Goal: Task Accomplishment & Management: Complete application form

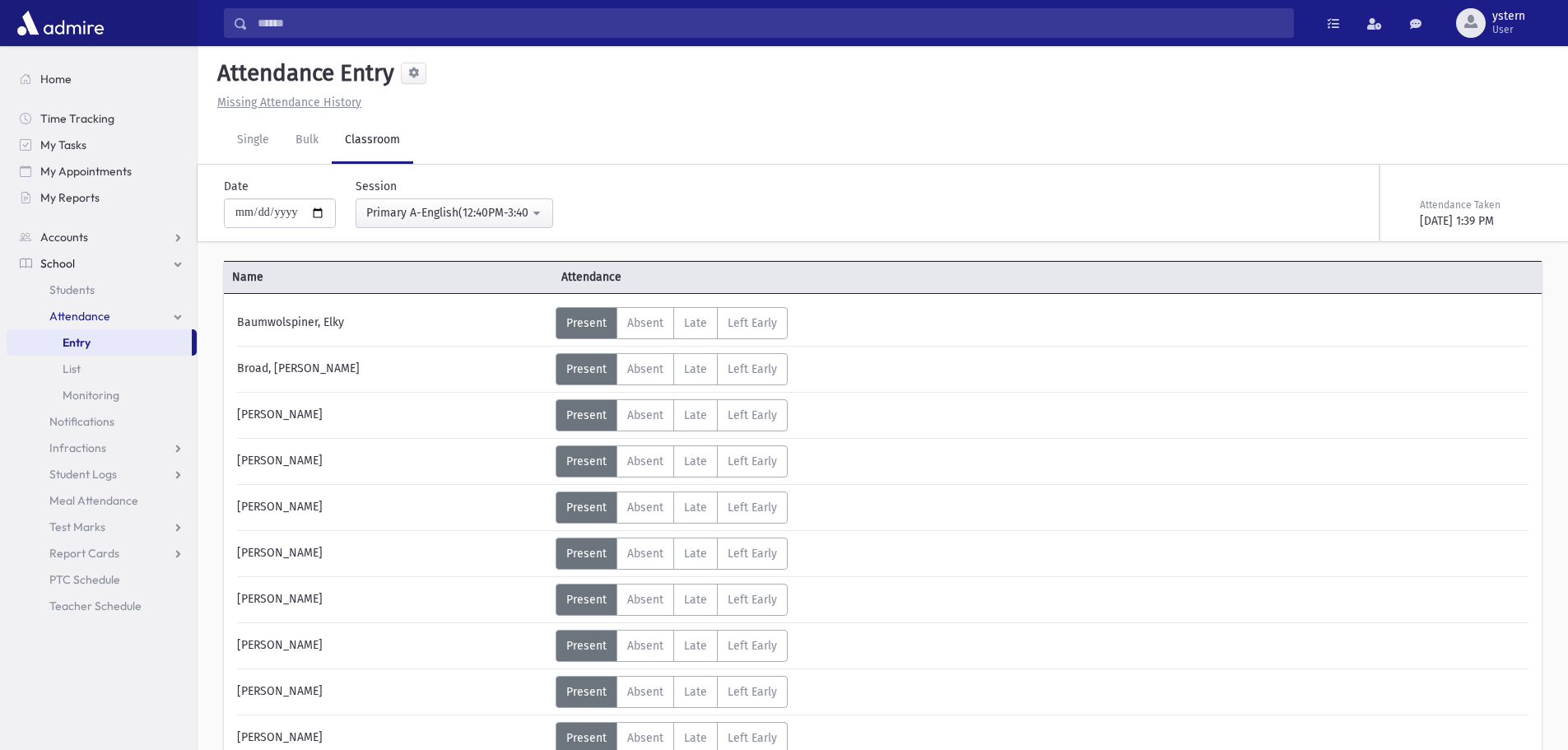
select select "***"
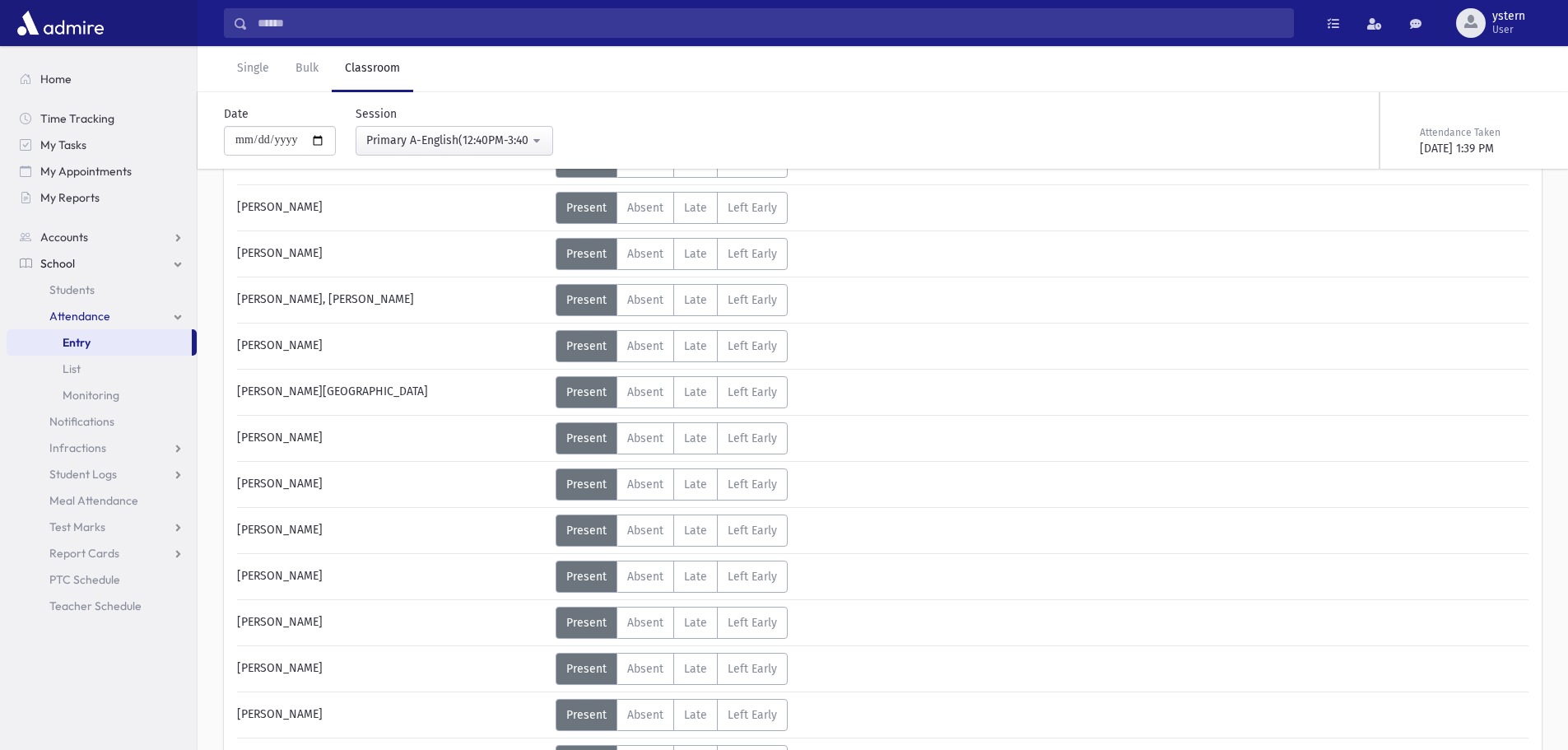
click at [107, 337] on link "Entry" at bounding box center [99, 342] width 185 height 26
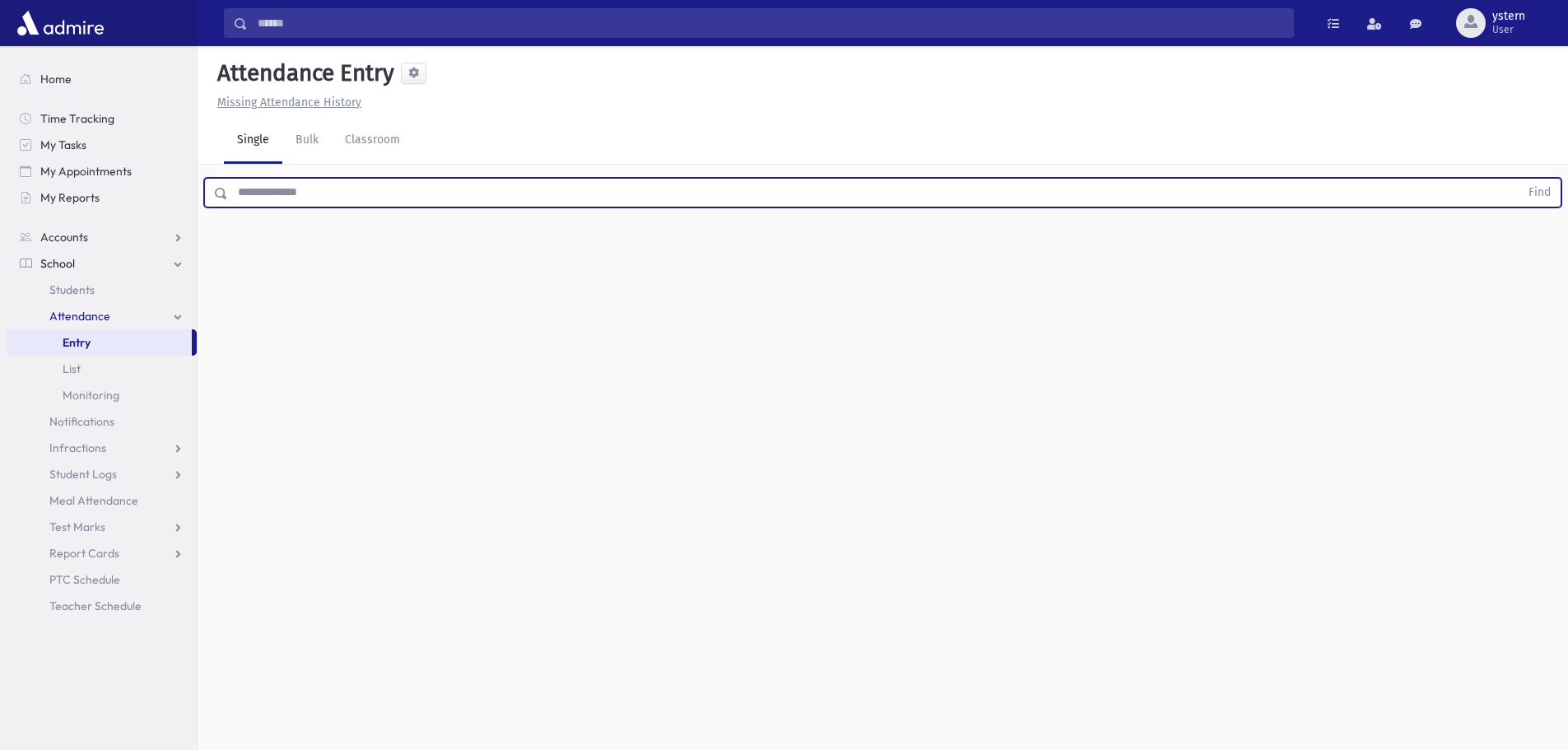
click at [299, 189] on input "text" at bounding box center [873, 192] width 1291 height 30
type input "***"
click at [1518, 178] on button "Find" at bounding box center [1539, 192] width 42 height 28
click at [1516, 282] on icon at bounding box center [1522, 288] width 12 height 14
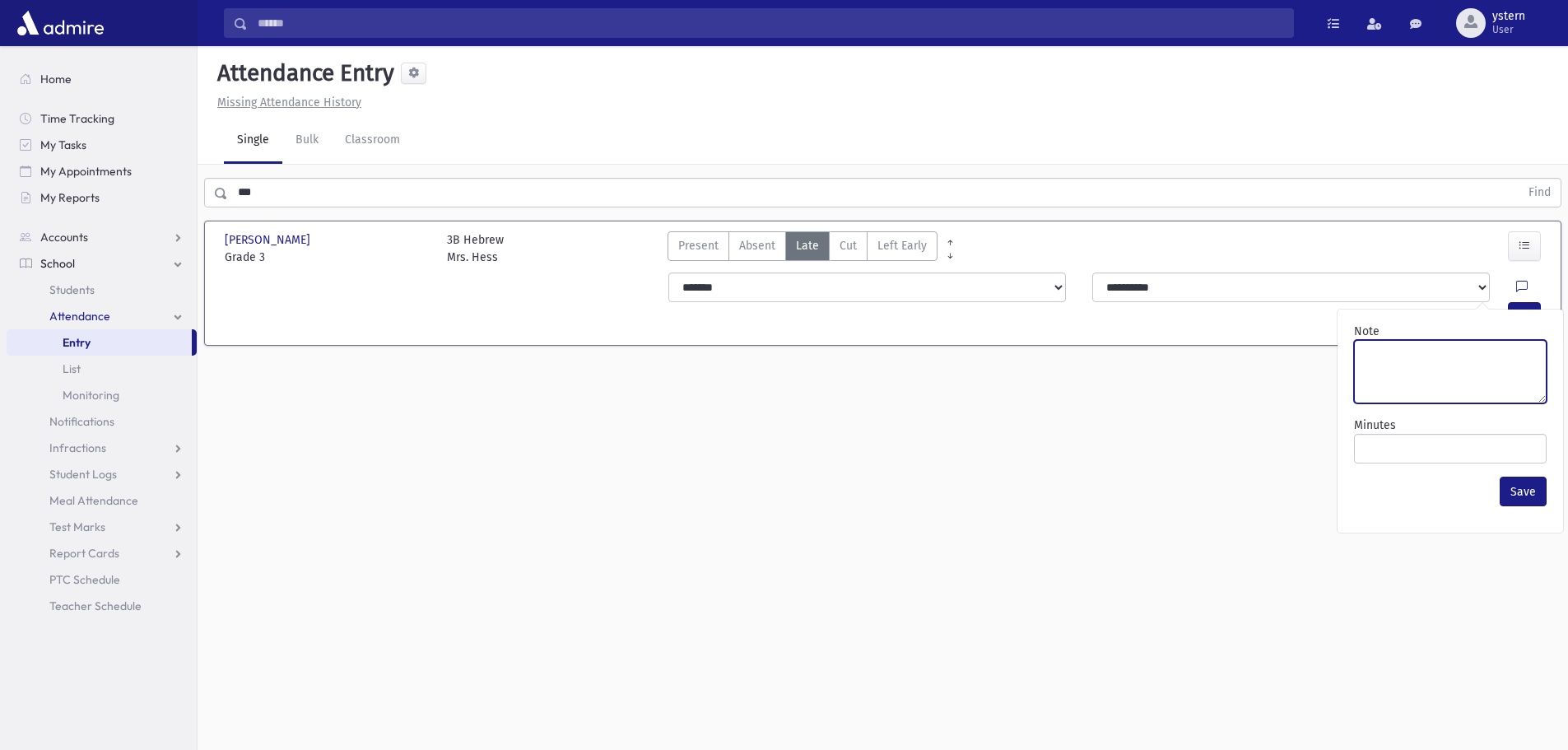
click at [1437, 365] on textarea "Note" at bounding box center [1450, 371] width 193 height 63
type textarea "**********"
click at [1526, 494] on button "Save" at bounding box center [1523, 491] width 47 height 30
click at [1508, 302] on button "button" at bounding box center [1524, 317] width 33 height 30
click at [356, 147] on link "Classroom" at bounding box center [372, 141] width 81 height 46
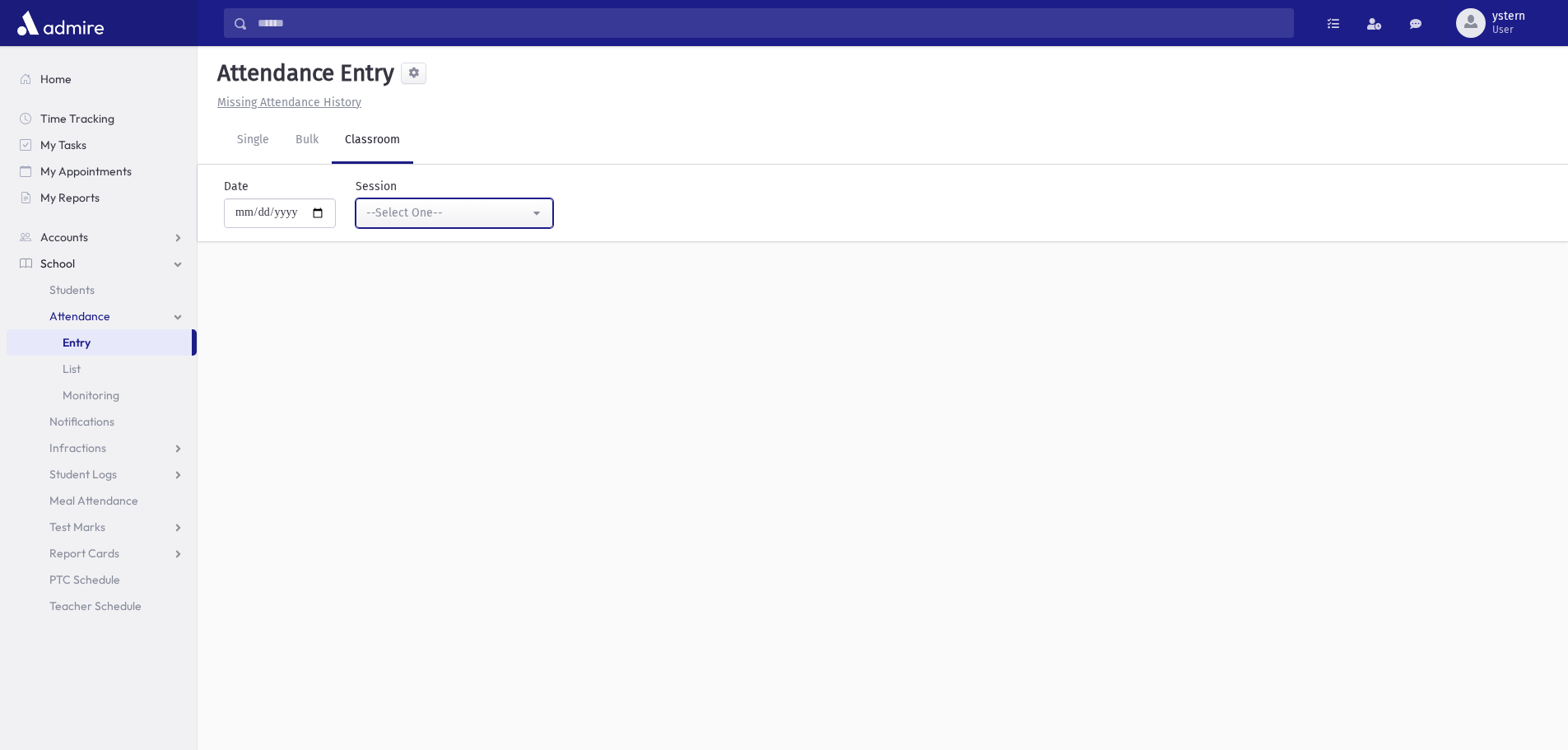
click at [486, 213] on div "--Select One--" at bounding box center [447, 212] width 163 height 17
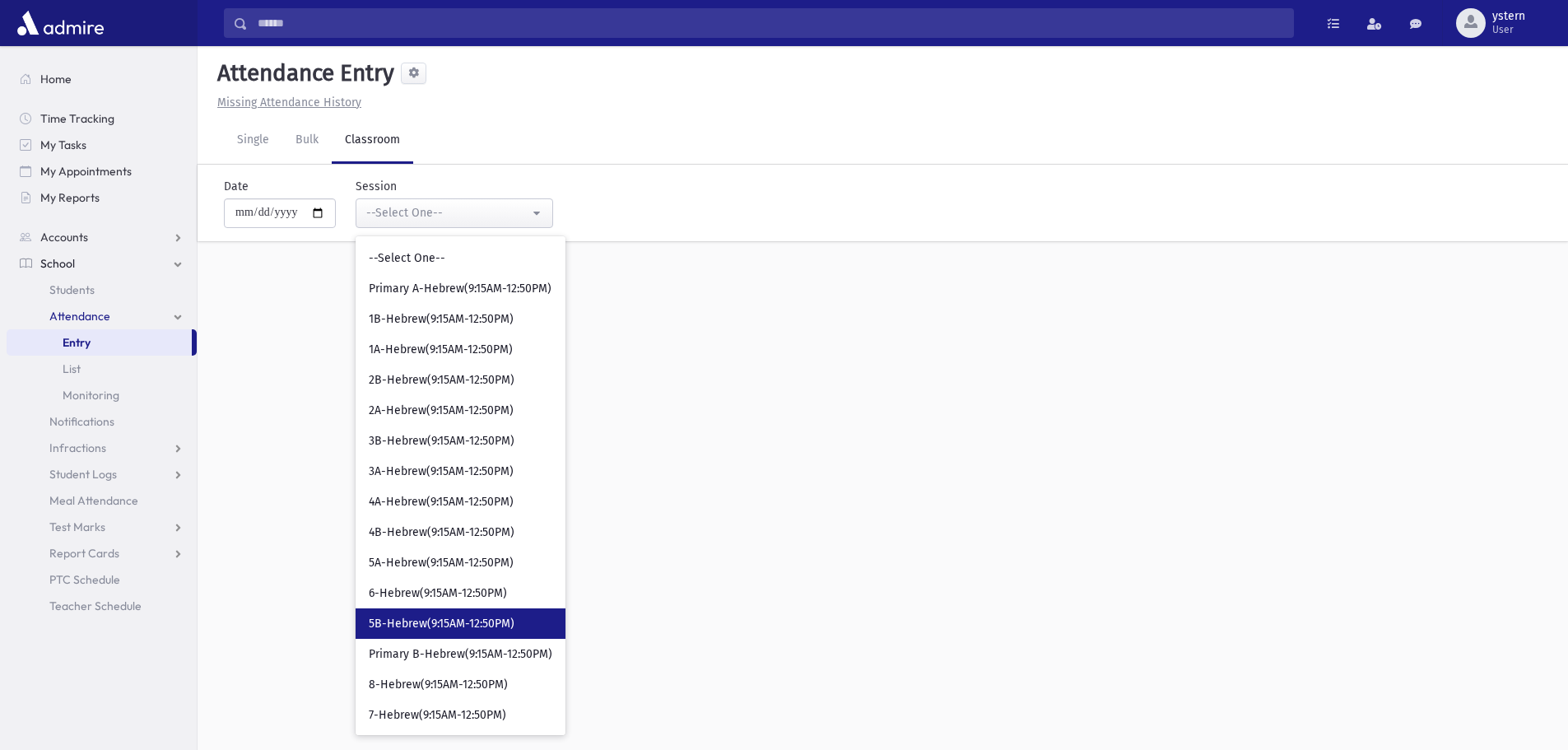
click at [508, 617] on span "5B-Hebrew(9:15AM-12:50PM)" at bounding box center [441, 623] width 146 height 16
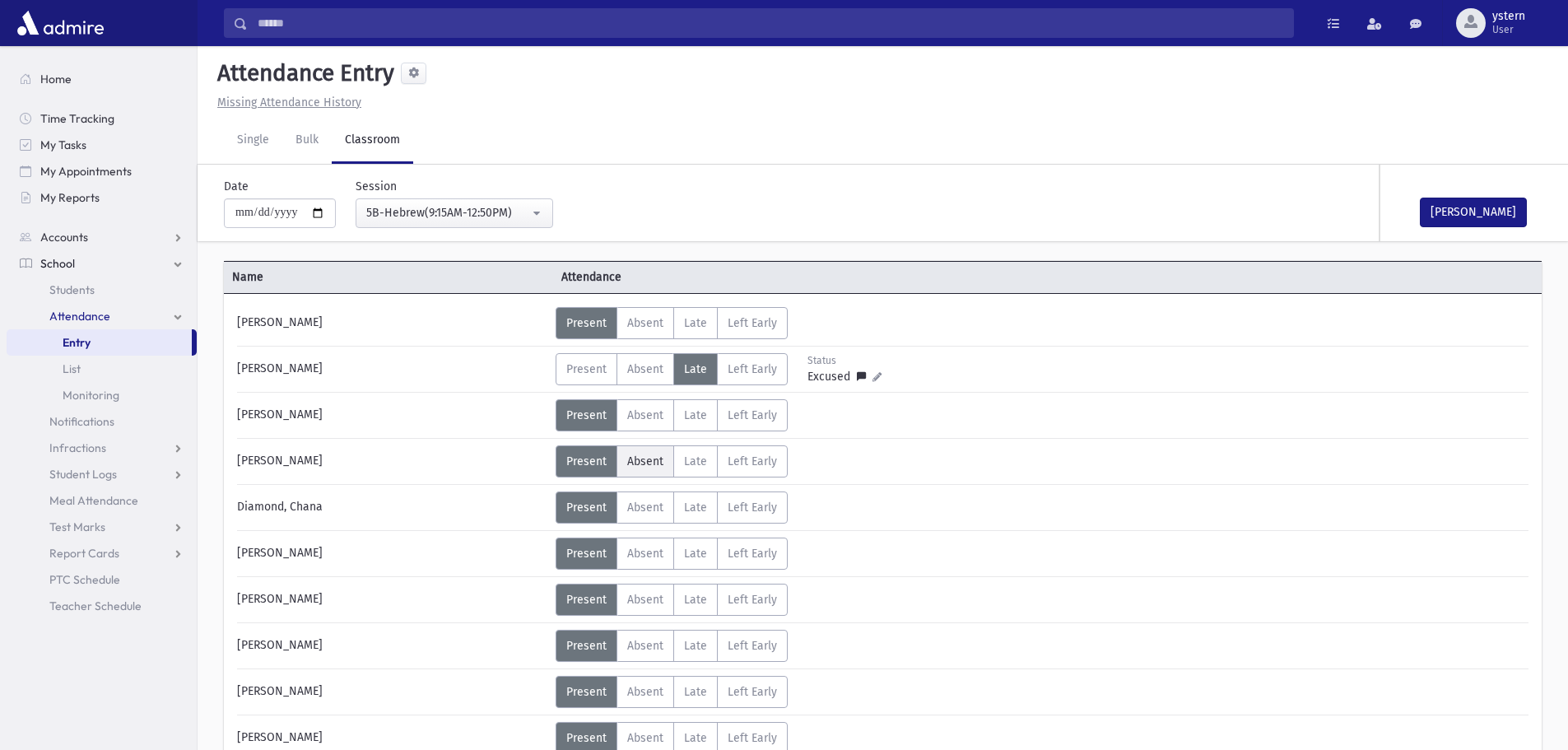
click at [651, 474] on label "Absent A" at bounding box center [645, 462] width 58 height 32
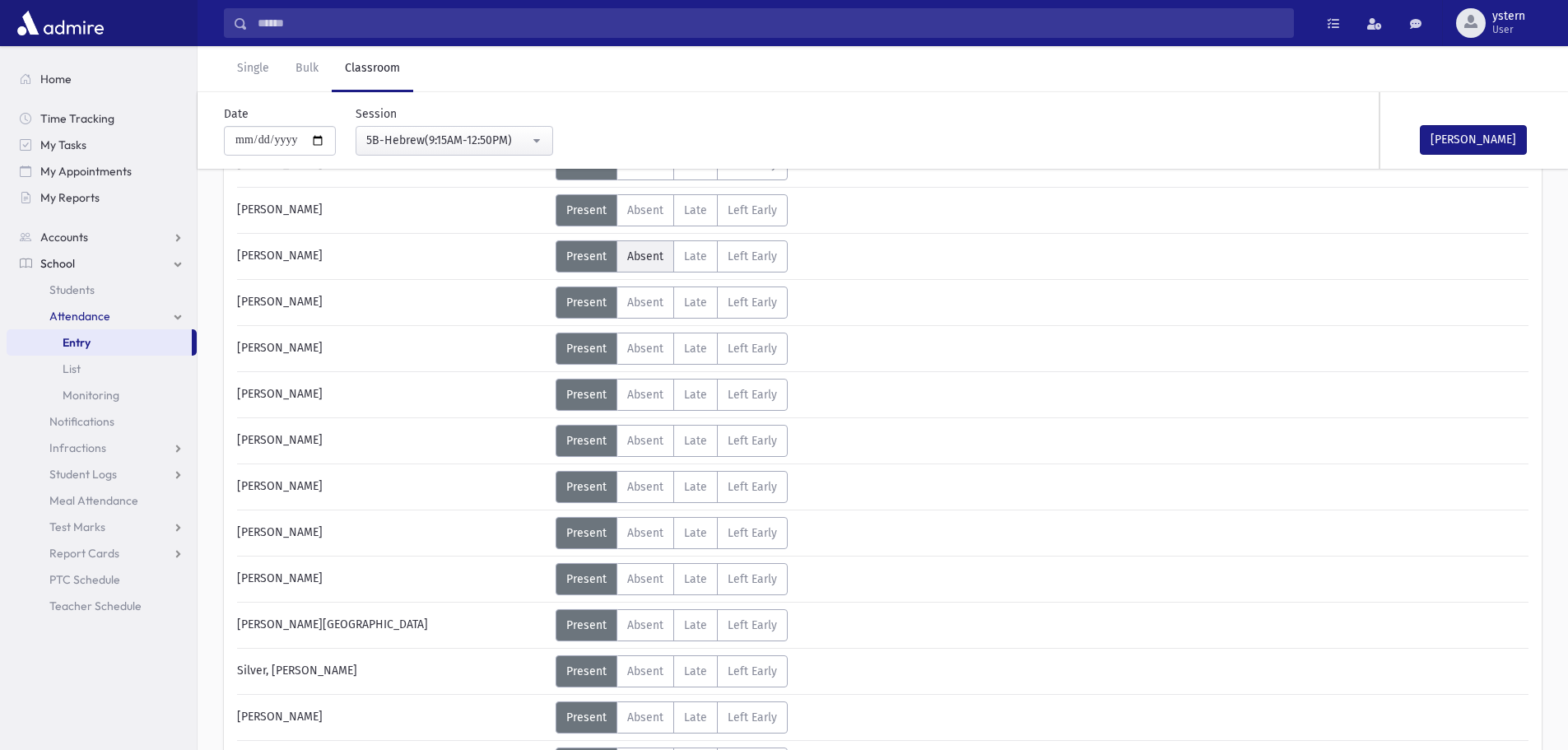
scroll to position [659, 0]
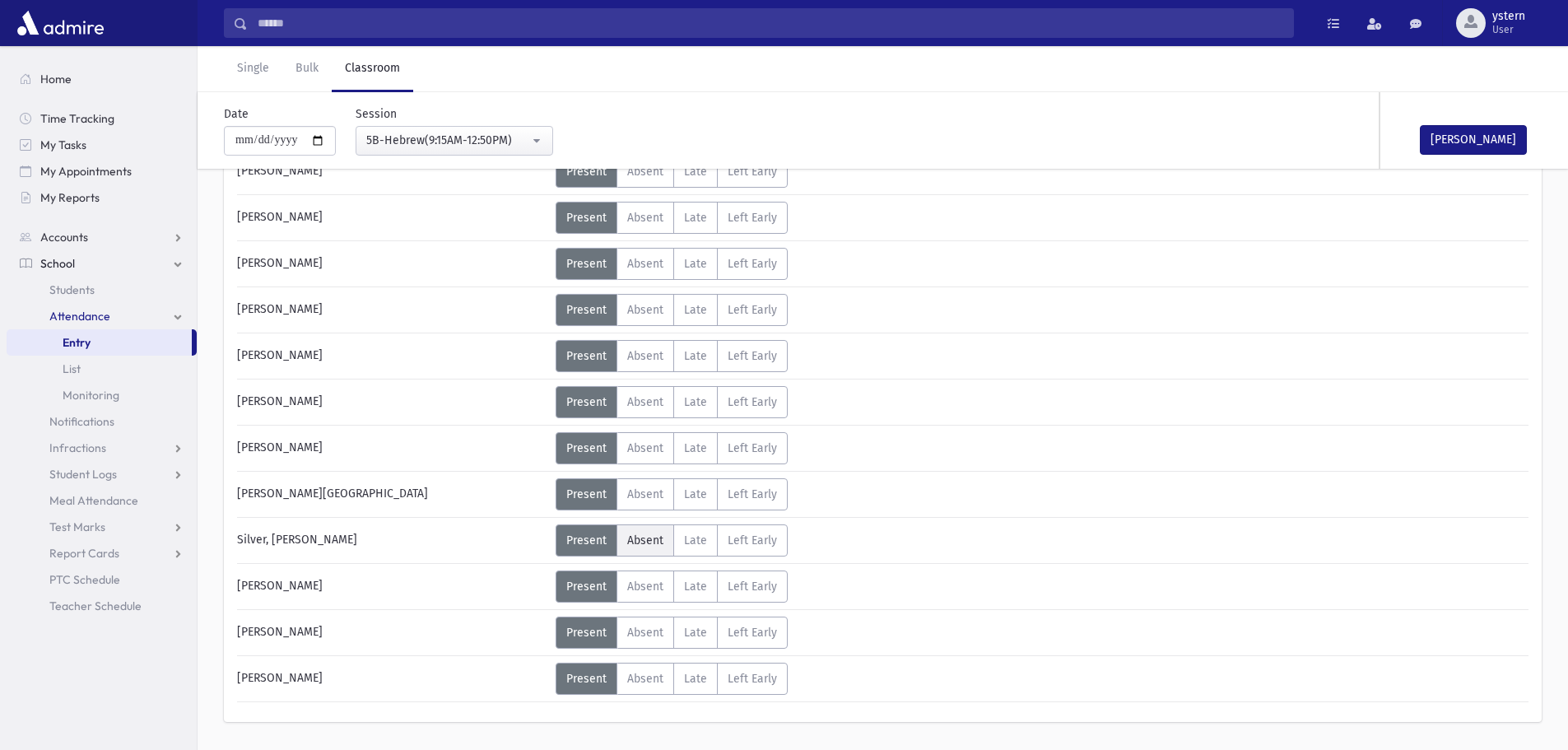
click at [653, 538] on span "Absent" at bounding box center [645, 540] width 36 height 14
click at [1439, 144] on button "[PERSON_NAME]" at bounding box center [1473, 140] width 107 height 30
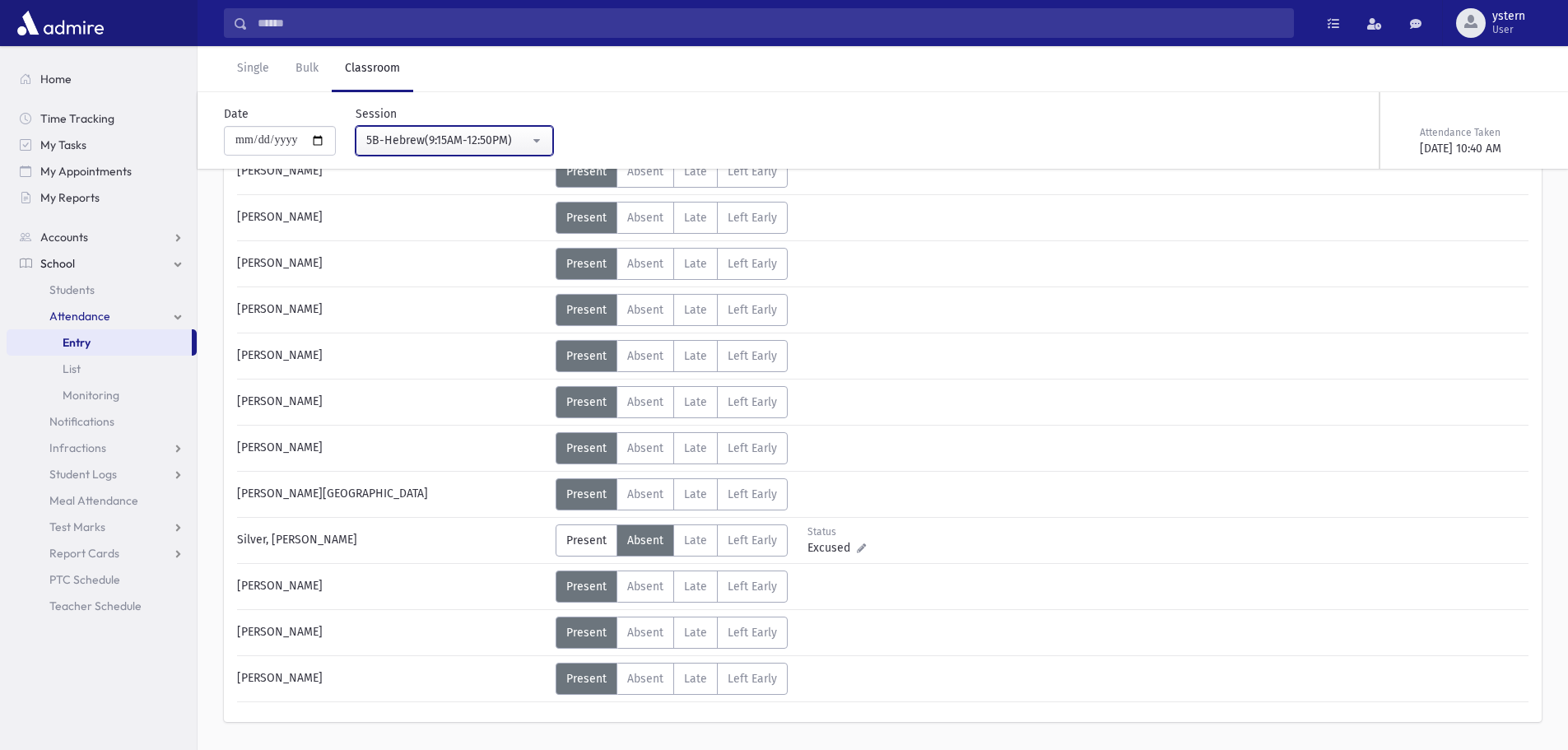
click at [497, 138] on div "5B-Hebrew(9:15AM-12:50PM)" at bounding box center [447, 140] width 163 height 17
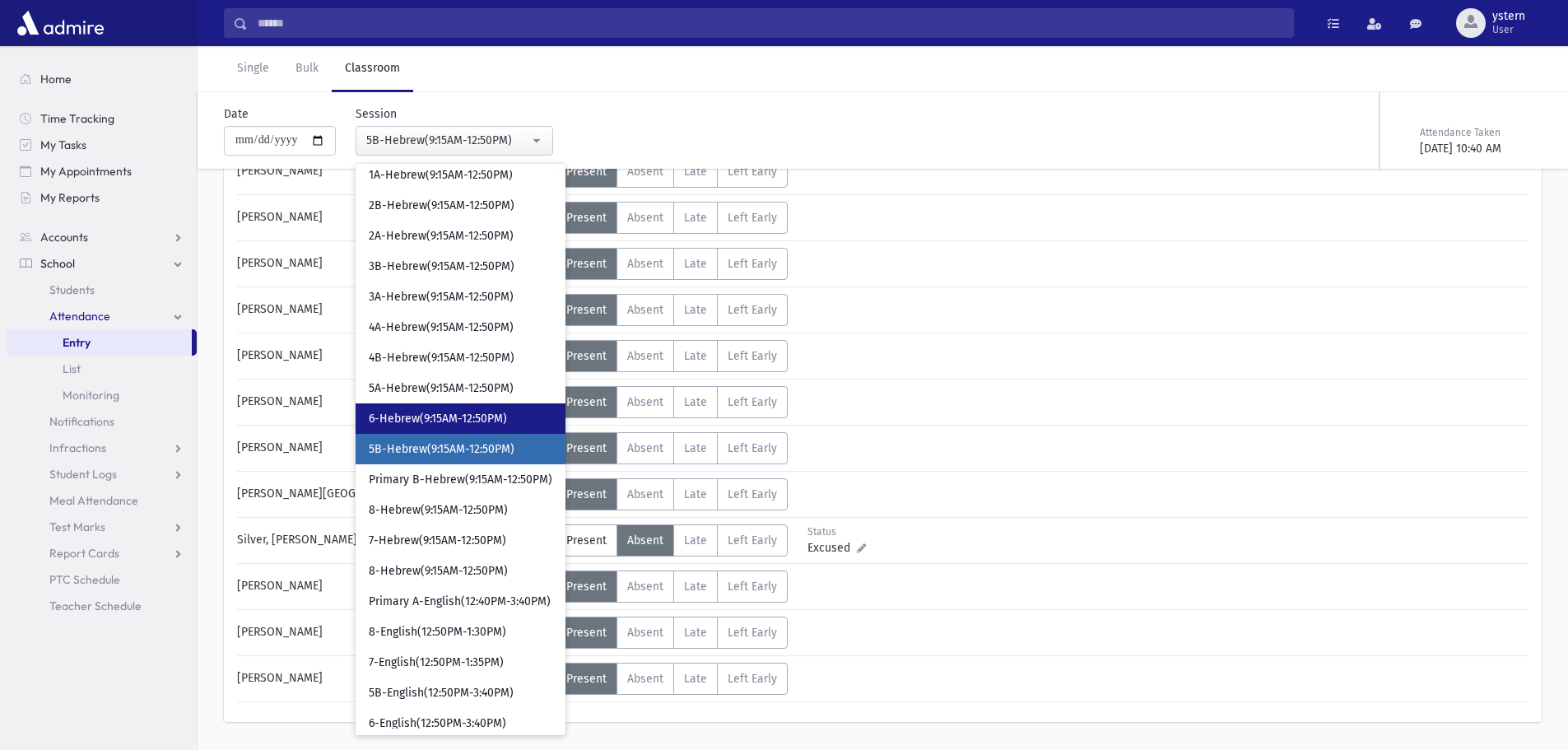
click at [496, 417] on span "6-Hebrew(9:15AM-12:50PM)" at bounding box center [438, 418] width 138 height 16
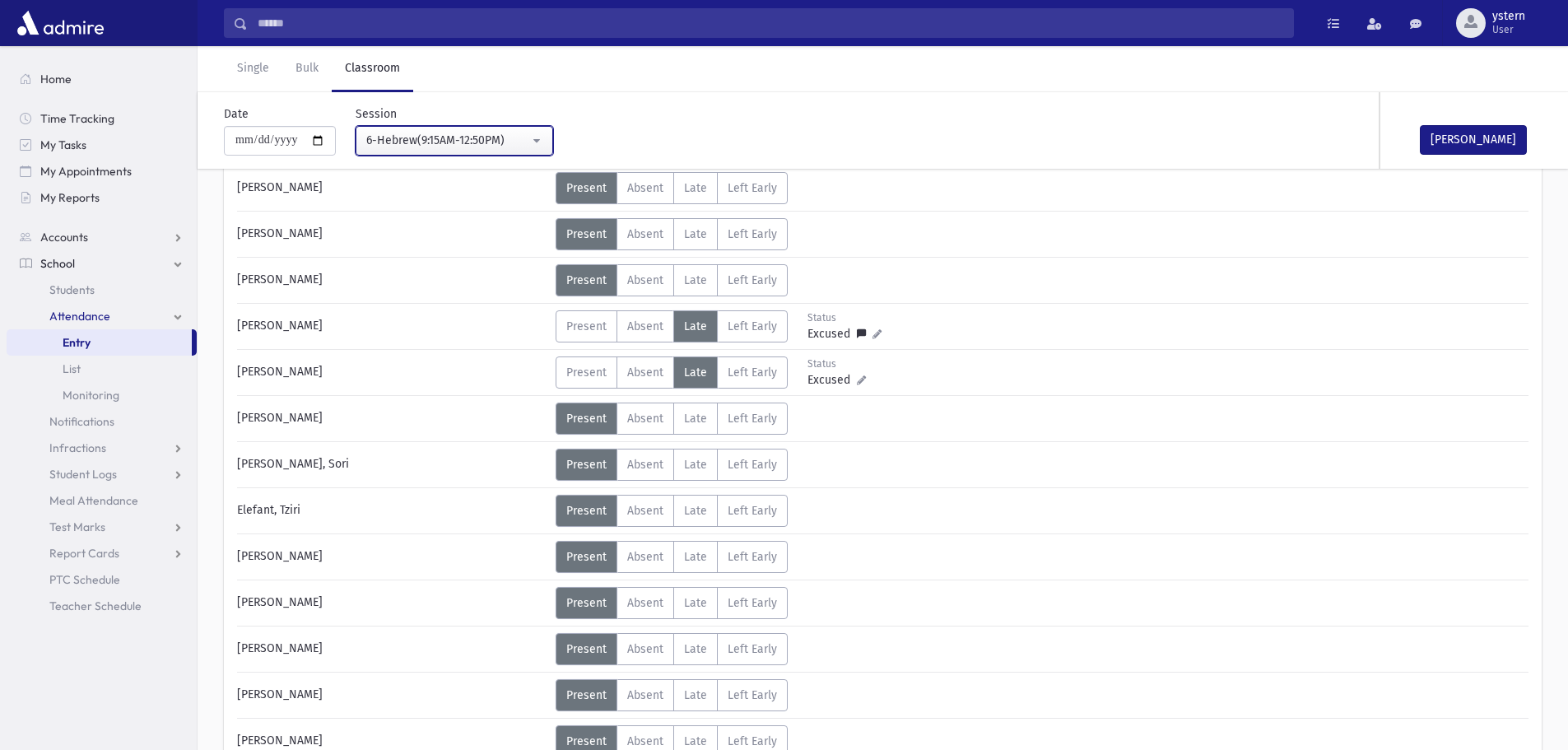
scroll to position [165, 0]
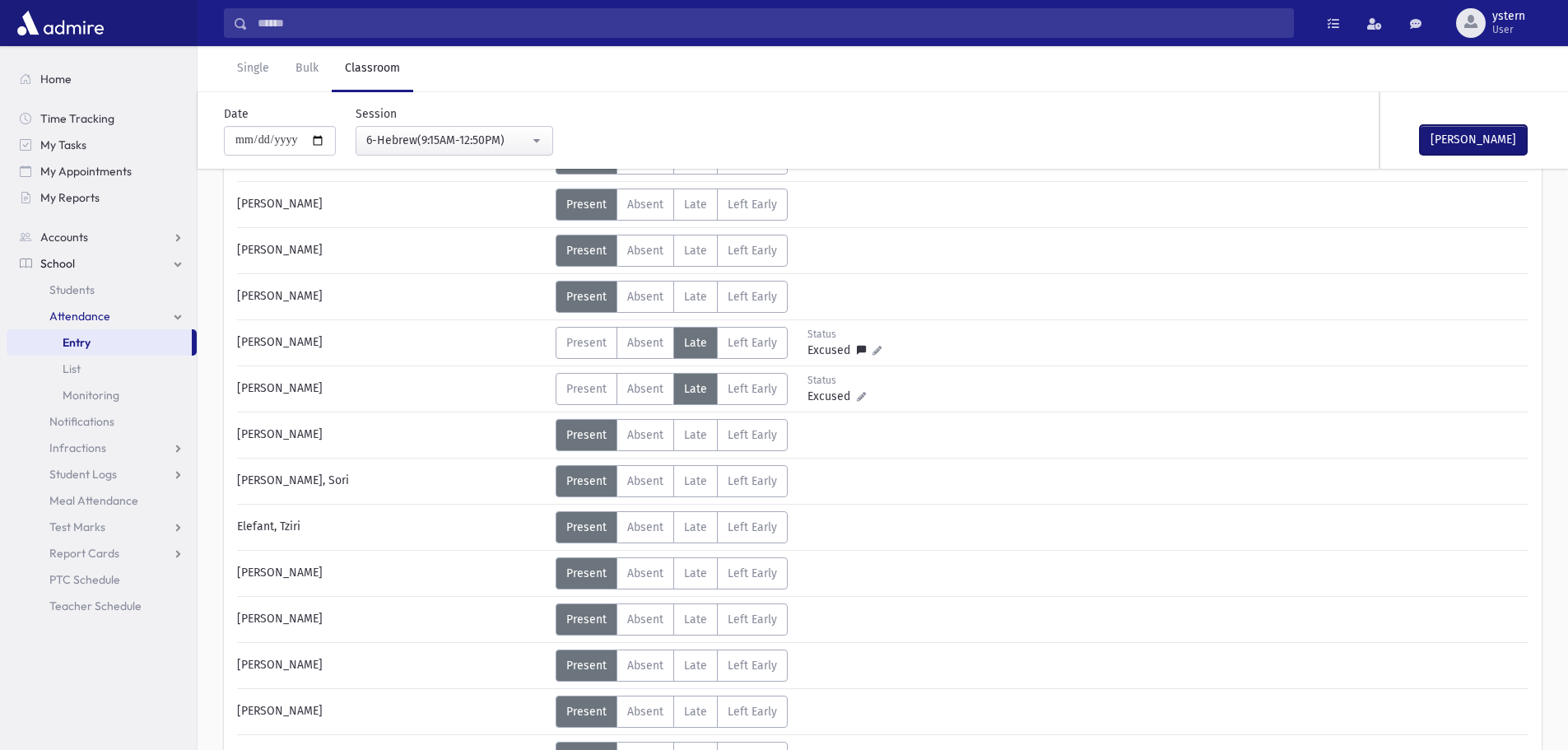
click at [1478, 142] on button "[PERSON_NAME]" at bounding box center [1473, 140] width 107 height 30
click at [484, 136] on div "6-Hebrew(9:15AM-12:50PM)" at bounding box center [447, 140] width 163 height 17
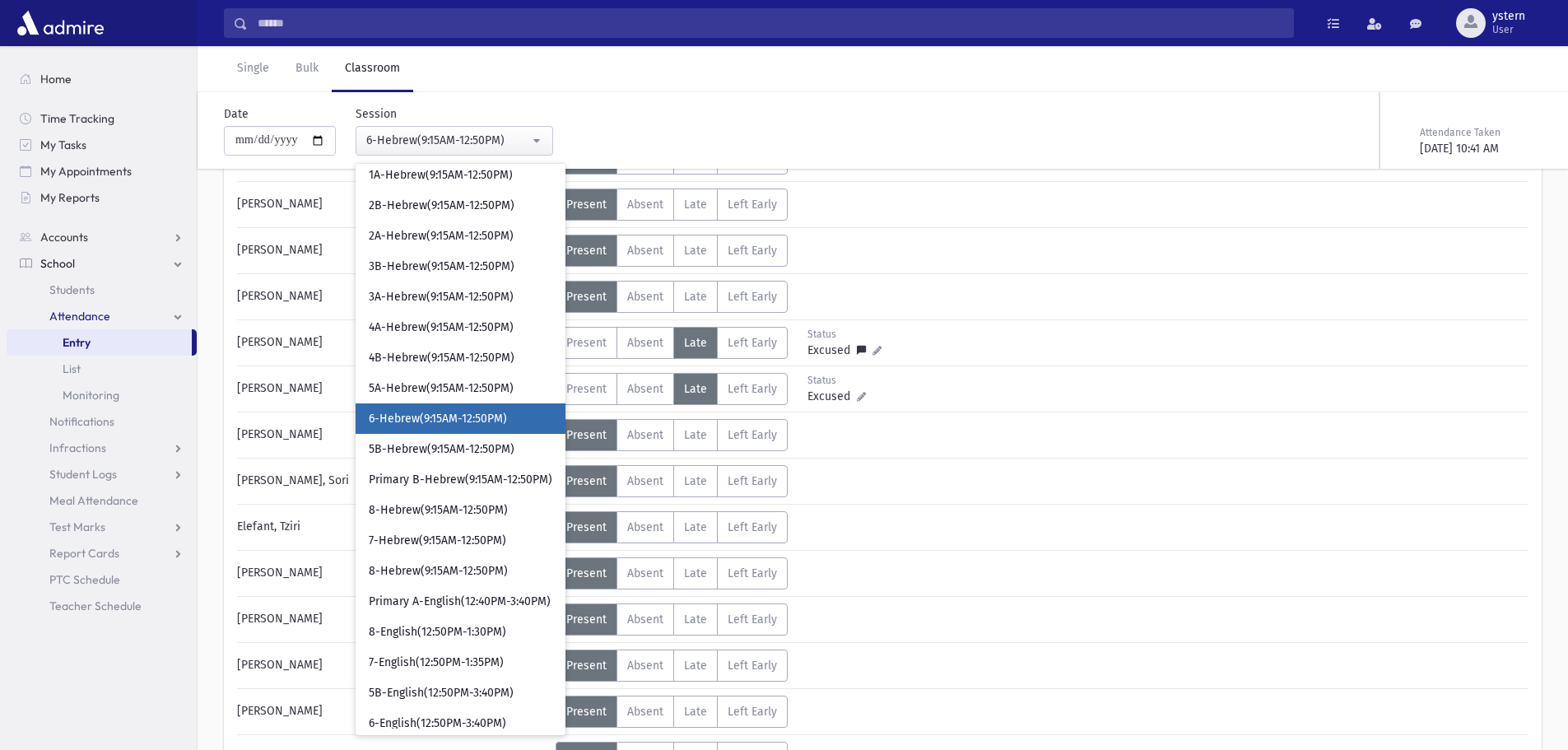
scroll to position [72, 0]
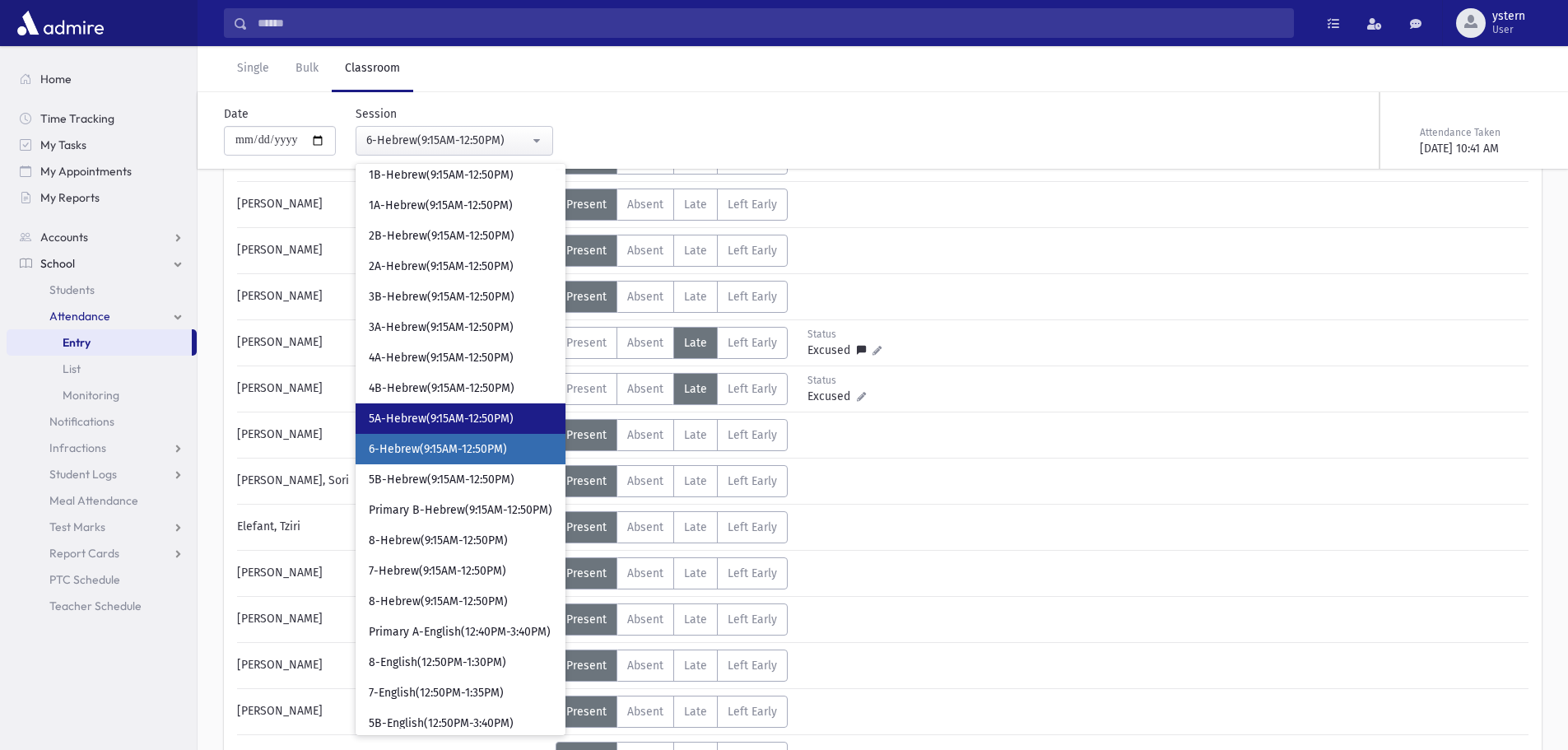
click at [464, 406] on link "5A-Hebrew(9:15AM-12:50PM)" at bounding box center [461, 419] width 210 height 31
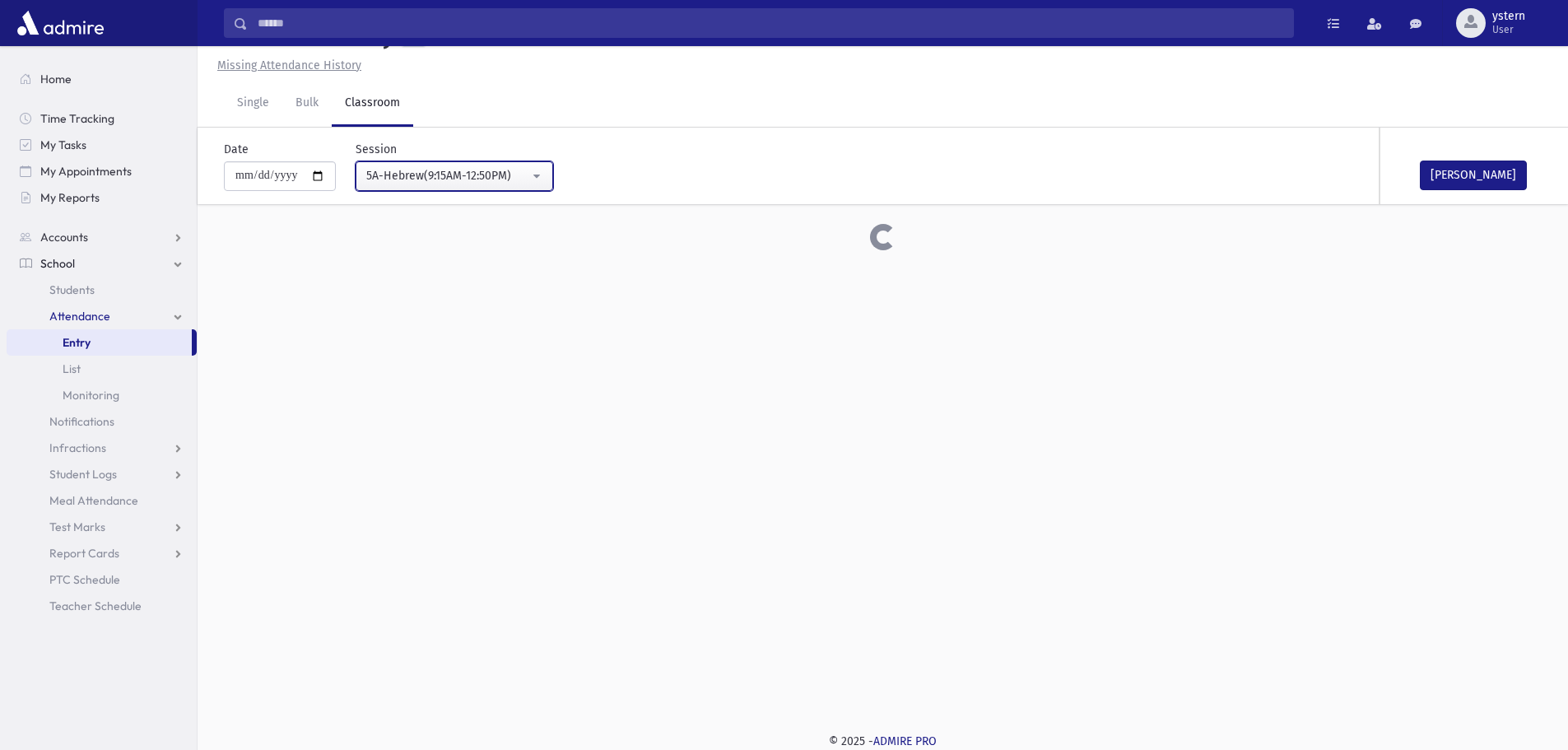
scroll to position [165, 0]
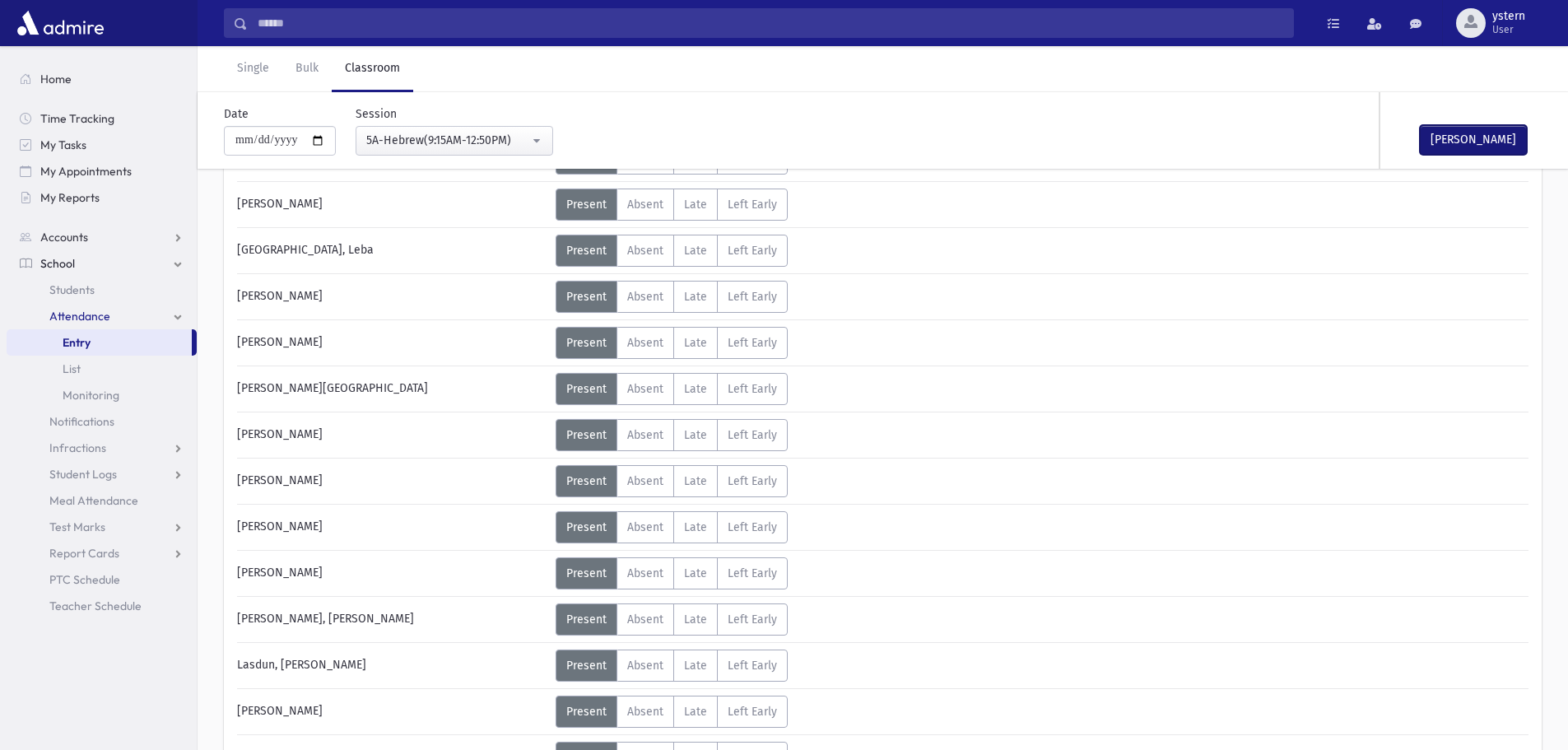
click at [1456, 148] on button "[PERSON_NAME]" at bounding box center [1473, 140] width 107 height 30
click at [498, 139] on div "5A-Hebrew(9:15AM-12:50PM)" at bounding box center [447, 140] width 163 height 17
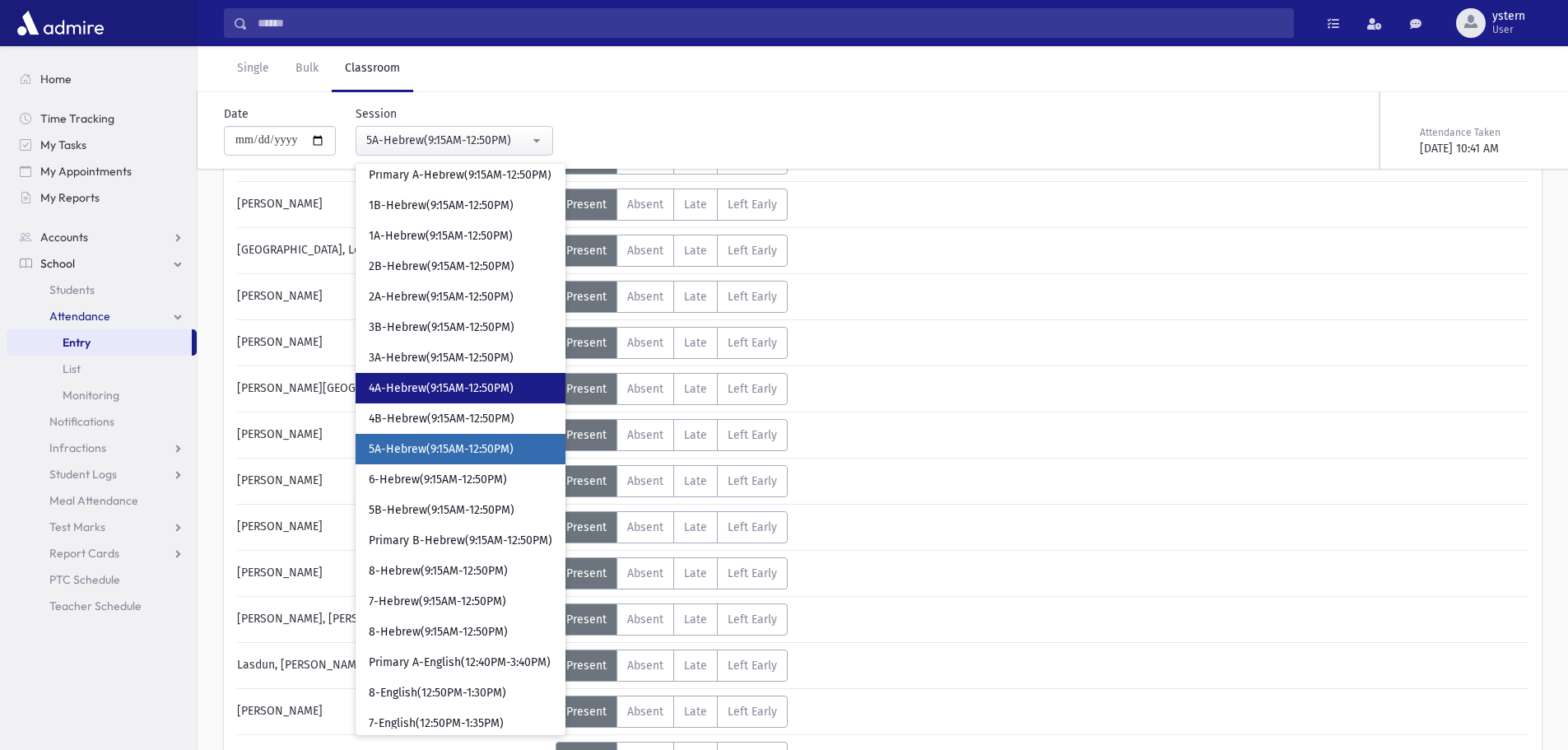
click at [467, 389] on span "4A-Hebrew(9:15AM-12:50PM)" at bounding box center [441, 388] width 145 height 16
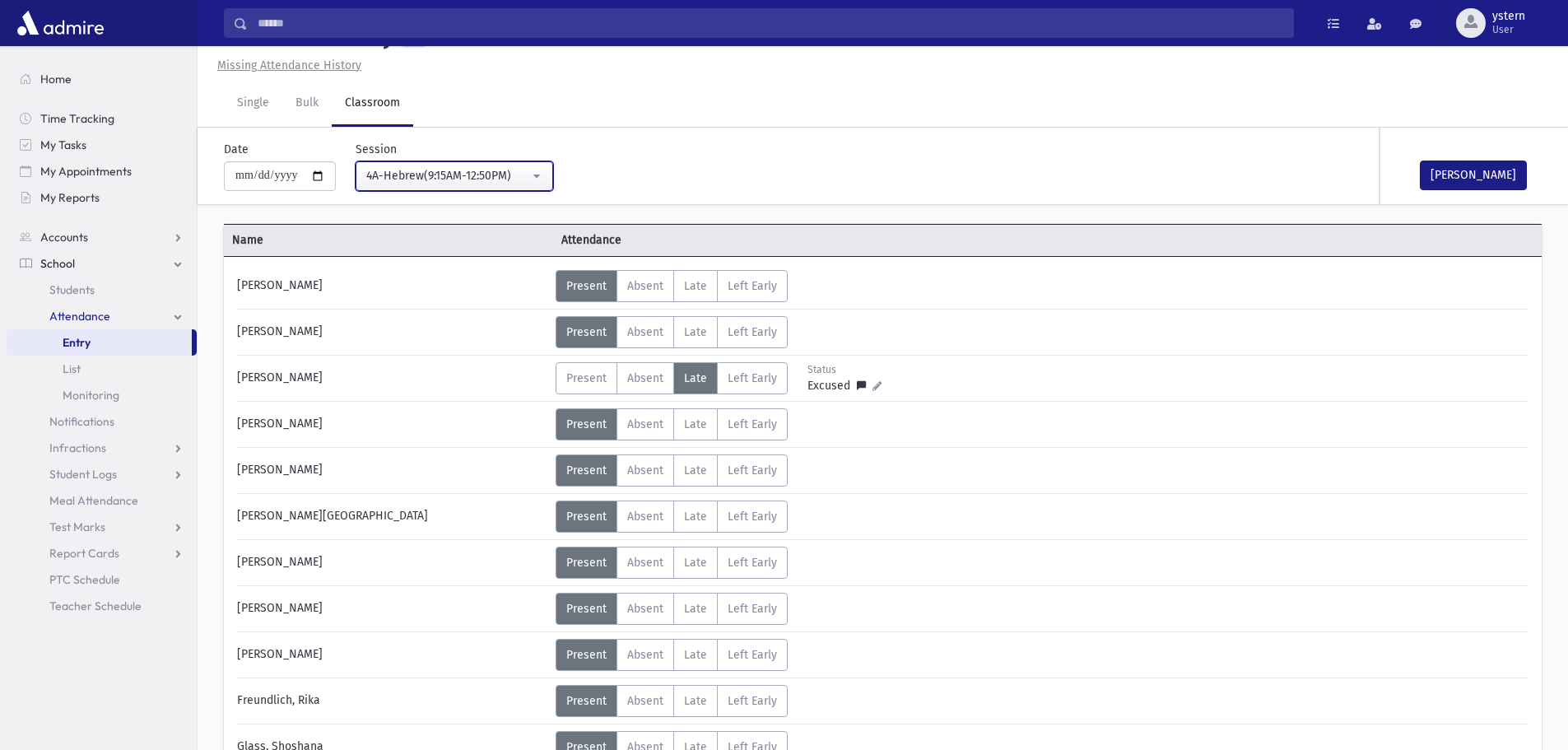
scroll to position [165, 0]
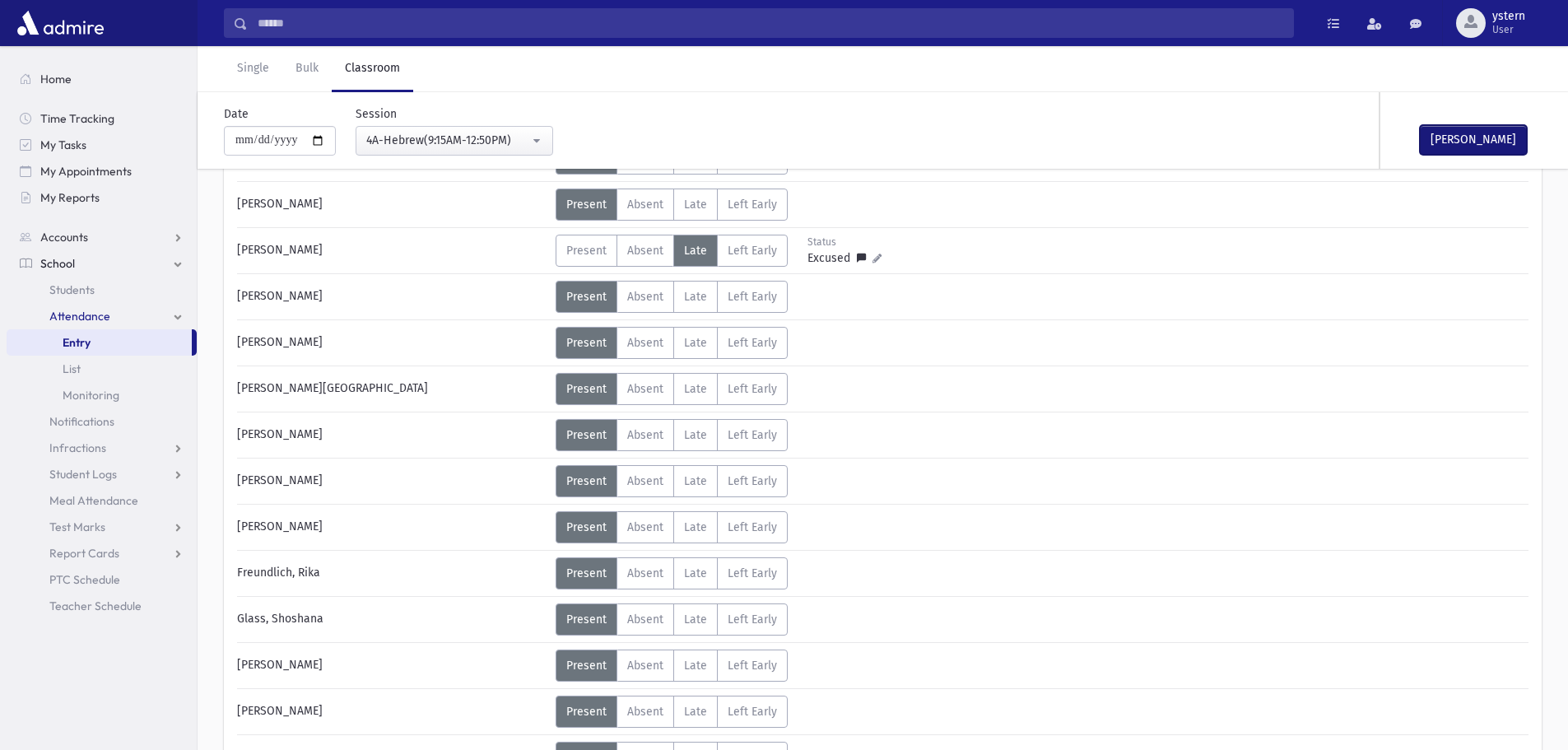
click at [1482, 147] on button "[PERSON_NAME]" at bounding box center [1473, 140] width 107 height 30
click at [256, 149] on input "**********" at bounding box center [279, 141] width 112 height 30
click at [464, 126] on button "4A-Hebrew(9:15AM-12:50PM)" at bounding box center [454, 141] width 197 height 30
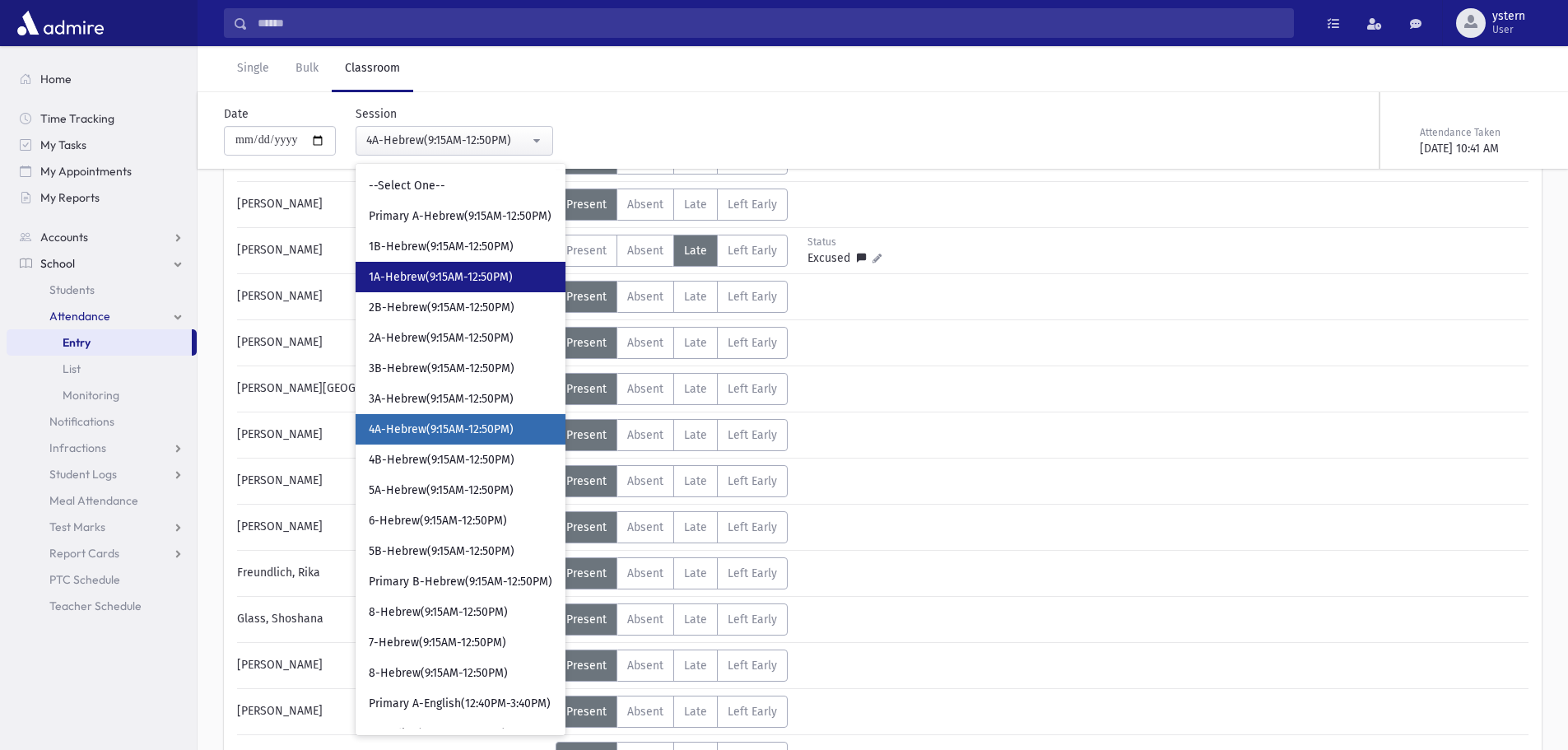
click at [490, 265] on link "1A-Hebrew(9:15AM-12:50PM)" at bounding box center [461, 277] width 210 height 31
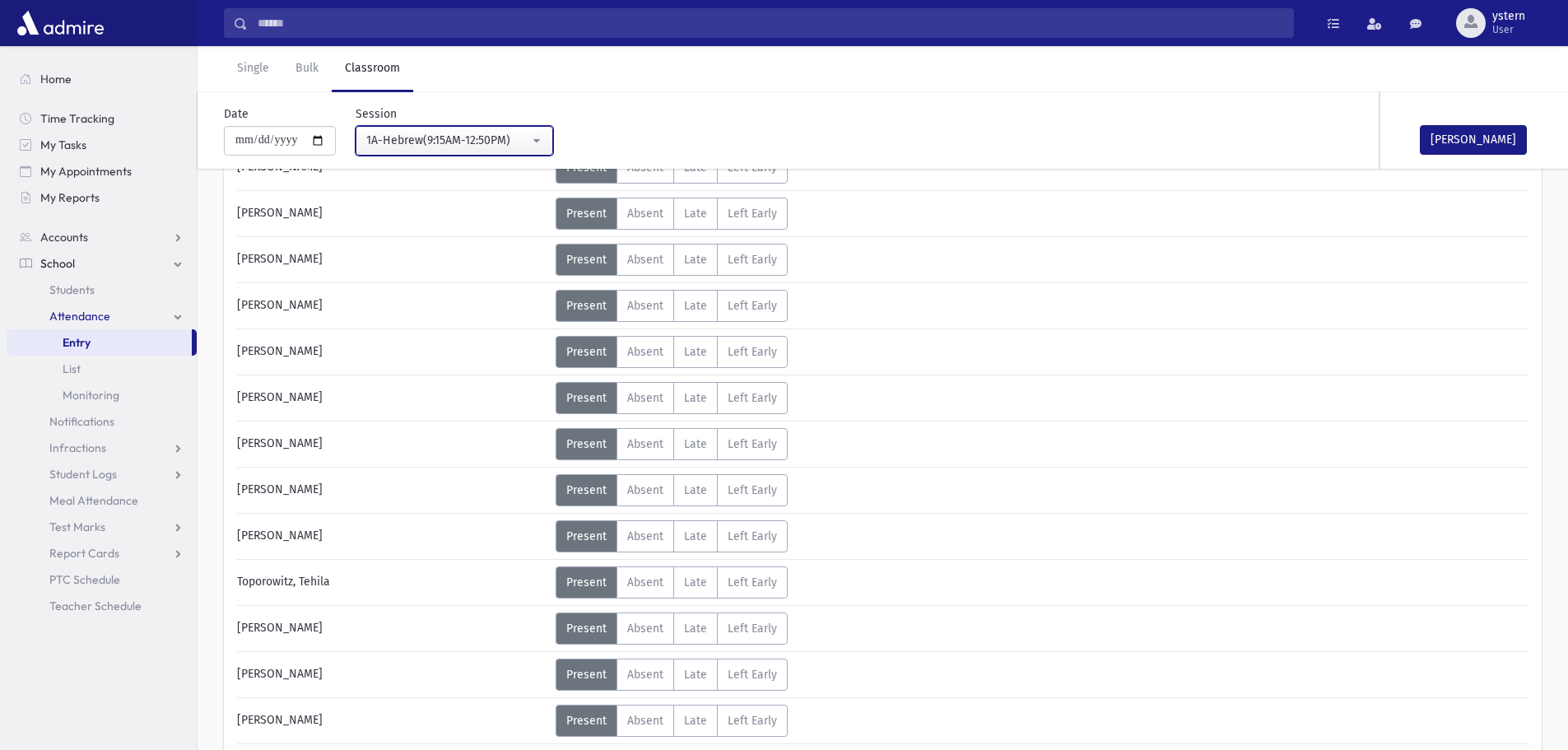
scroll to position [659, 0]
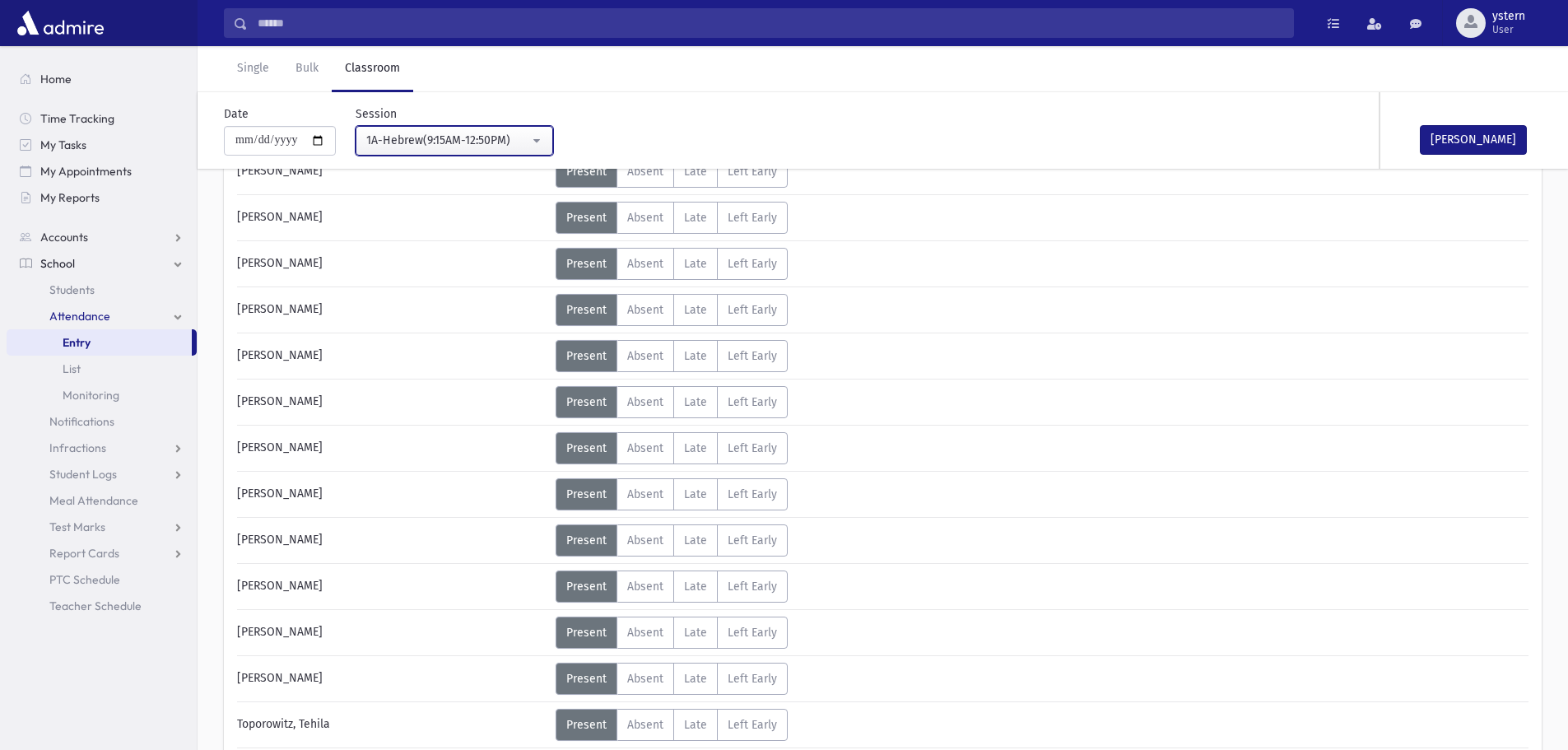
click at [485, 142] on div "1A-Hebrew(9:15AM-12:50PM)" at bounding box center [447, 140] width 163 height 17
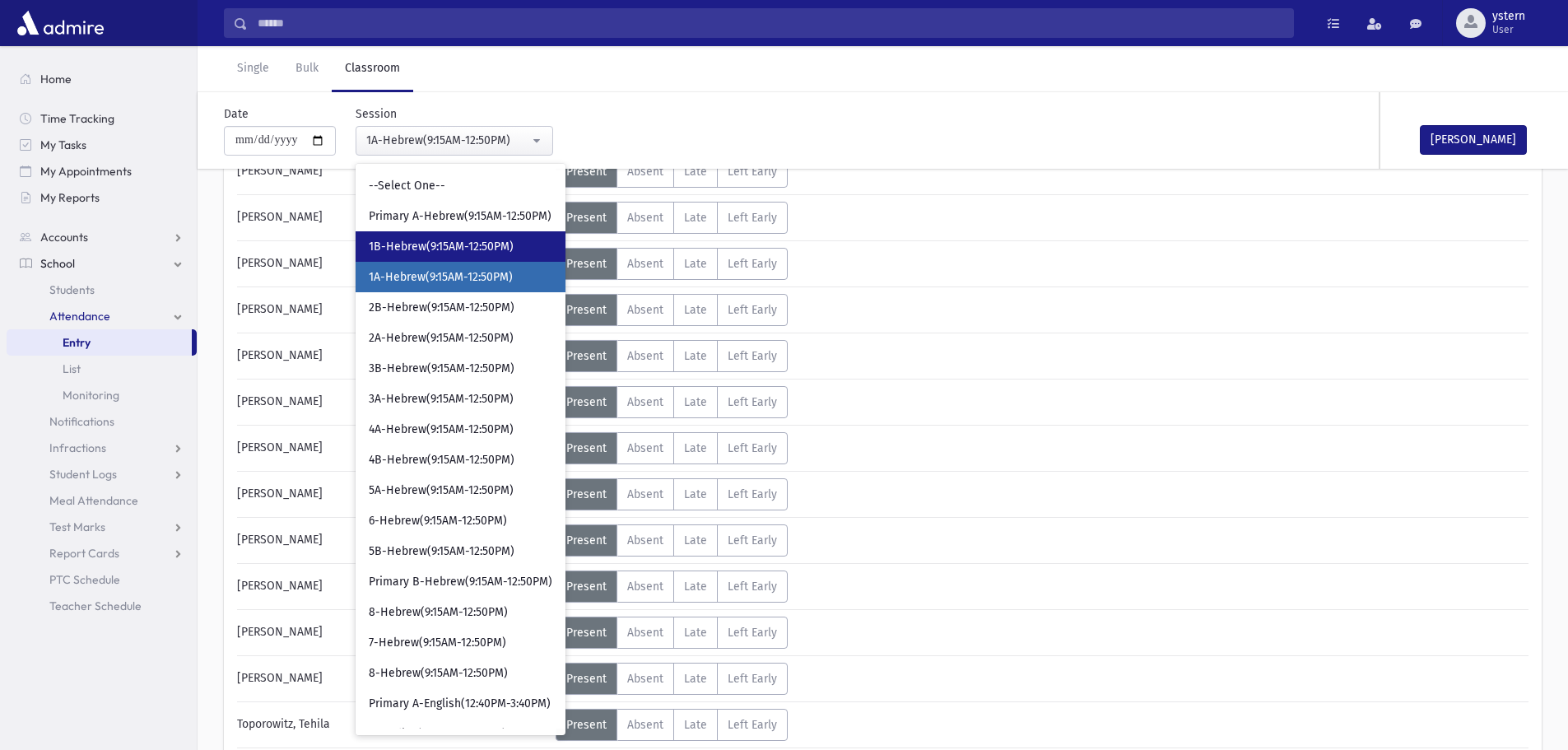
click at [470, 247] on span "1B-Hebrew(9:15AM-12:50PM)" at bounding box center [441, 247] width 145 height 16
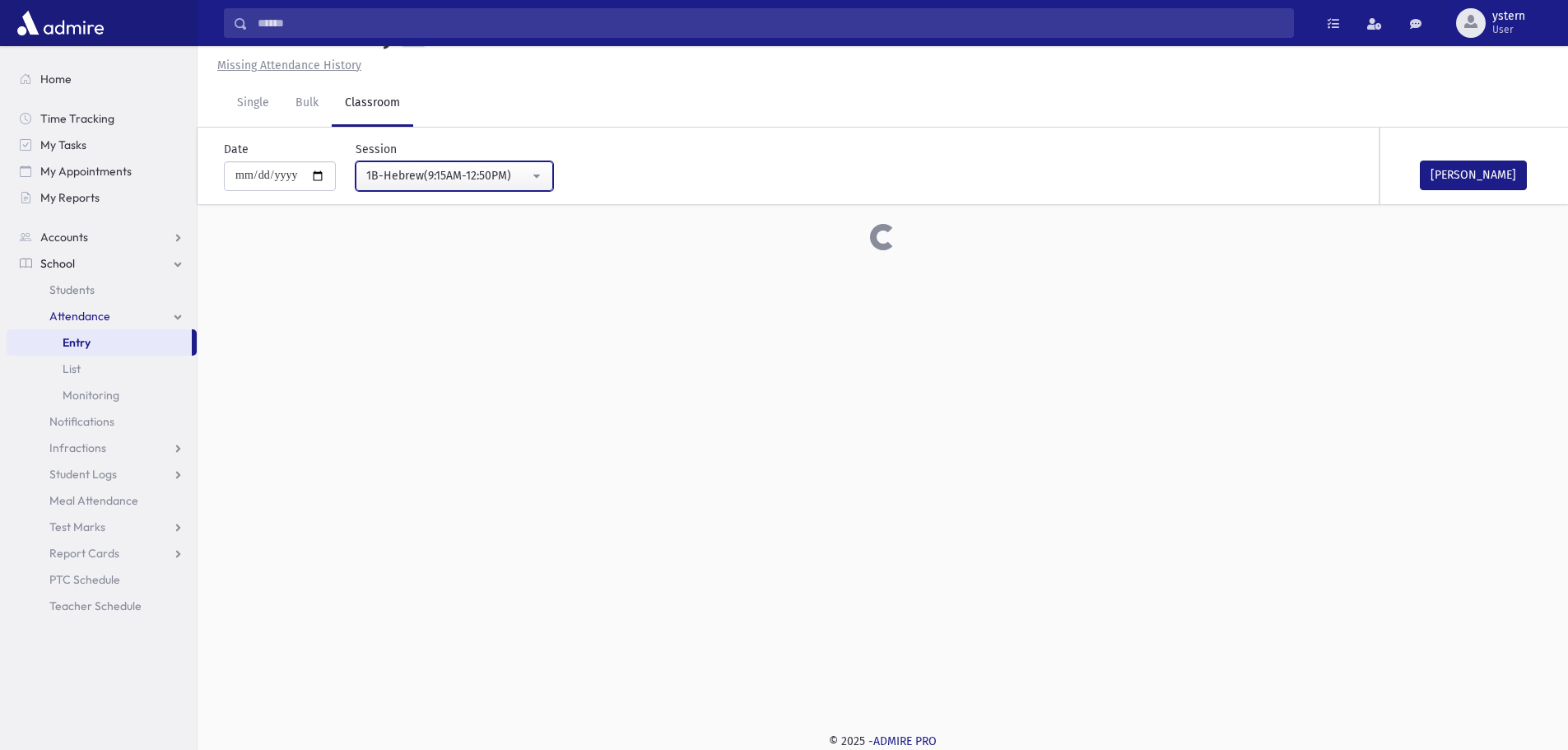
scroll to position [659, 0]
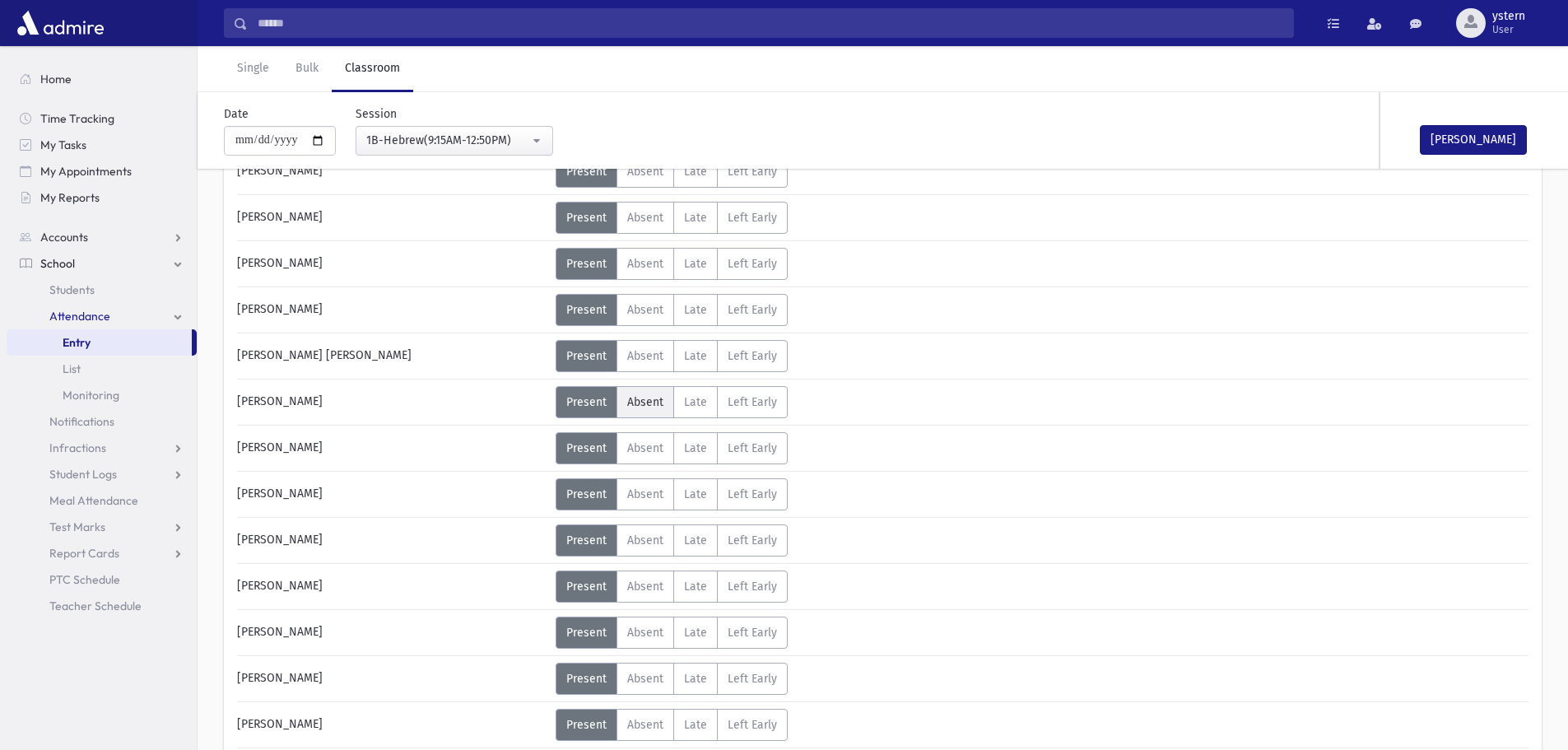
click at [664, 394] on label "Absent A" at bounding box center [645, 402] width 58 height 32
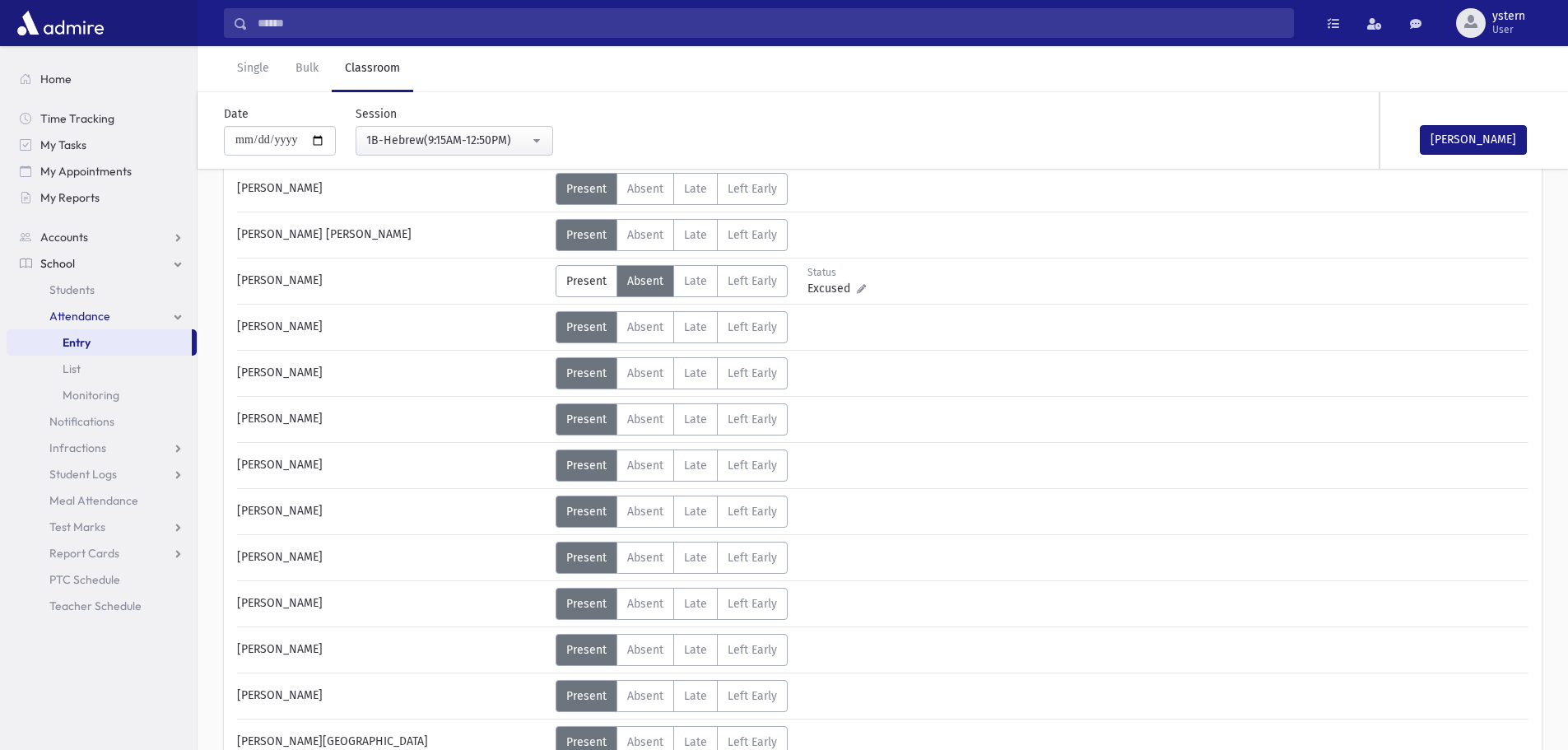
scroll to position [823, 0]
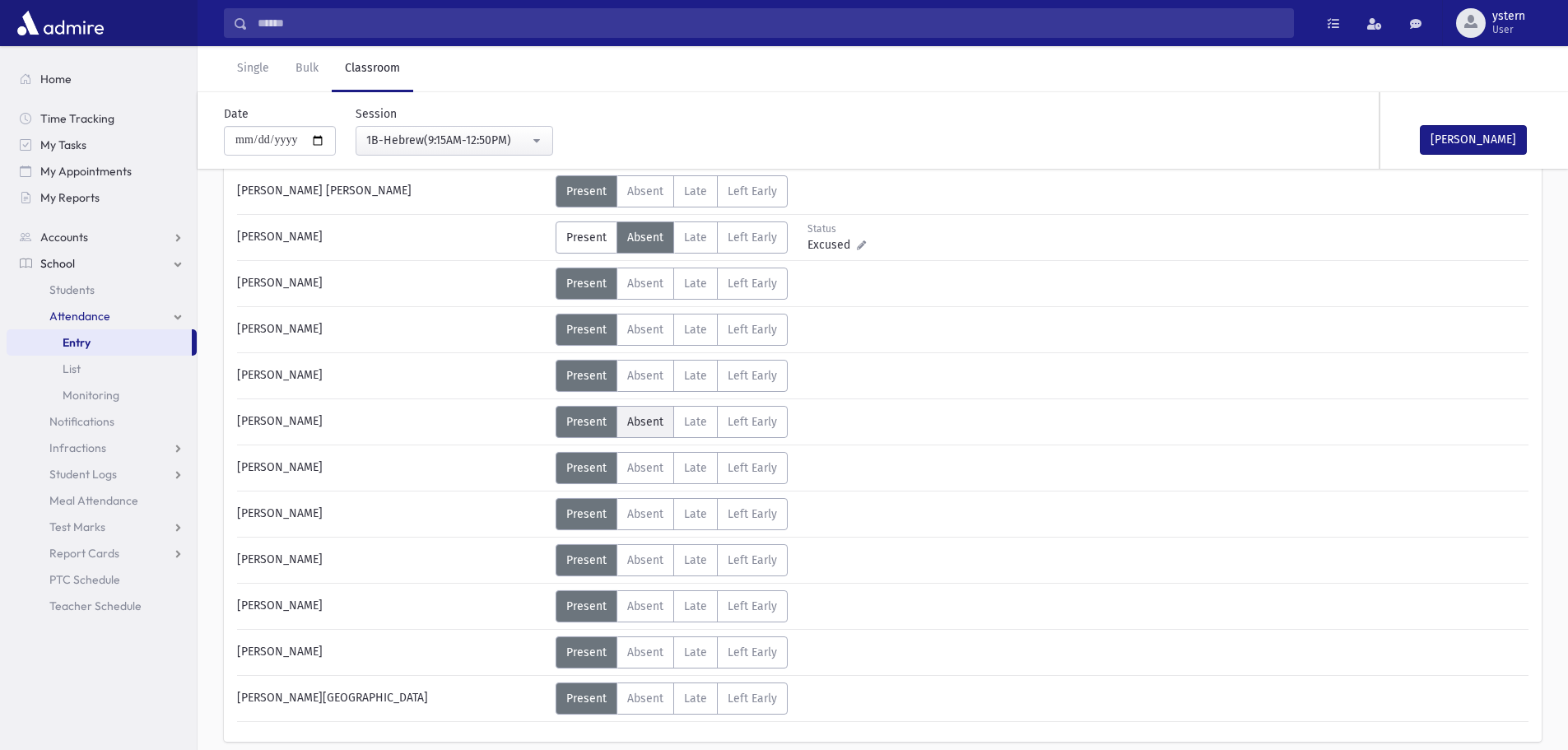
click at [646, 422] on span "Absent" at bounding box center [645, 422] width 36 height 14
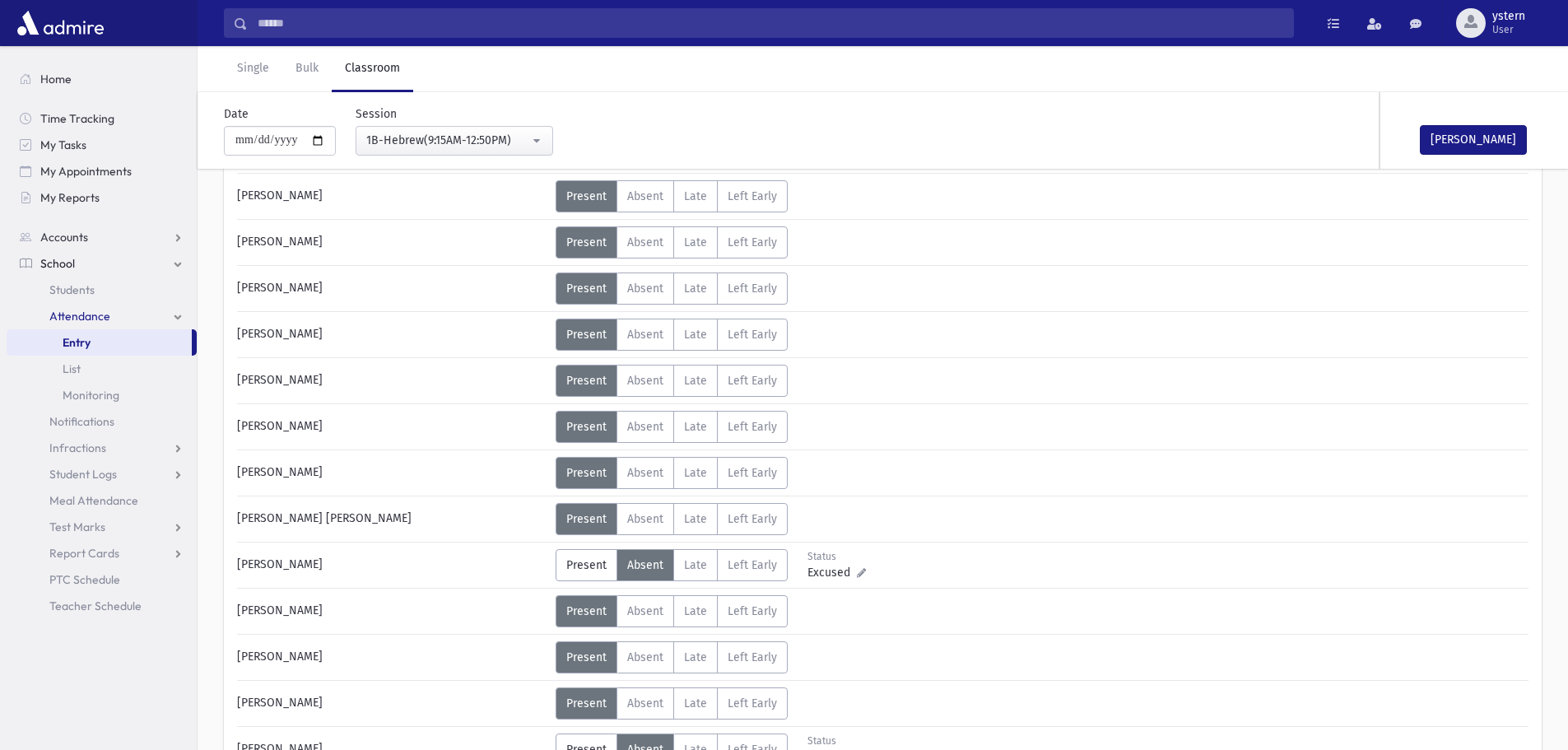
scroll to position [494, 0]
click at [627, 466] on label "Absent A" at bounding box center [645, 474] width 58 height 32
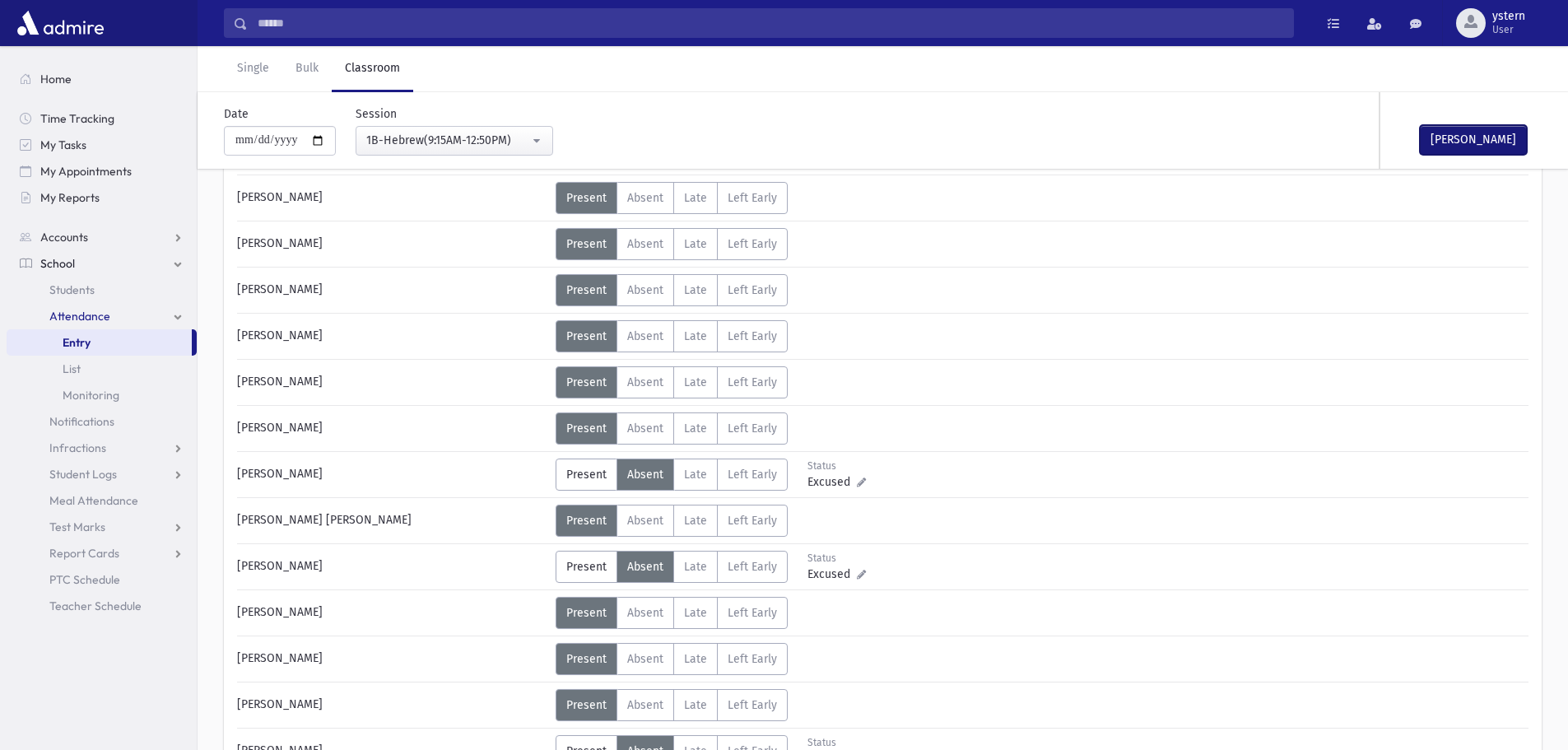
click at [1447, 137] on button "[PERSON_NAME]" at bounding box center [1473, 140] width 107 height 30
click at [474, 134] on div "1B-Hebrew(9:15AM-12:50PM)" at bounding box center [447, 140] width 163 height 17
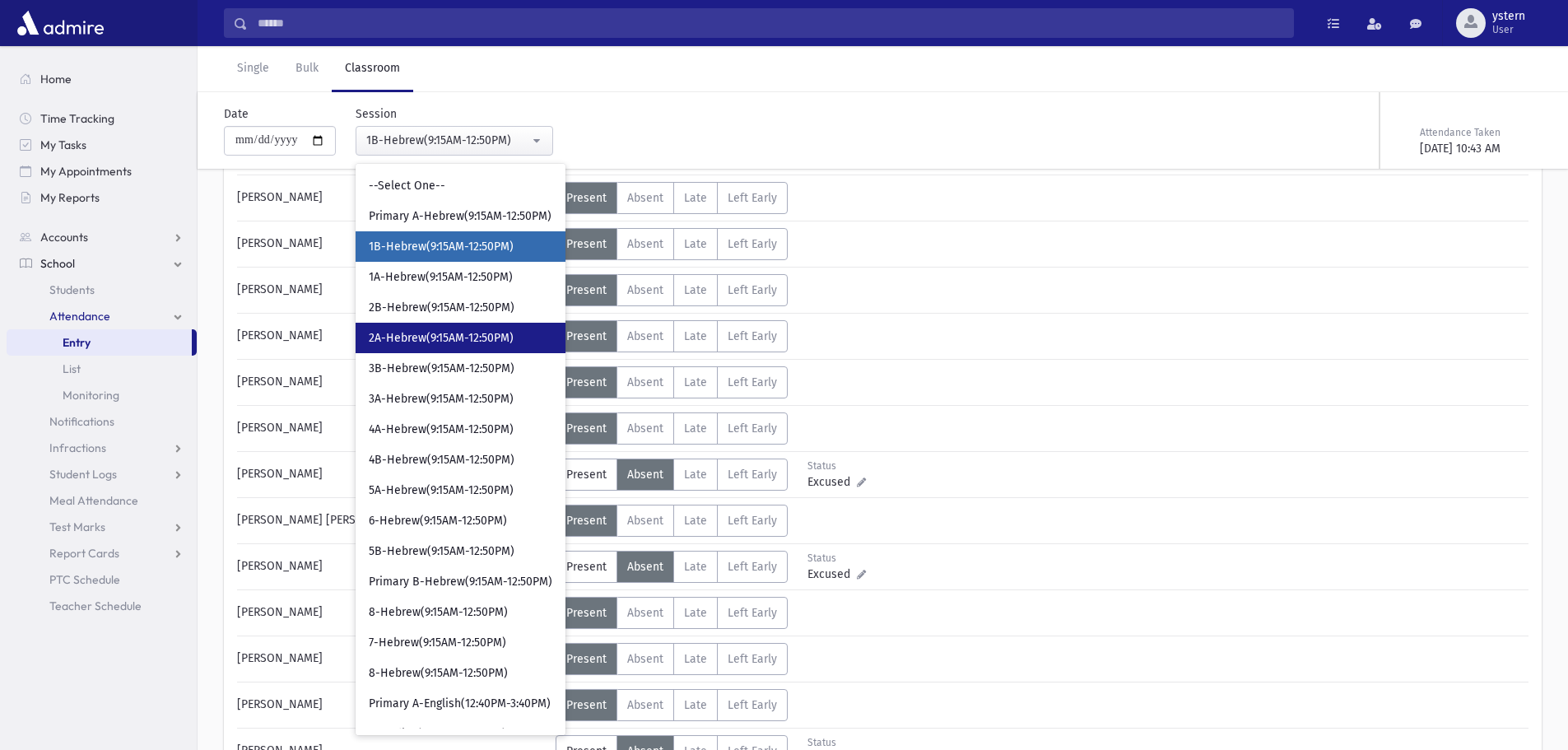
click at [514, 337] on span "2A-Hebrew(9:15AM-12:50PM)" at bounding box center [441, 338] width 145 height 16
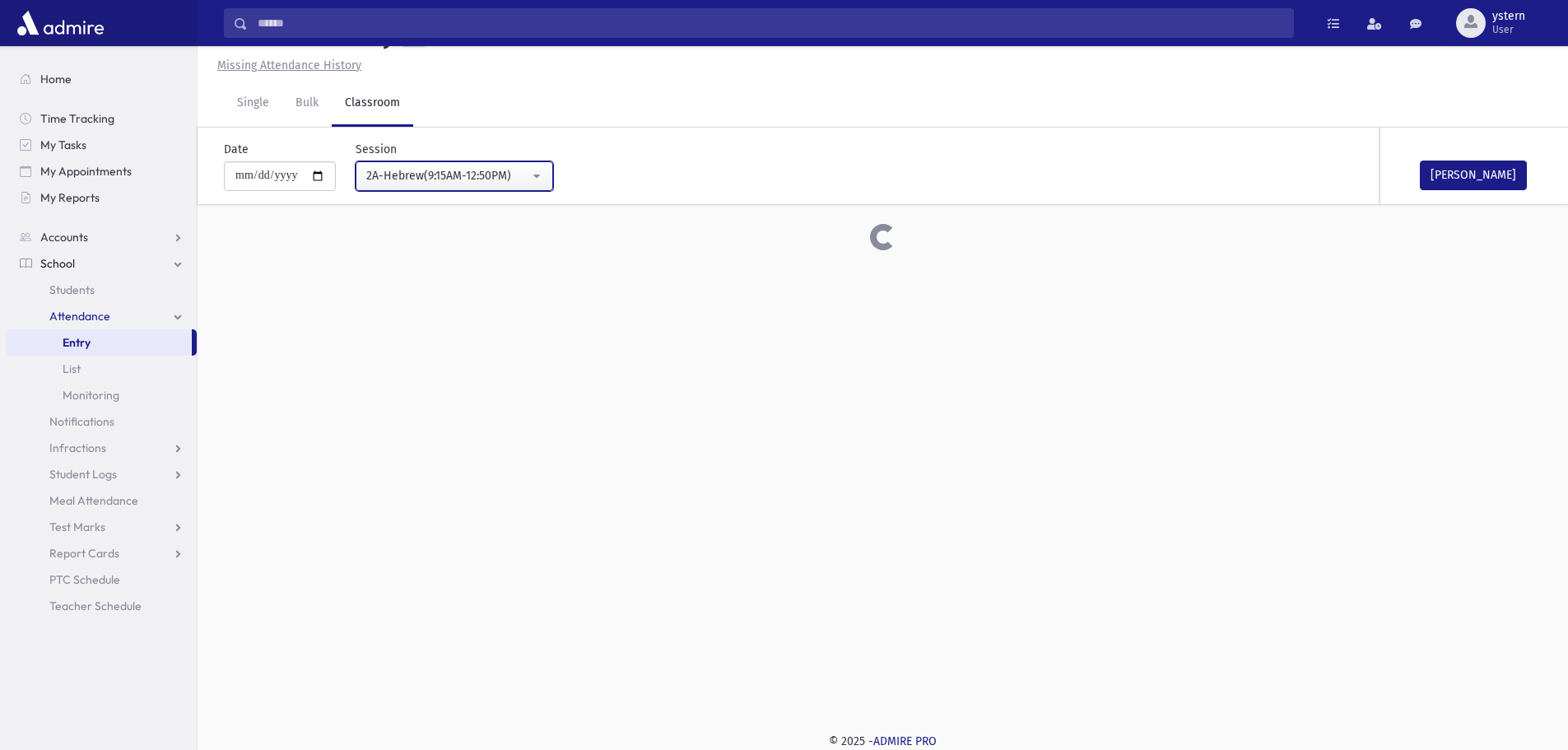
scroll to position [494, 0]
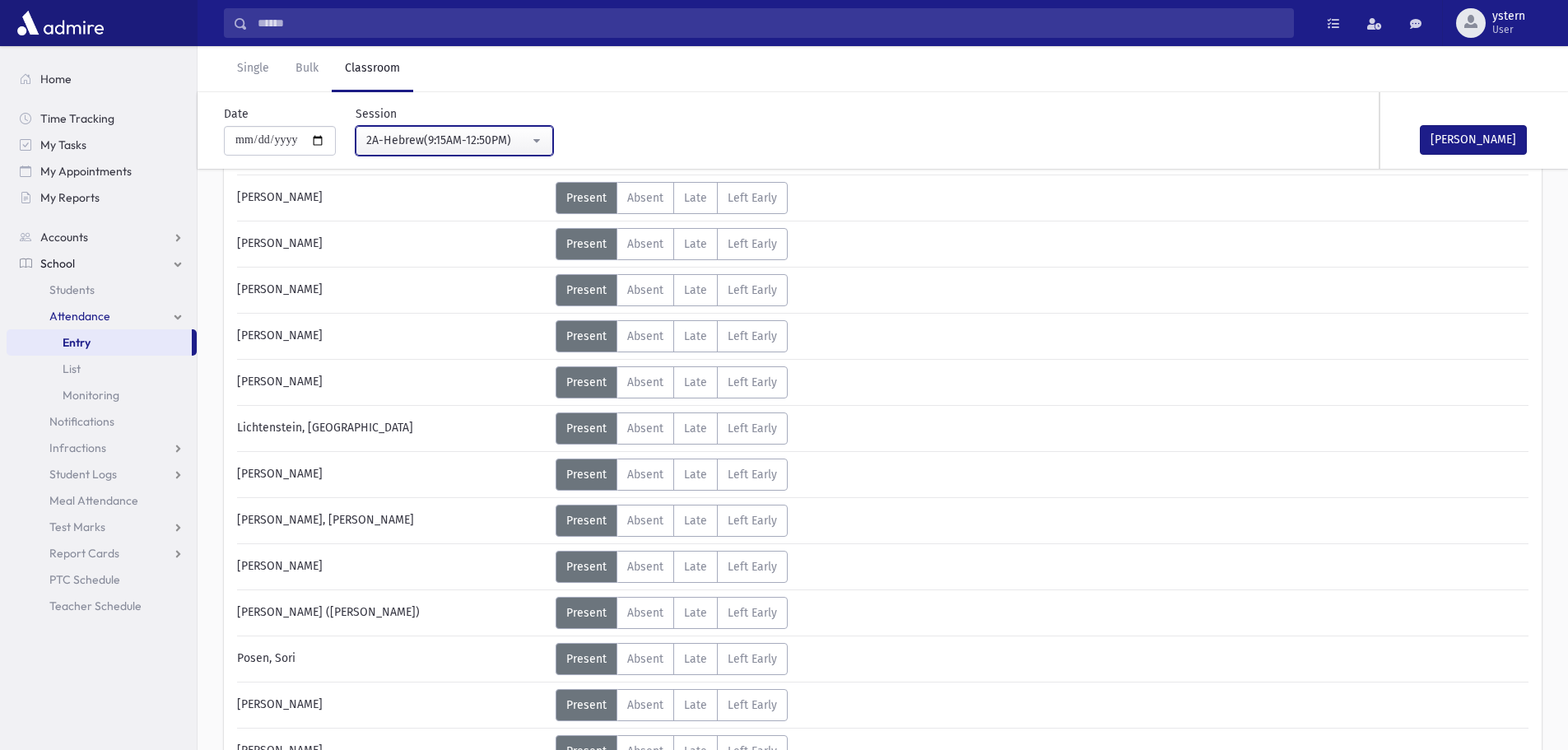
click at [451, 136] on div "2A-Hebrew(9:15AM-12:50PM)" at bounding box center [447, 140] width 163 height 17
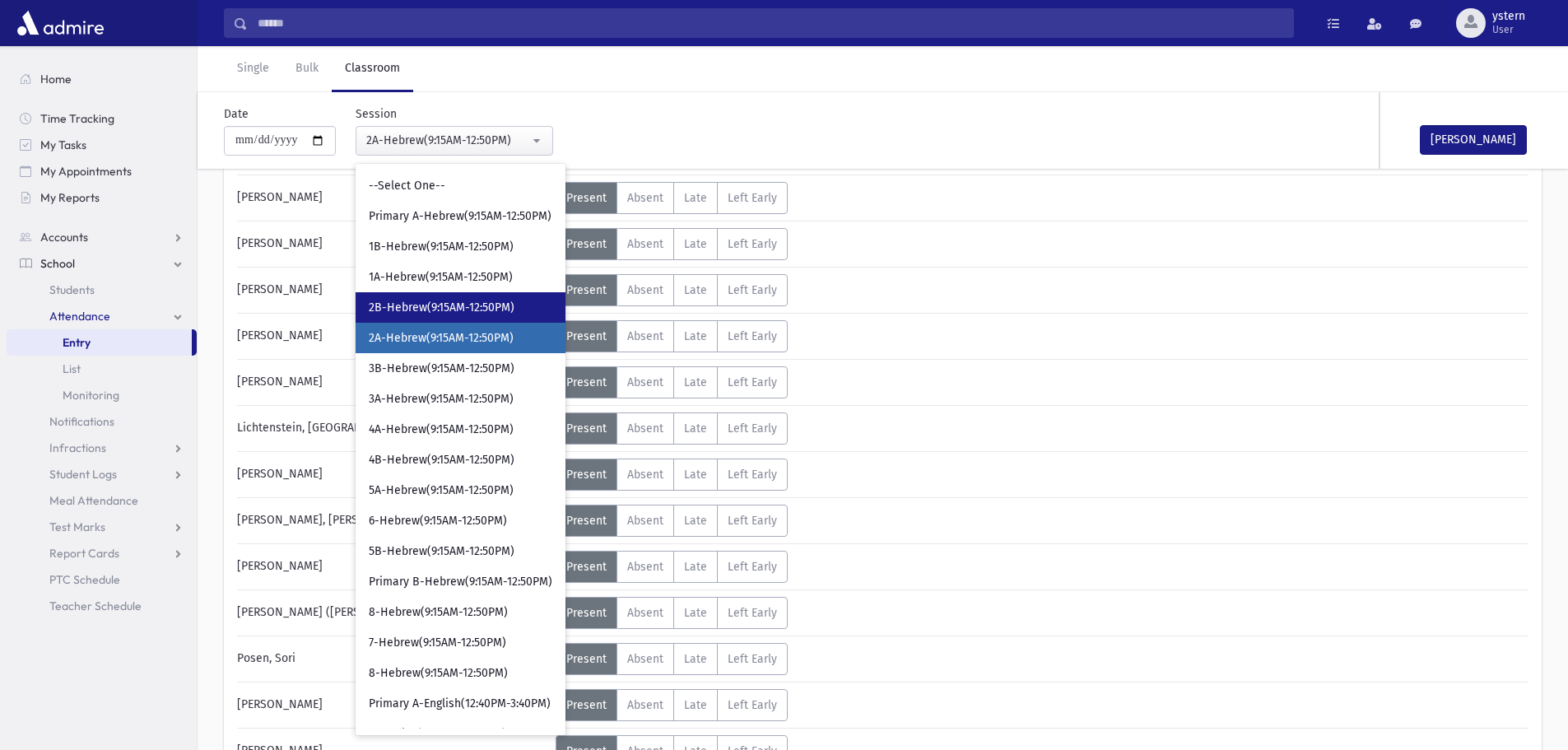
click at [469, 301] on span "2B-Hebrew(9:15AM-12:50PM)" at bounding box center [441, 307] width 146 height 16
select select "***"
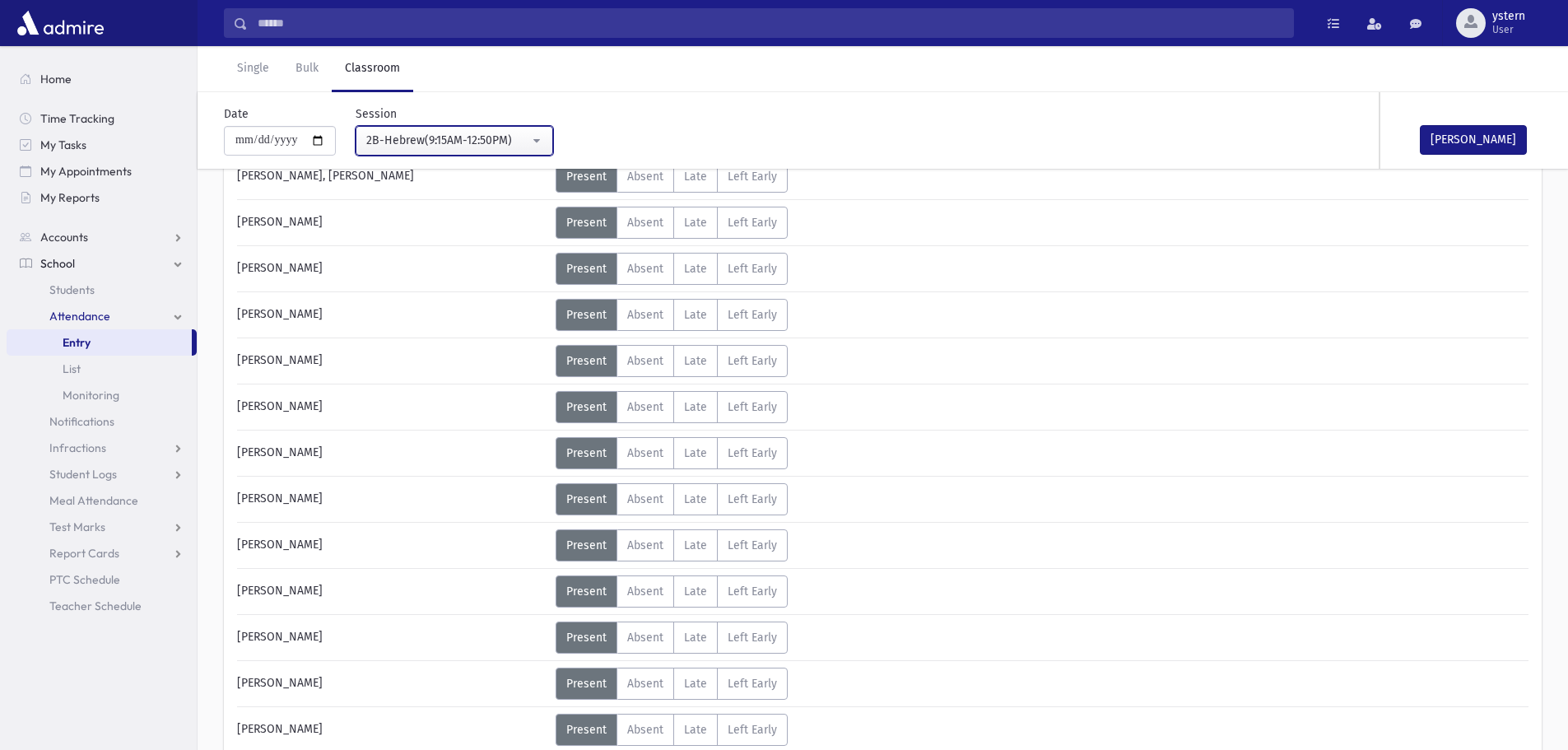
scroll to position [934, 0]
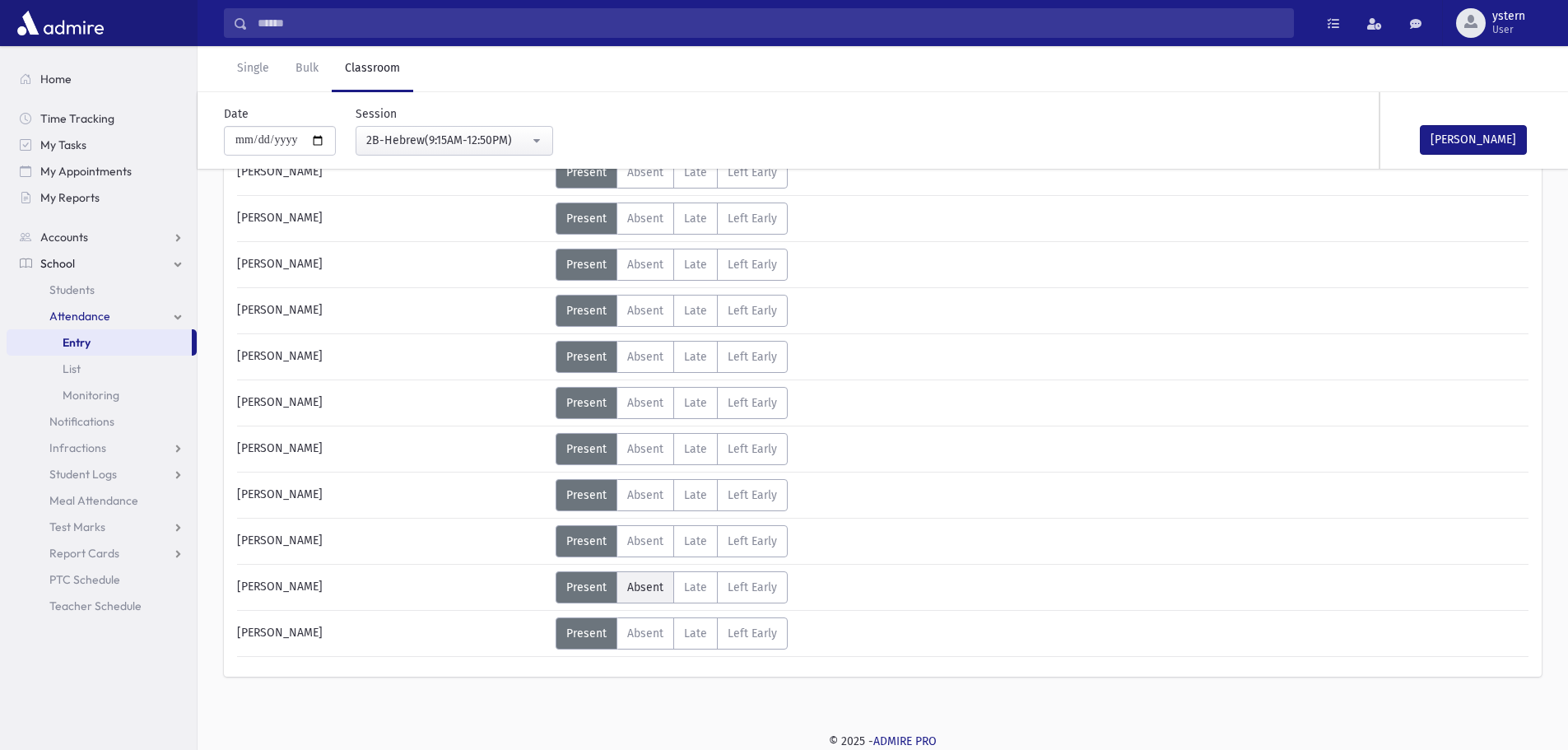
click at [650, 590] on span "Absent" at bounding box center [645, 587] width 36 height 14
click at [585, 582] on span "Present" at bounding box center [586, 587] width 40 height 14
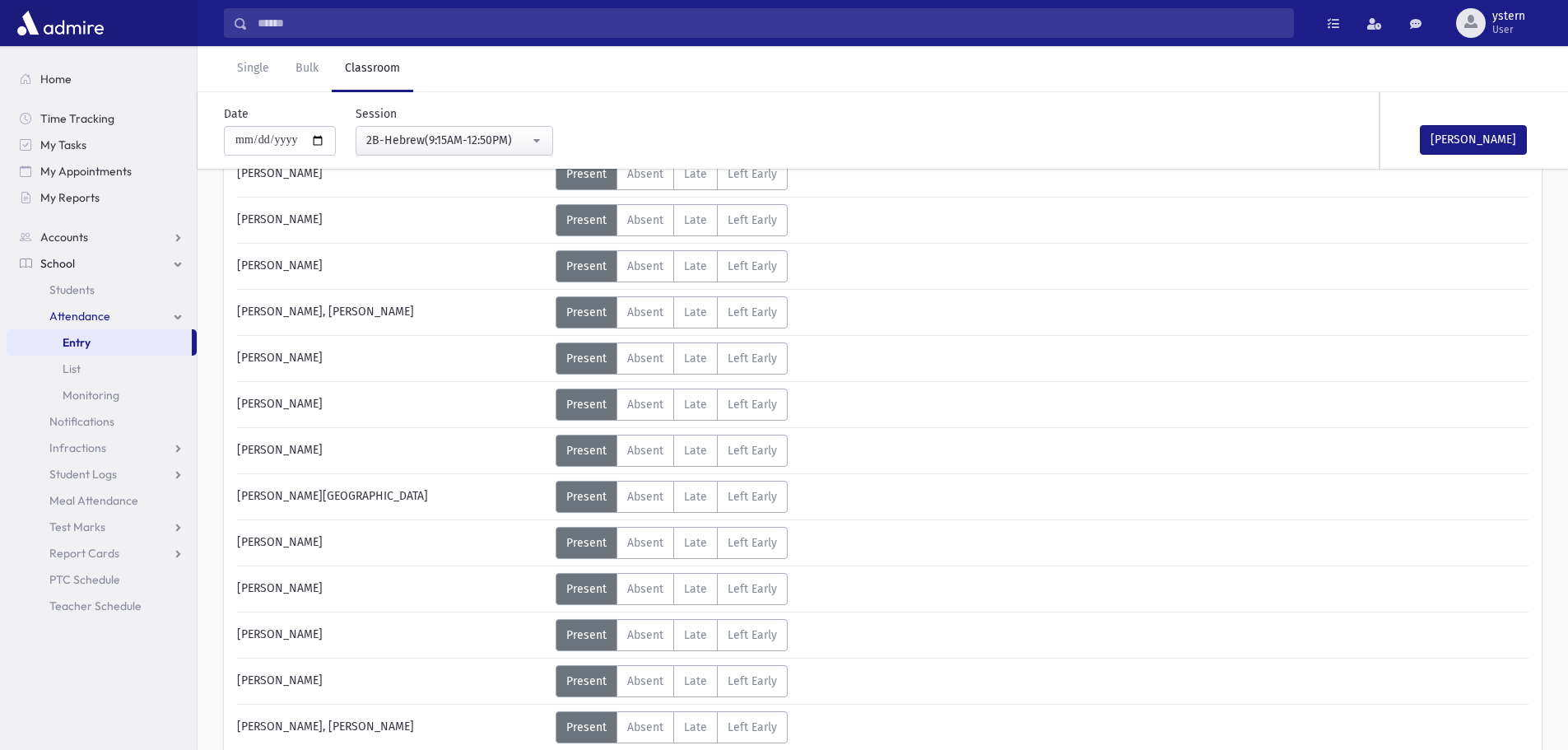
scroll to position [0, 0]
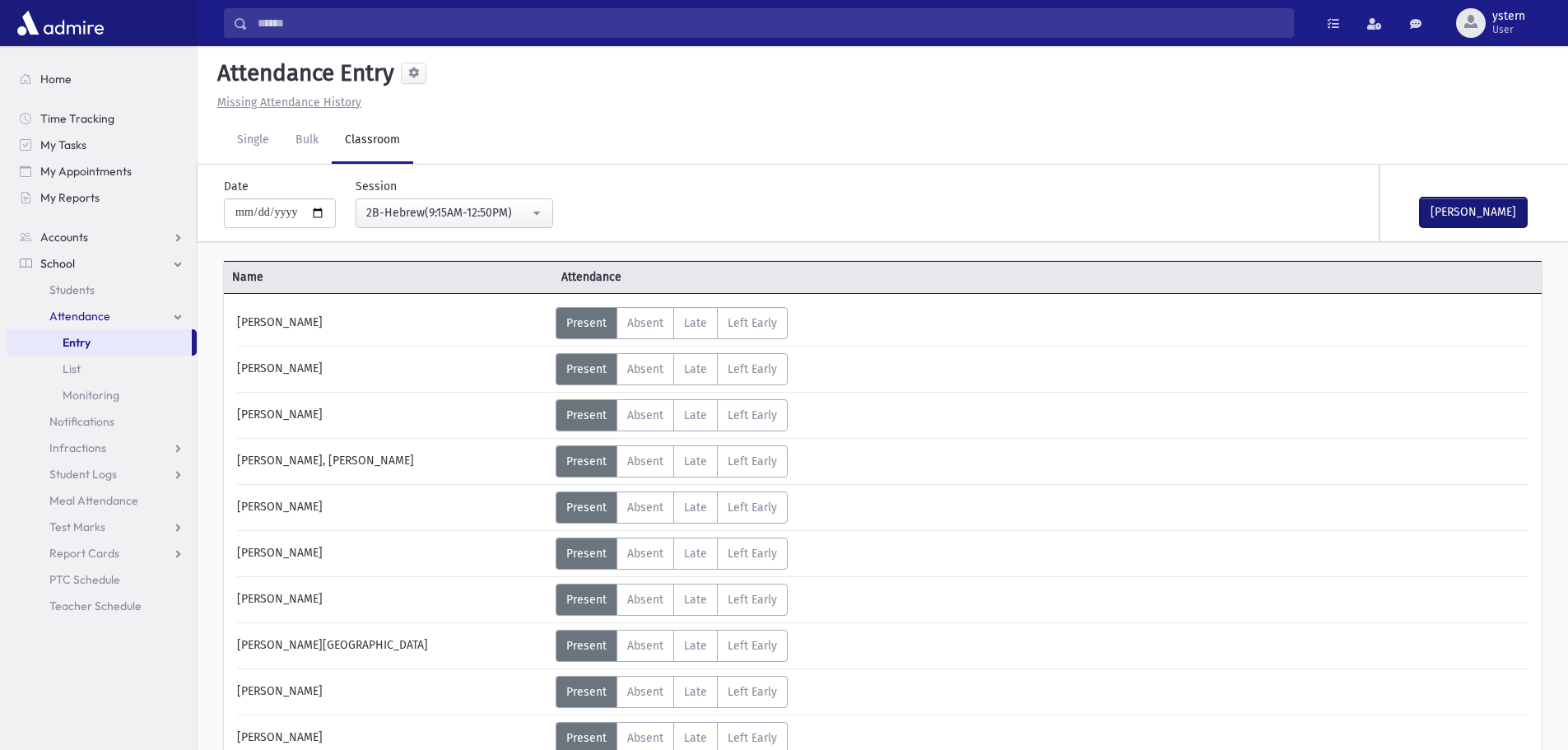
click at [1442, 211] on button "[PERSON_NAME]" at bounding box center [1473, 212] width 107 height 30
click at [252, 137] on link "Single" at bounding box center [253, 141] width 58 height 46
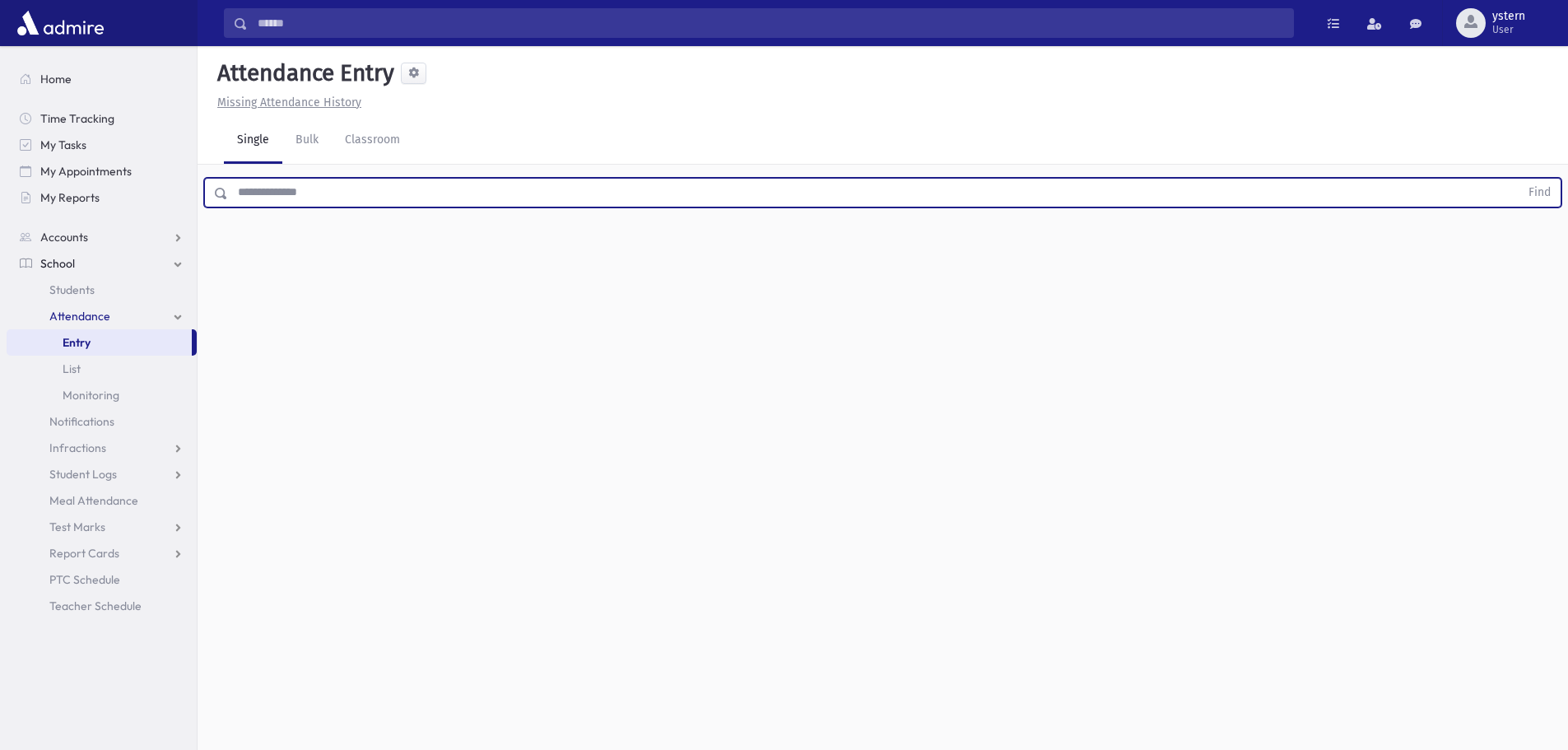
drag, startPoint x: 277, startPoint y: 185, endPoint x: 294, endPoint y: 202, distance: 24.0
click at [277, 186] on input "text" at bounding box center [873, 192] width 1291 height 30
click at [1518, 178] on button "Find" at bounding box center [1539, 192] width 42 height 28
drag, startPoint x: 277, startPoint y: 191, endPoint x: 188, endPoint y: 190, distance: 89.0
click at [190, 193] on div "Search Results All Accounts" at bounding box center [784, 393] width 1568 height 787
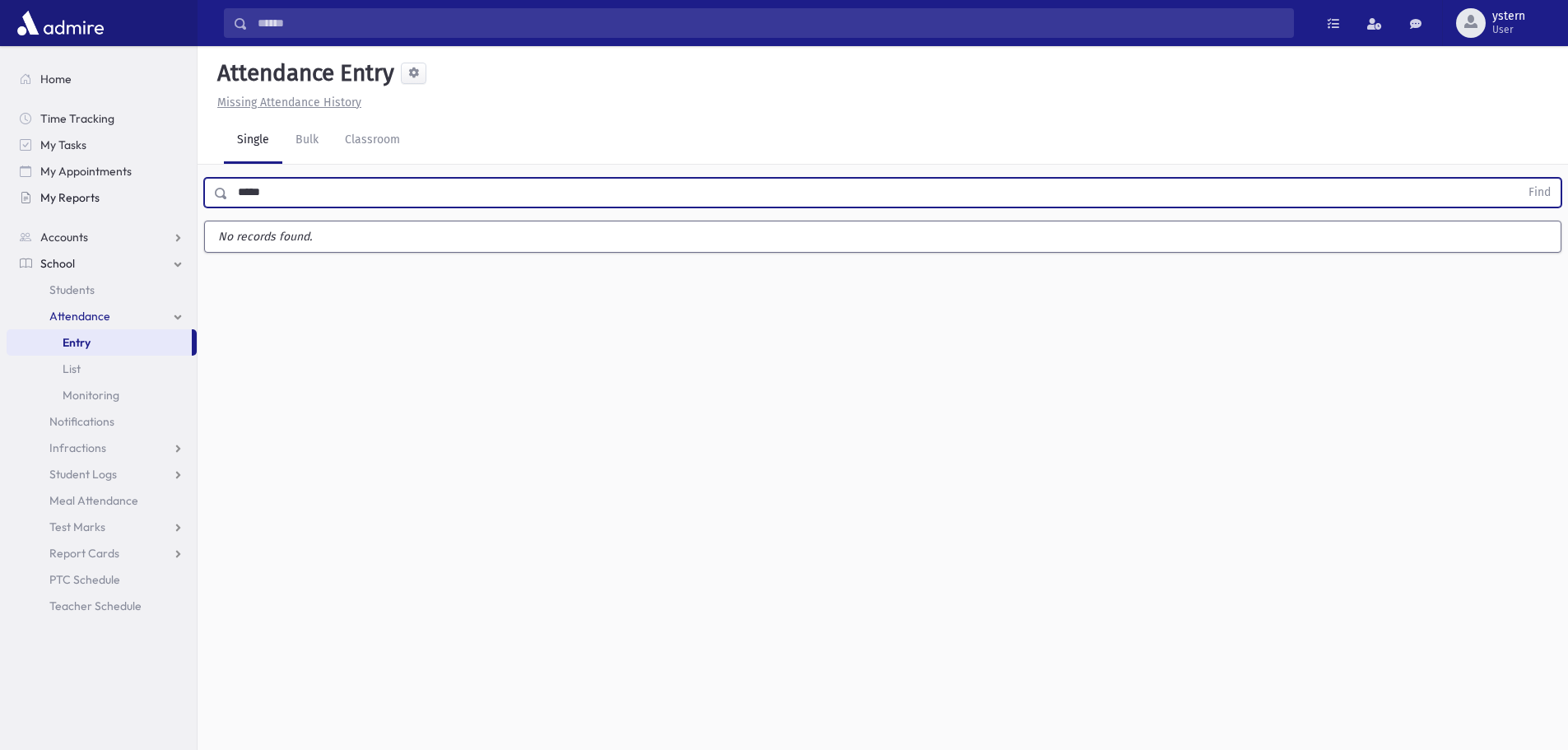
type input "*****"
click at [1518, 178] on button "Find" at bounding box center [1539, 192] width 42 height 28
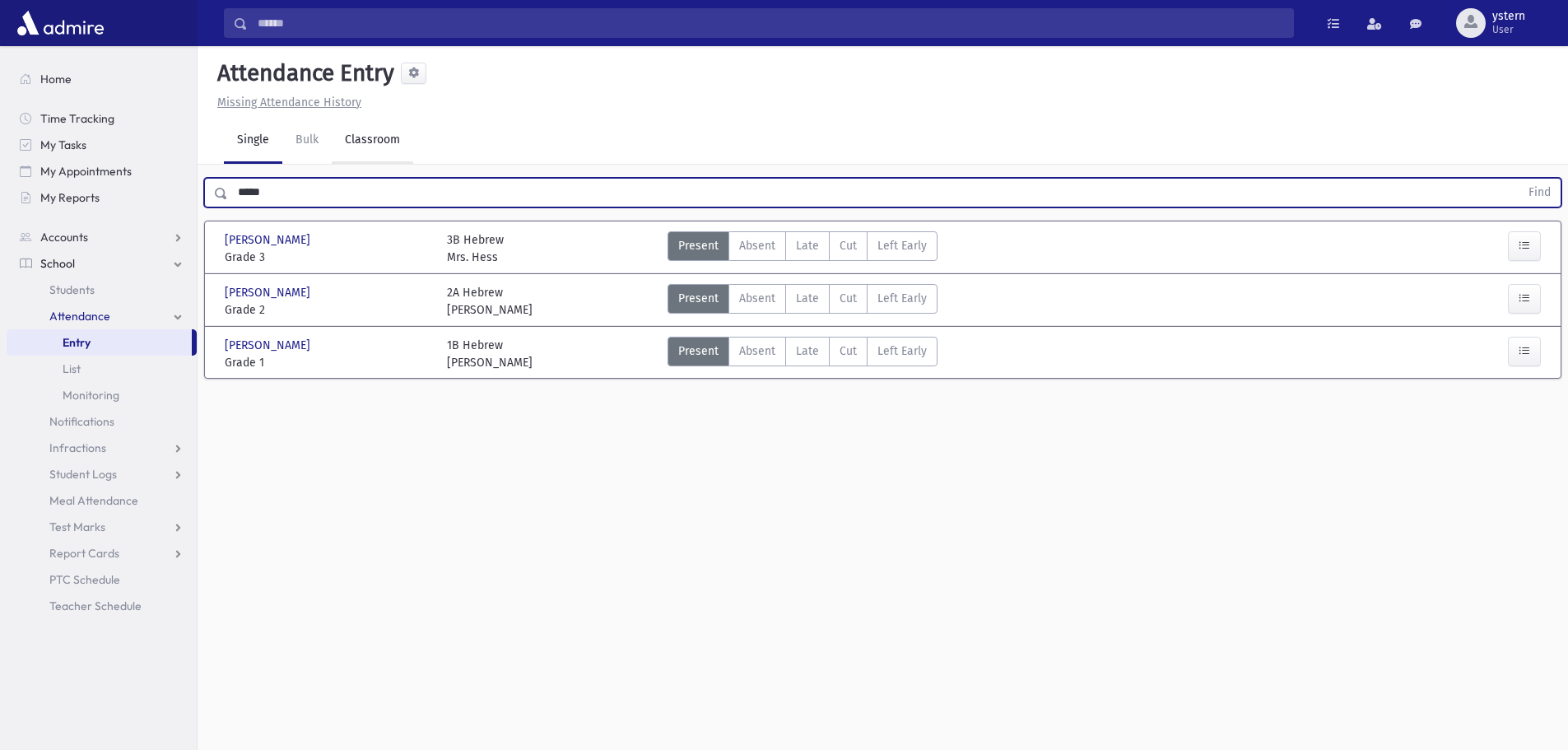
click at [388, 131] on link "Classroom" at bounding box center [372, 141] width 81 height 46
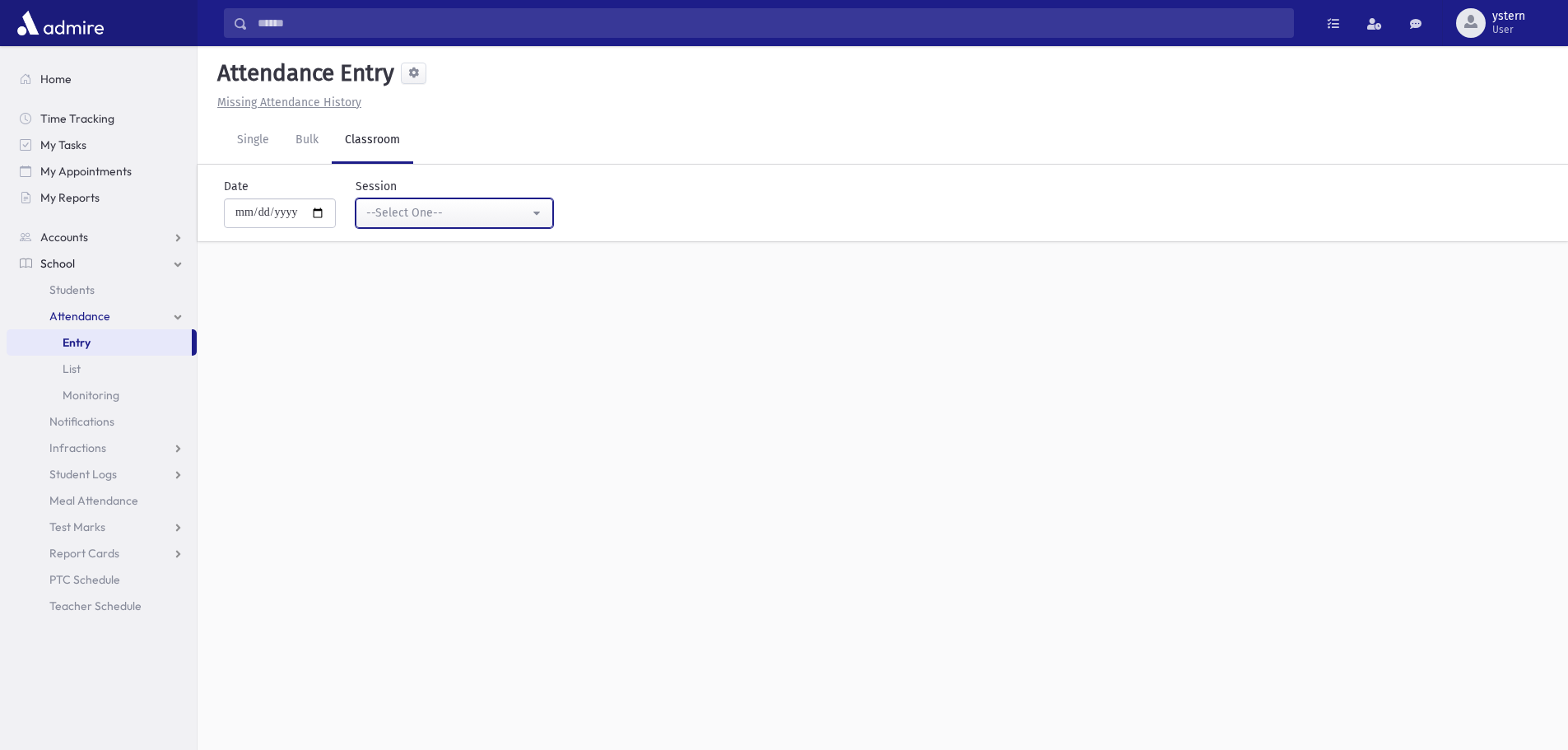
click at [481, 211] on div "--Select One--" at bounding box center [447, 212] width 163 height 17
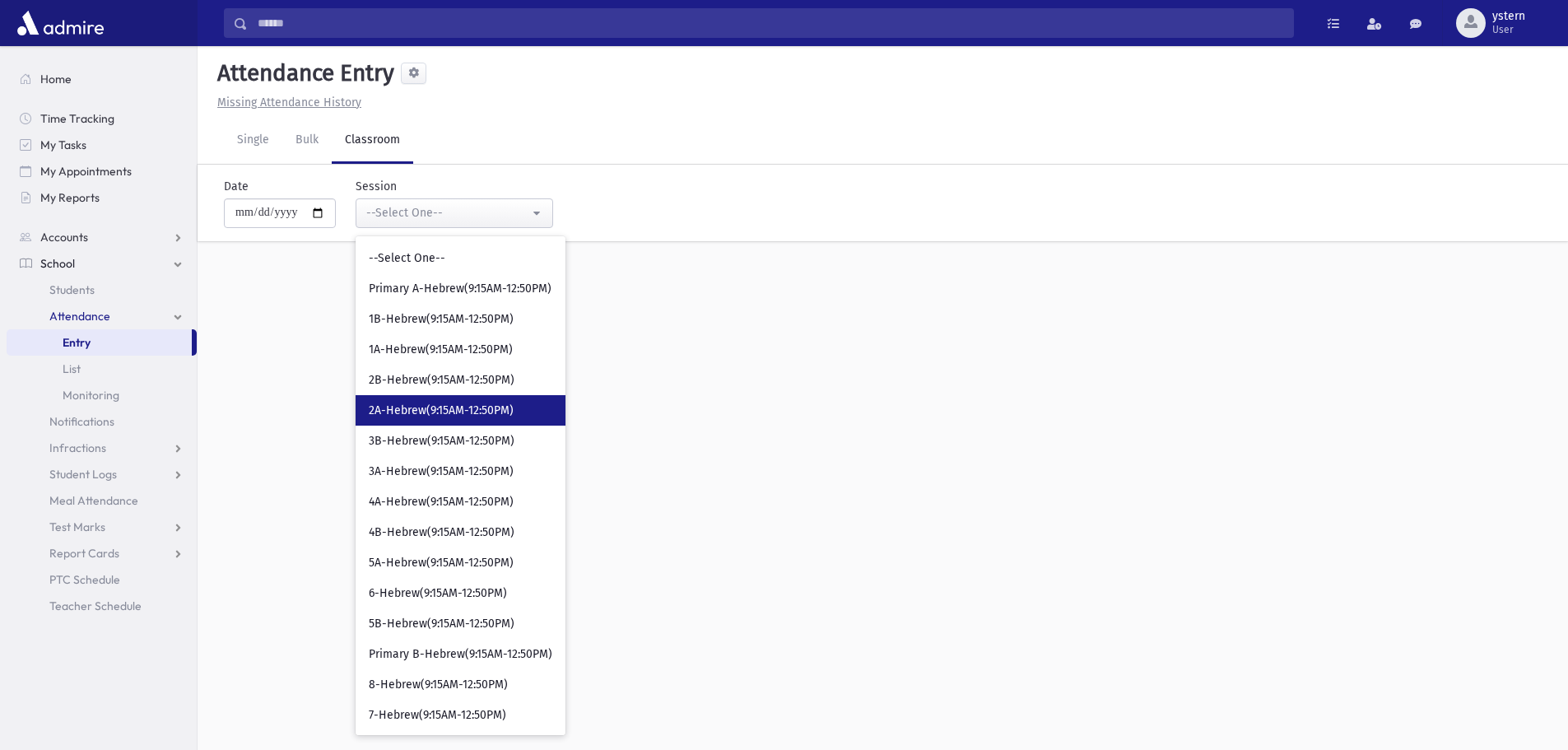
click at [450, 405] on span "2A-Hebrew(9:15AM-12:50PM)" at bounding box center [441, 410] width 145 height 16
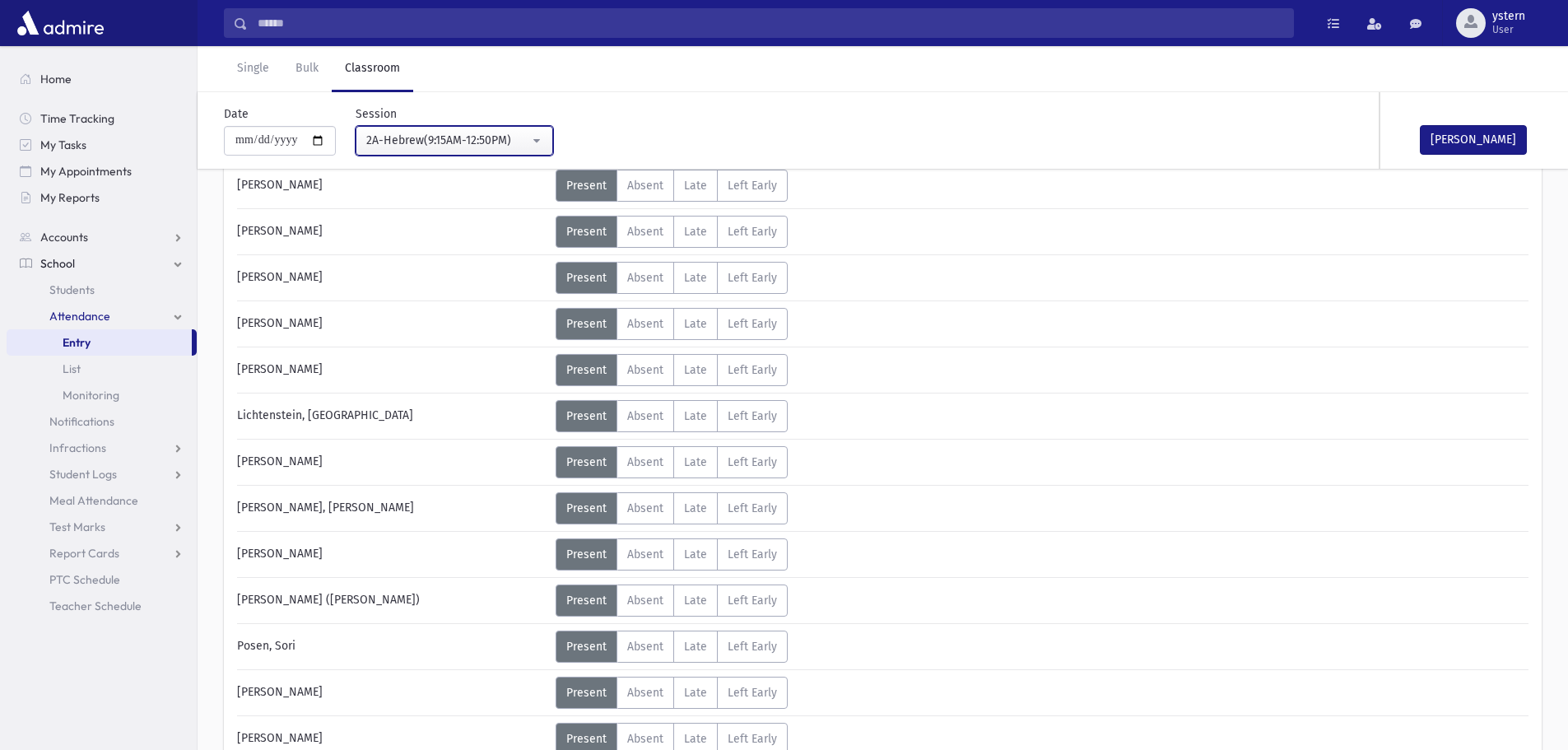
scroll to position [576, 0]
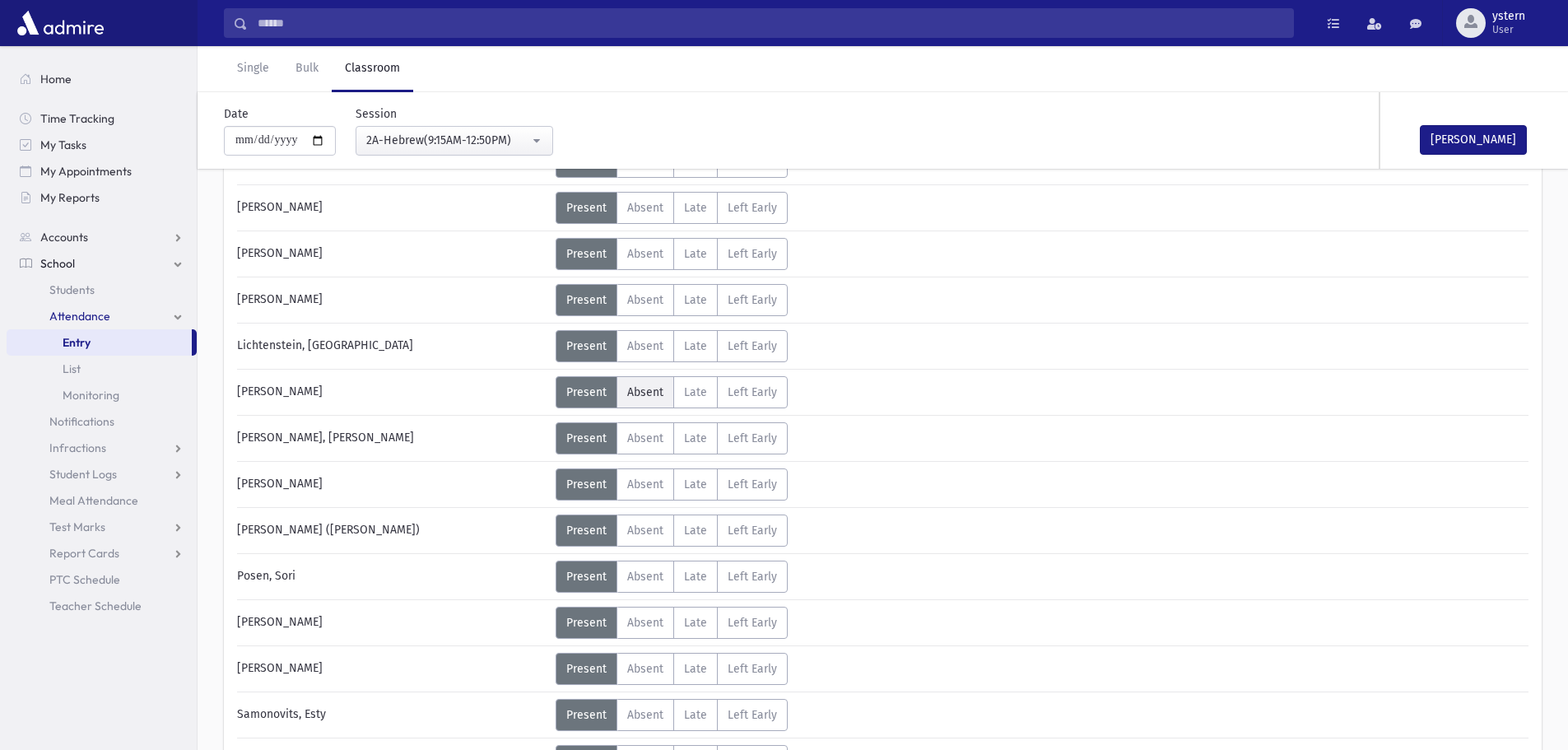
click at [640, 393] on span "Absent" at bounding box center [645, 392] width 36 height 14
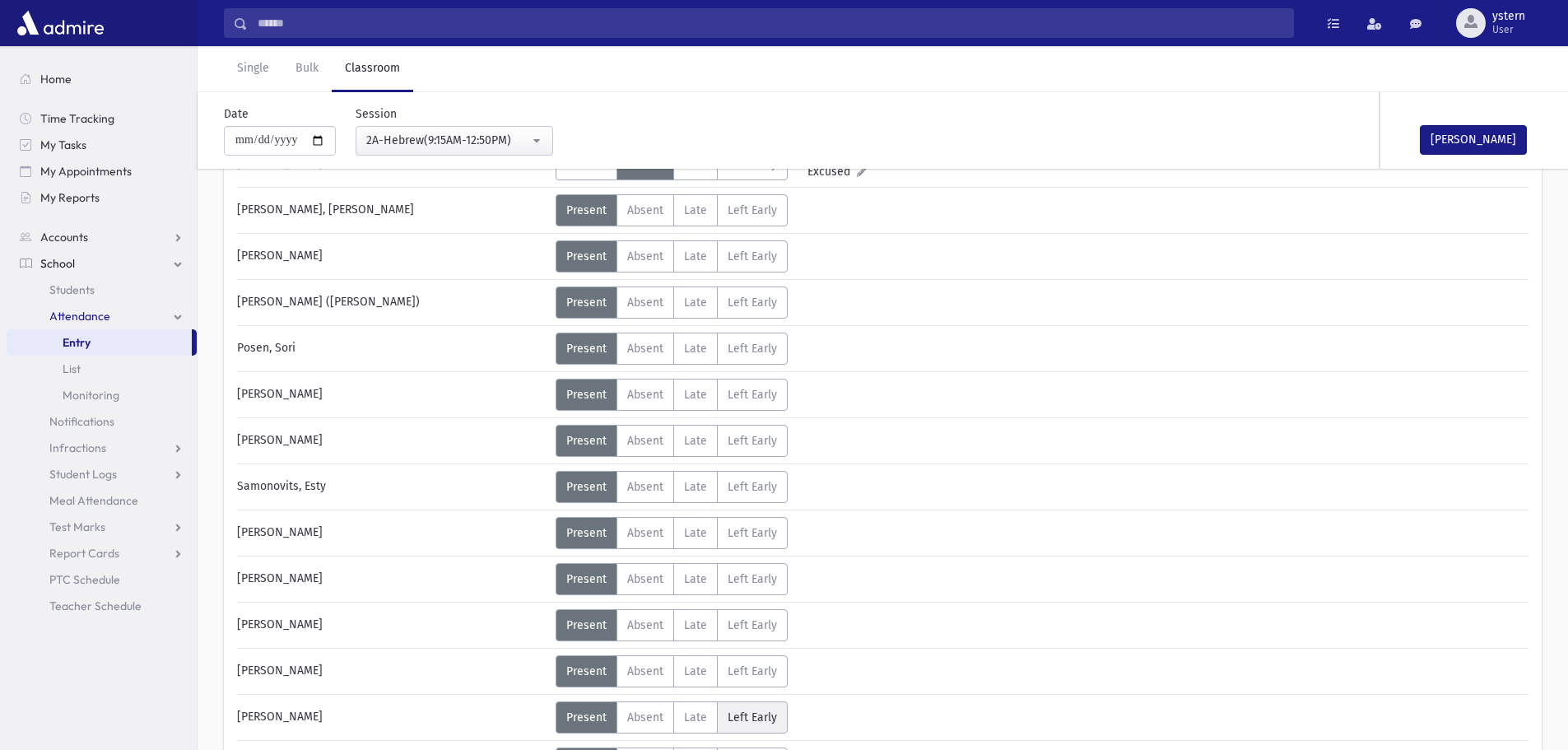
scroll to position [823, 0]
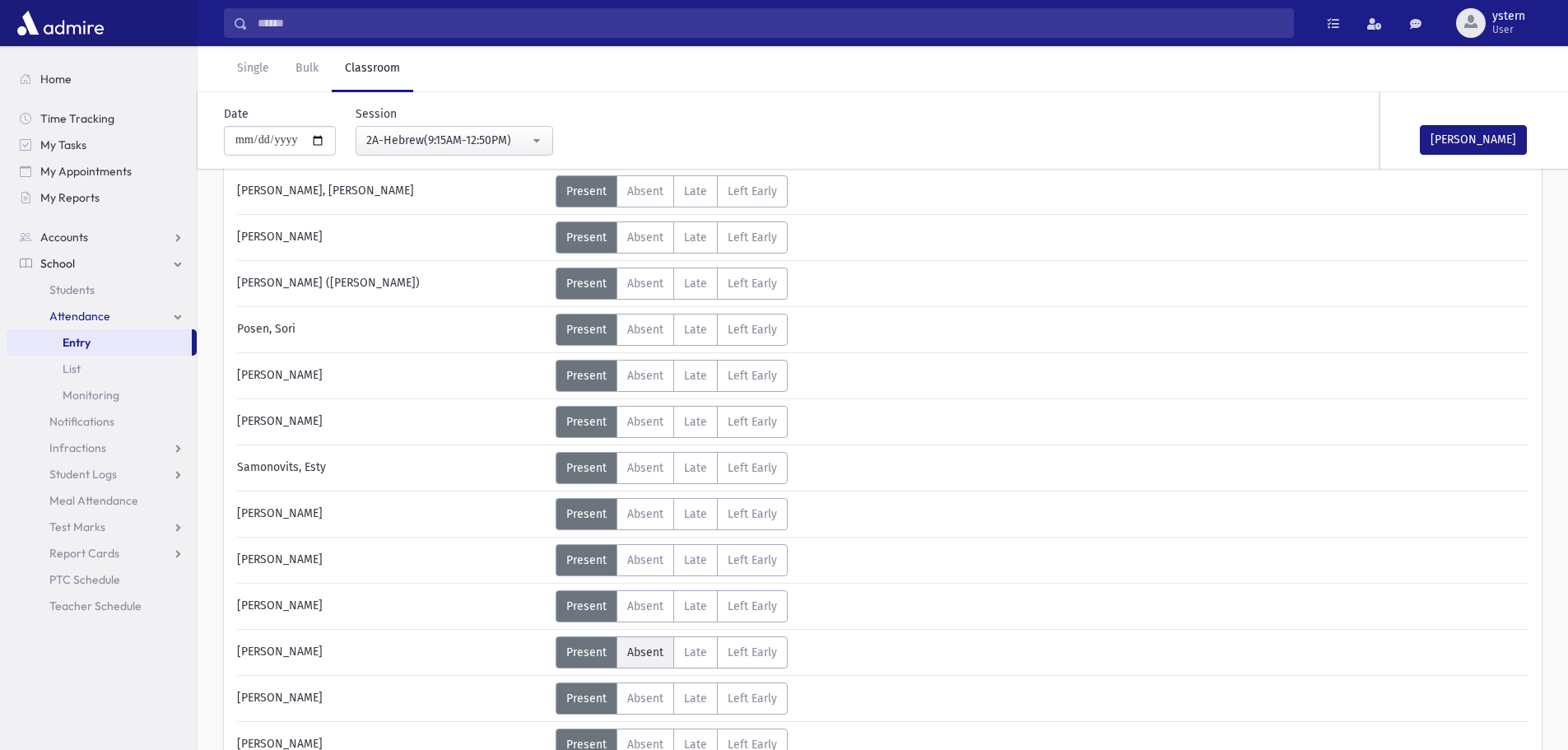
click at [653, 660] on label "Absent A" at bounding box center [645, 652] width 58 height 32
click at [622, 555] on label "Absent A" at bounding box center [645, 560] width 58 height 32
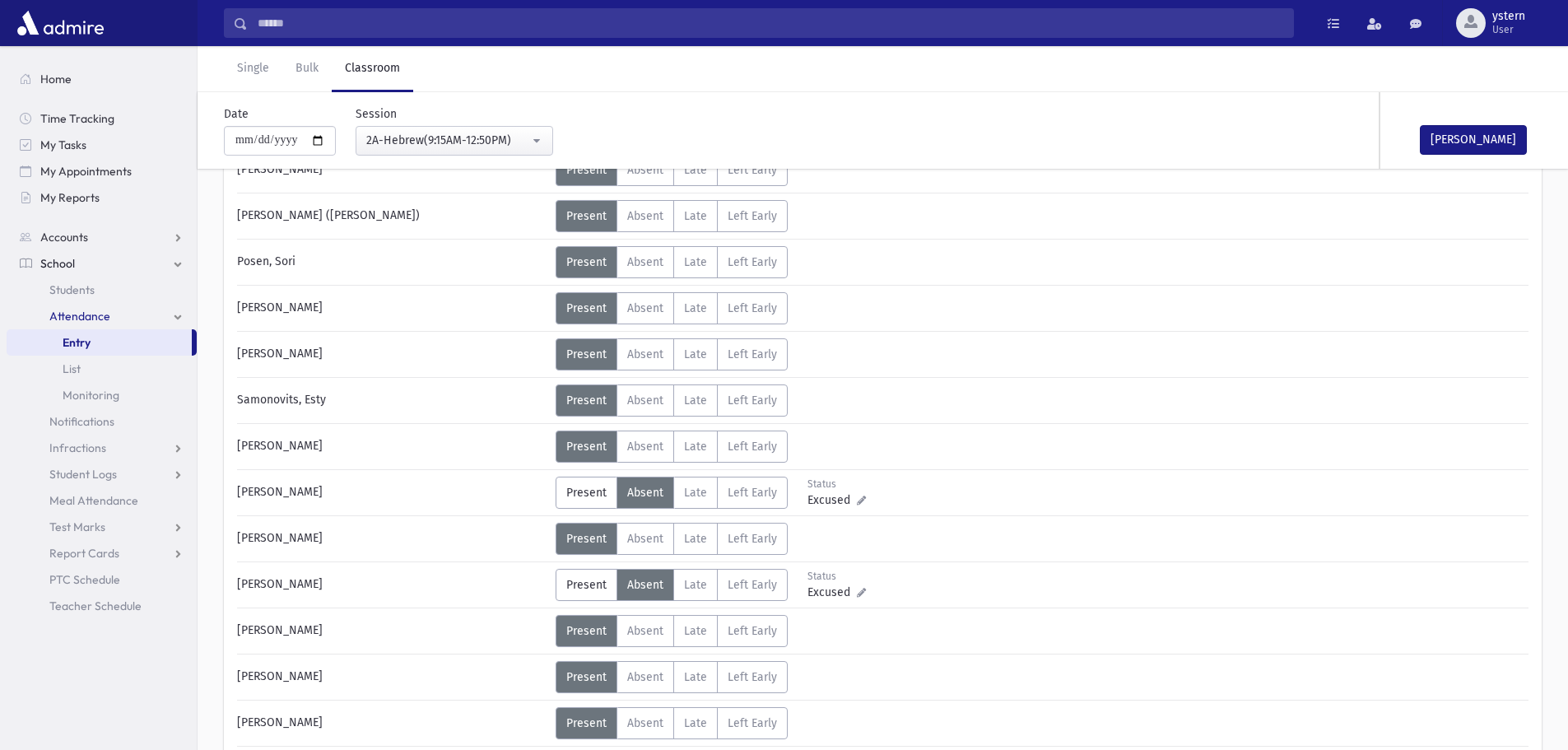
scroll to position [1026, 0]
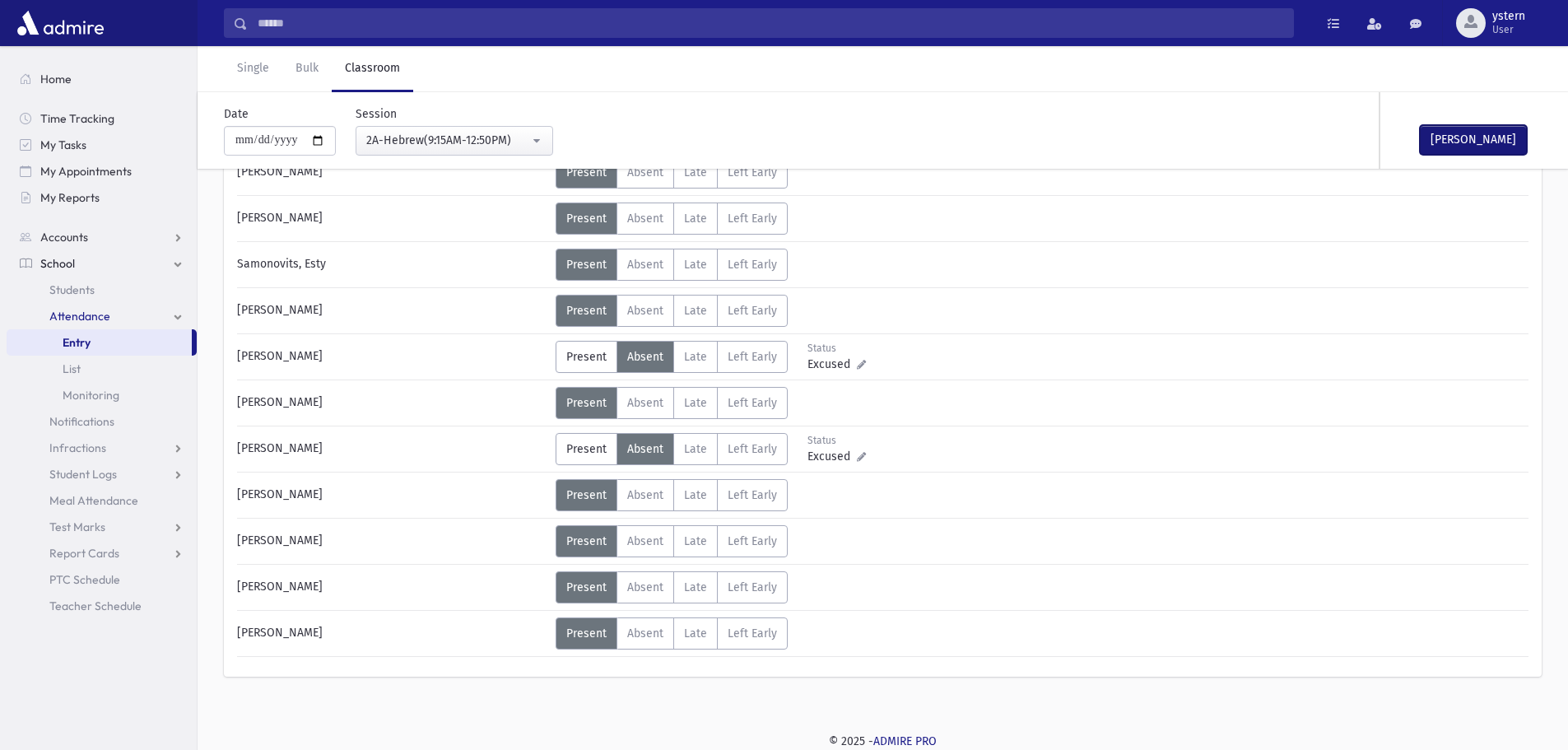
click at [1469, 142] on button "[PERSON_NAME]" at bounding box center [1473, 140] width 107 height 30
click at [632, 590] on span "Absent" at bounding box center [645, 587] width 36 height 14
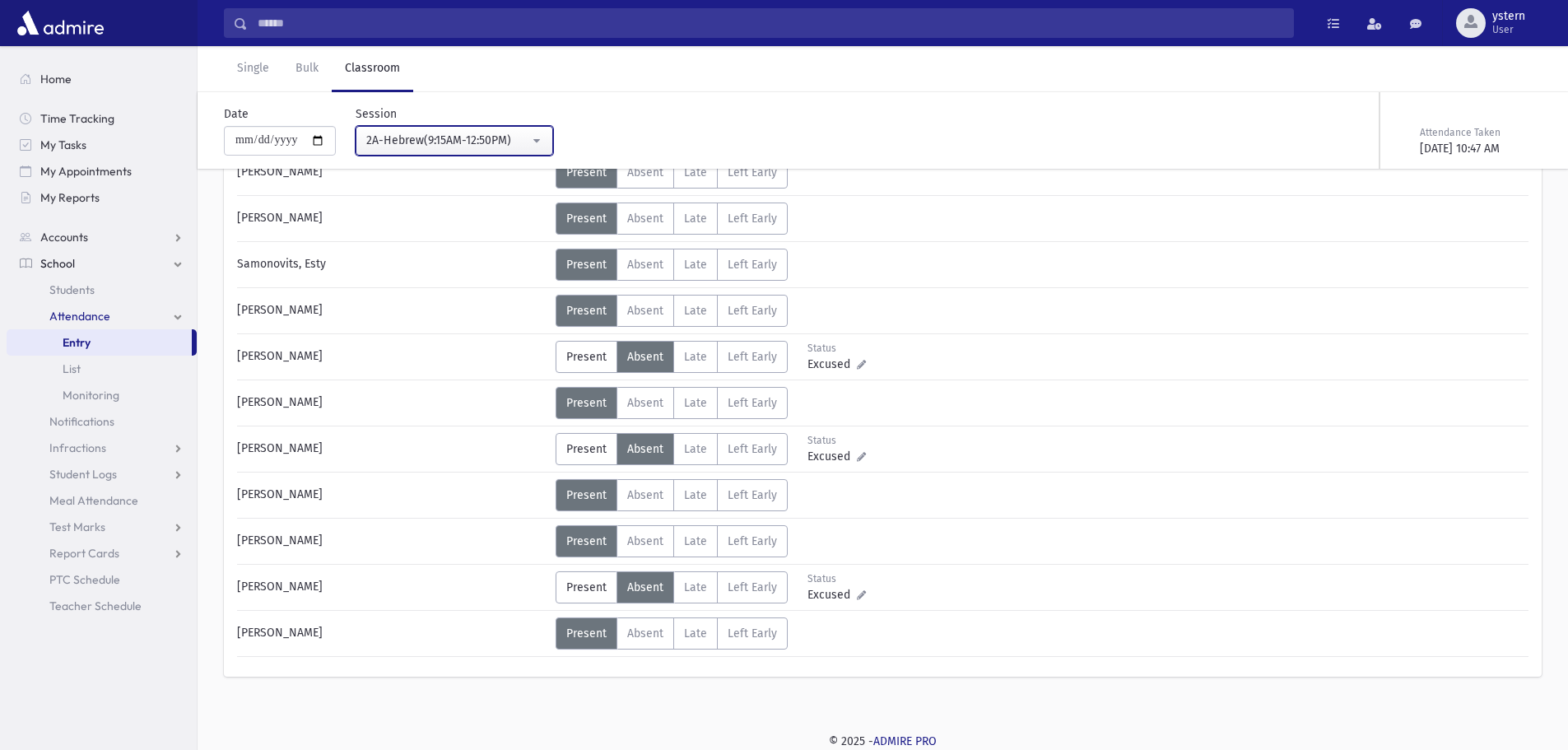
click at [512, 137] on div "2A-Hebrew(9:15AM-12:50PM)" at bounding box center [447, 140] width 163 height 17
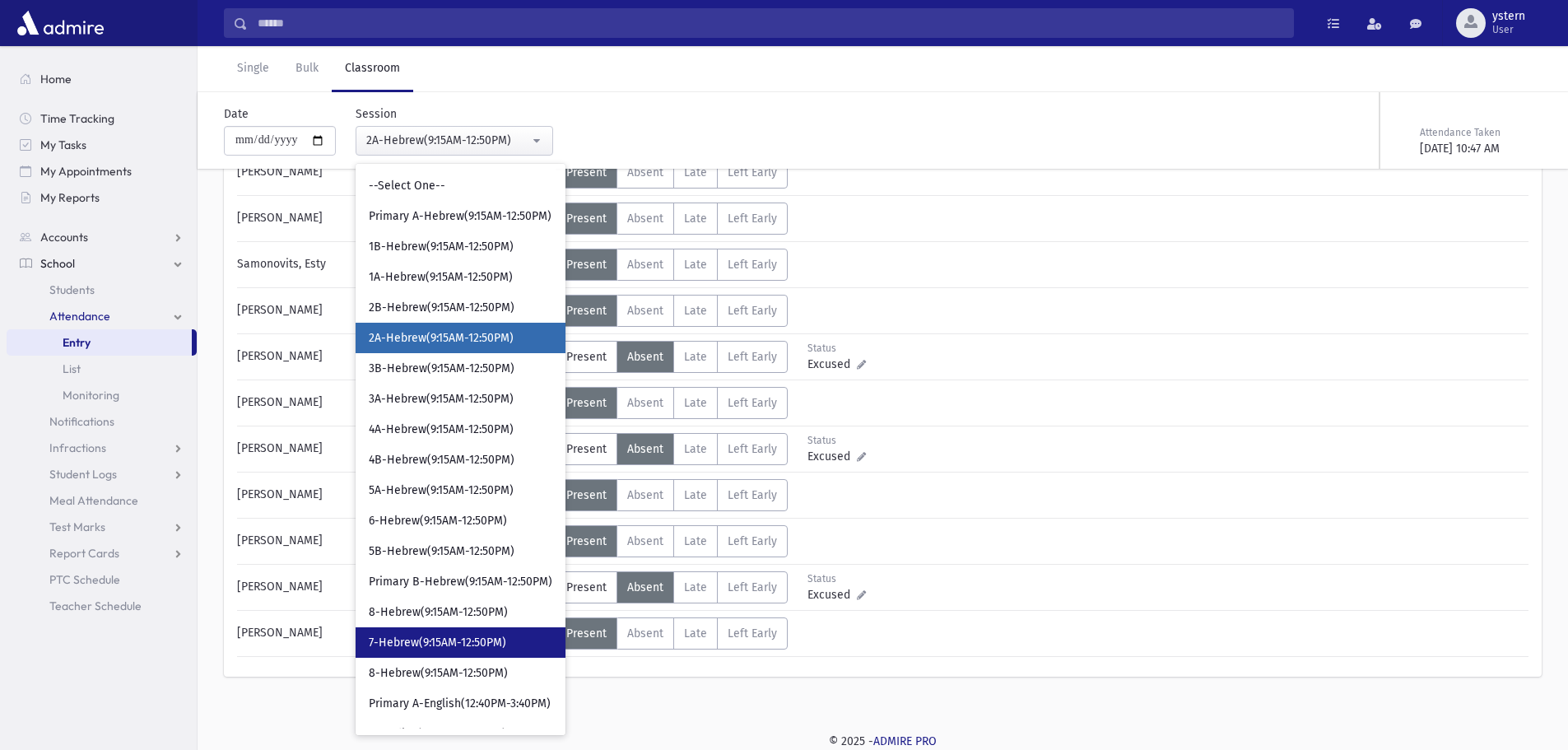
click at [530, 642] on link "7-Hebrew(9:15AM-12:50PM)" at bounding box center [461, 642] width 210 height 31
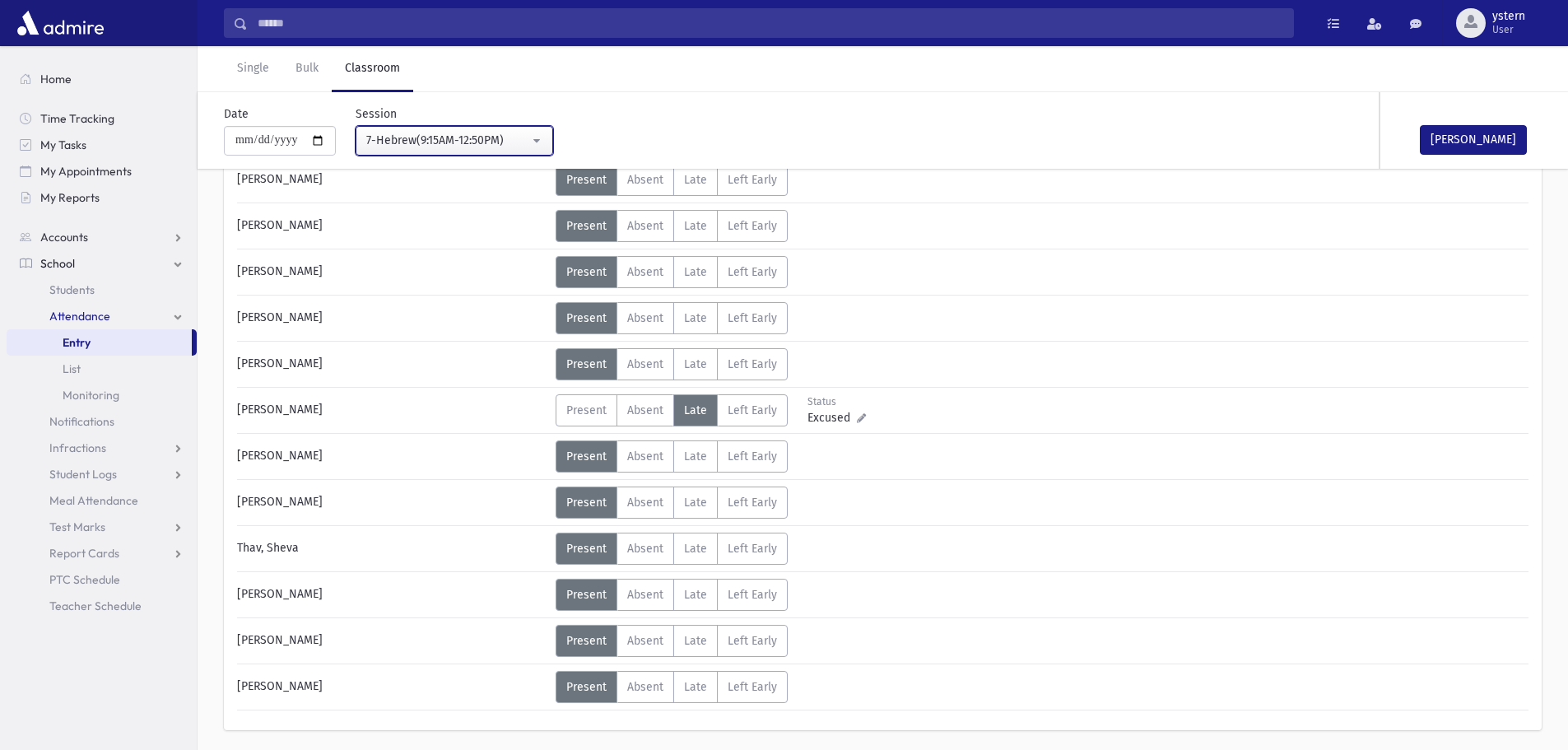
scroll to position [944, 0]
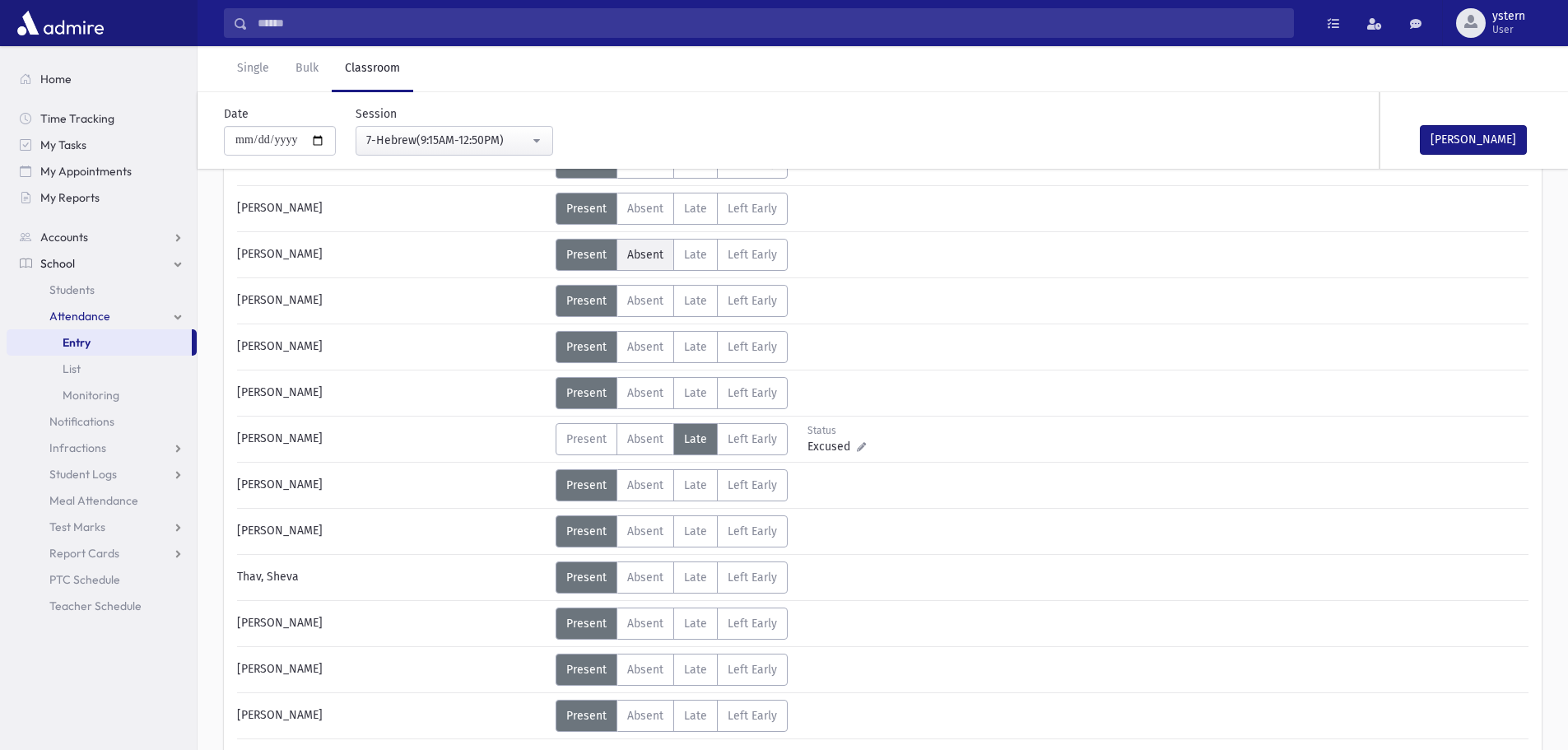
click at [654, 262] on label "Absent A" at bounding box center [645, 255] width 58 height 32
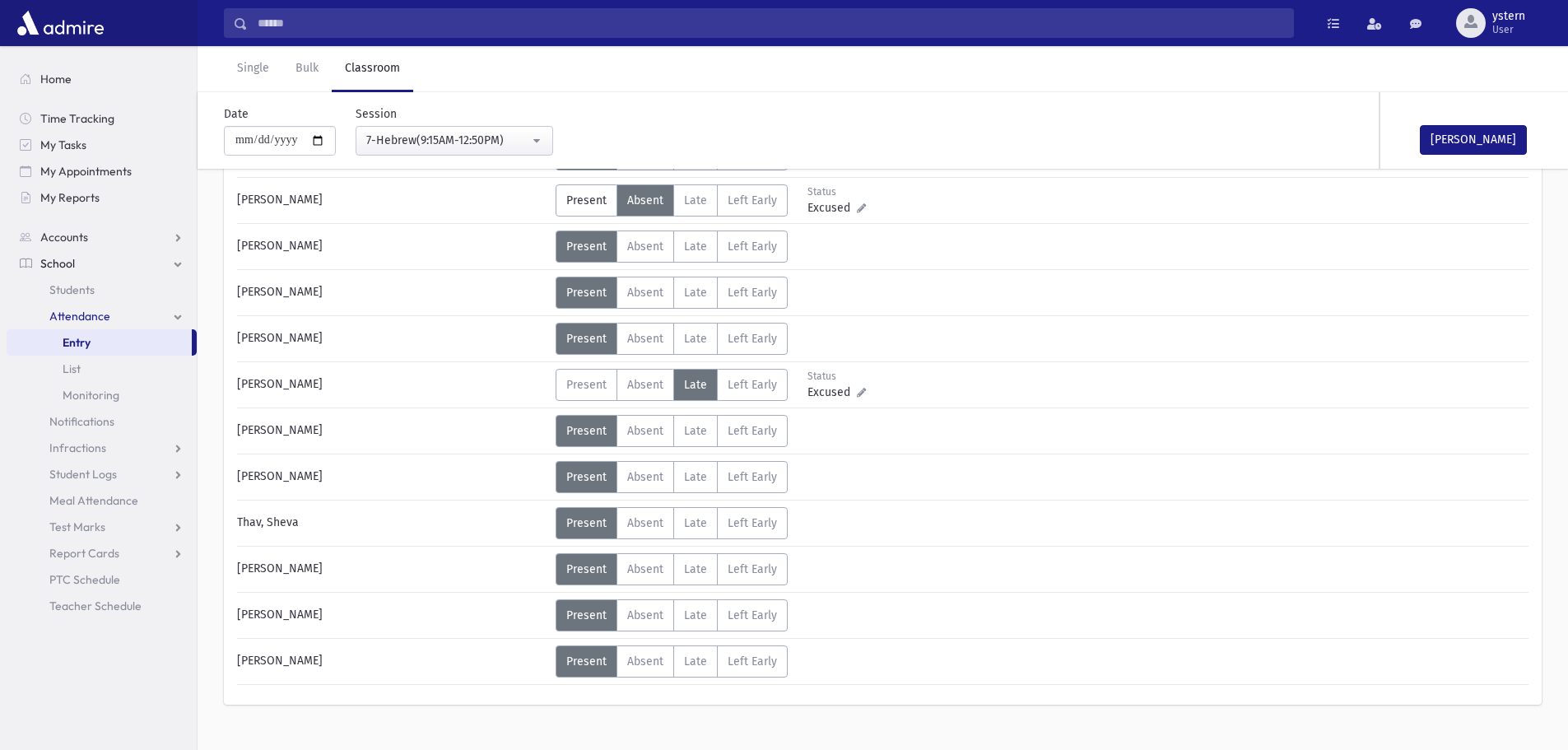
scroll to position [1026, 0]
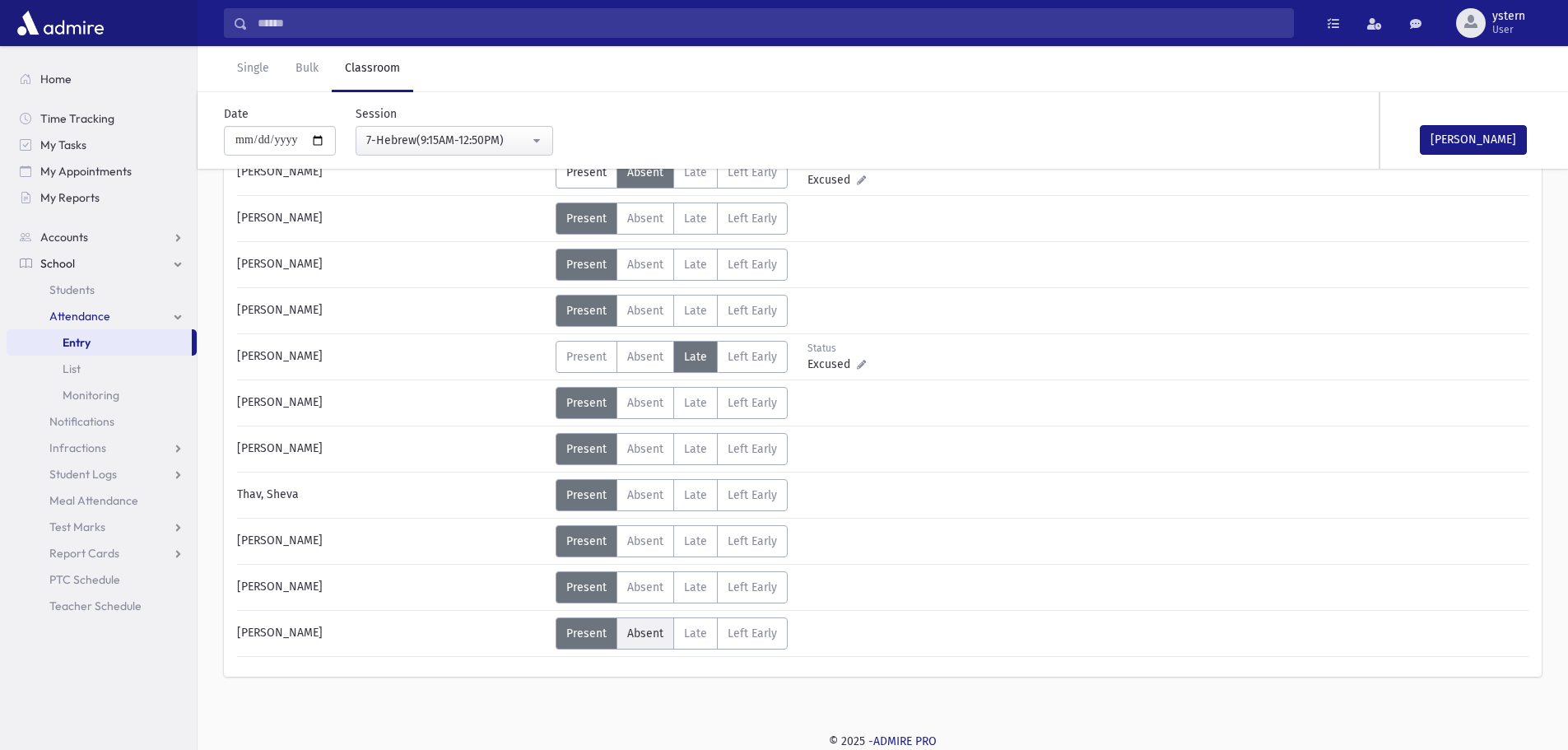
drag, startPoint x: 662, startPoint y: 636, endPoint x: 1029, endPoint y: 467, distance: 404.0
click at [662, 636] on label "Absent A" at bounding box center [645, 633] width 58 height 32
click at [1517, 142] on button "[PERSON_NAME]" at bounding box center [1473, 140] width 107 height 30
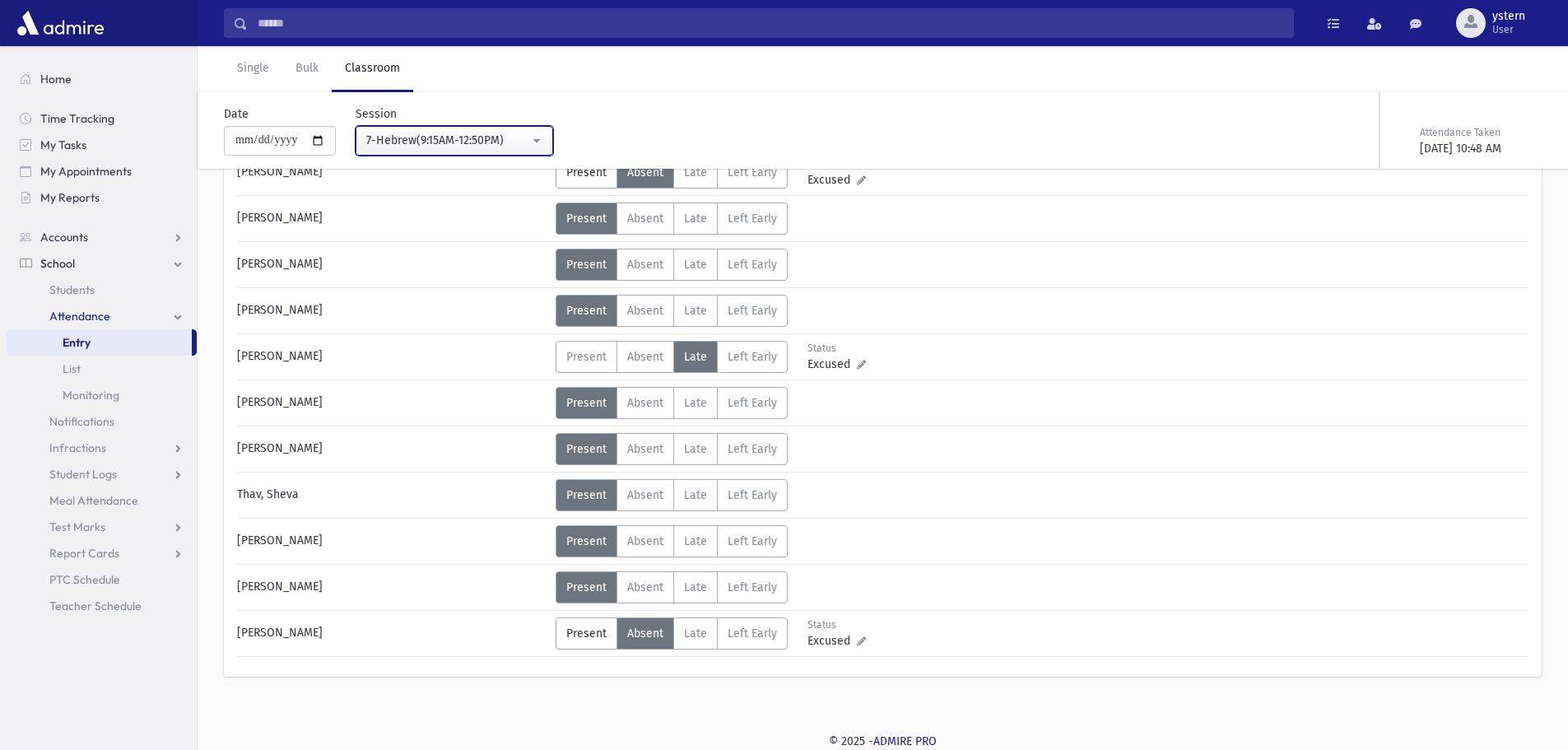
click at [423, 127] on button "7-Hebrew(9:15AM-12:50PM)" at bounding box center [454, 141] width 197 height 30
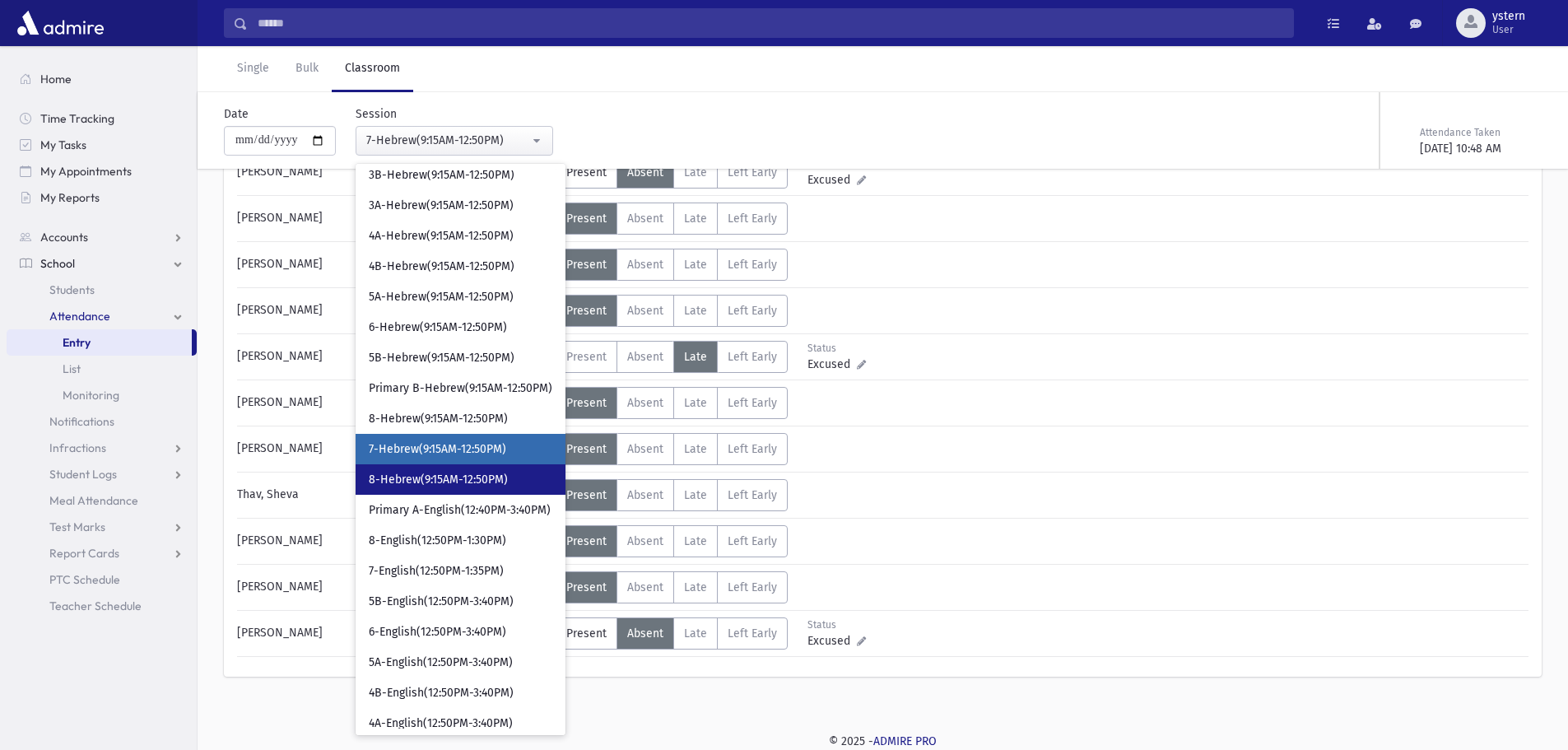
click at [428, 476] on span "8-Hebrew(9:15AM-12:50PM)" at bounding box center [438, 480] width 139 height 16
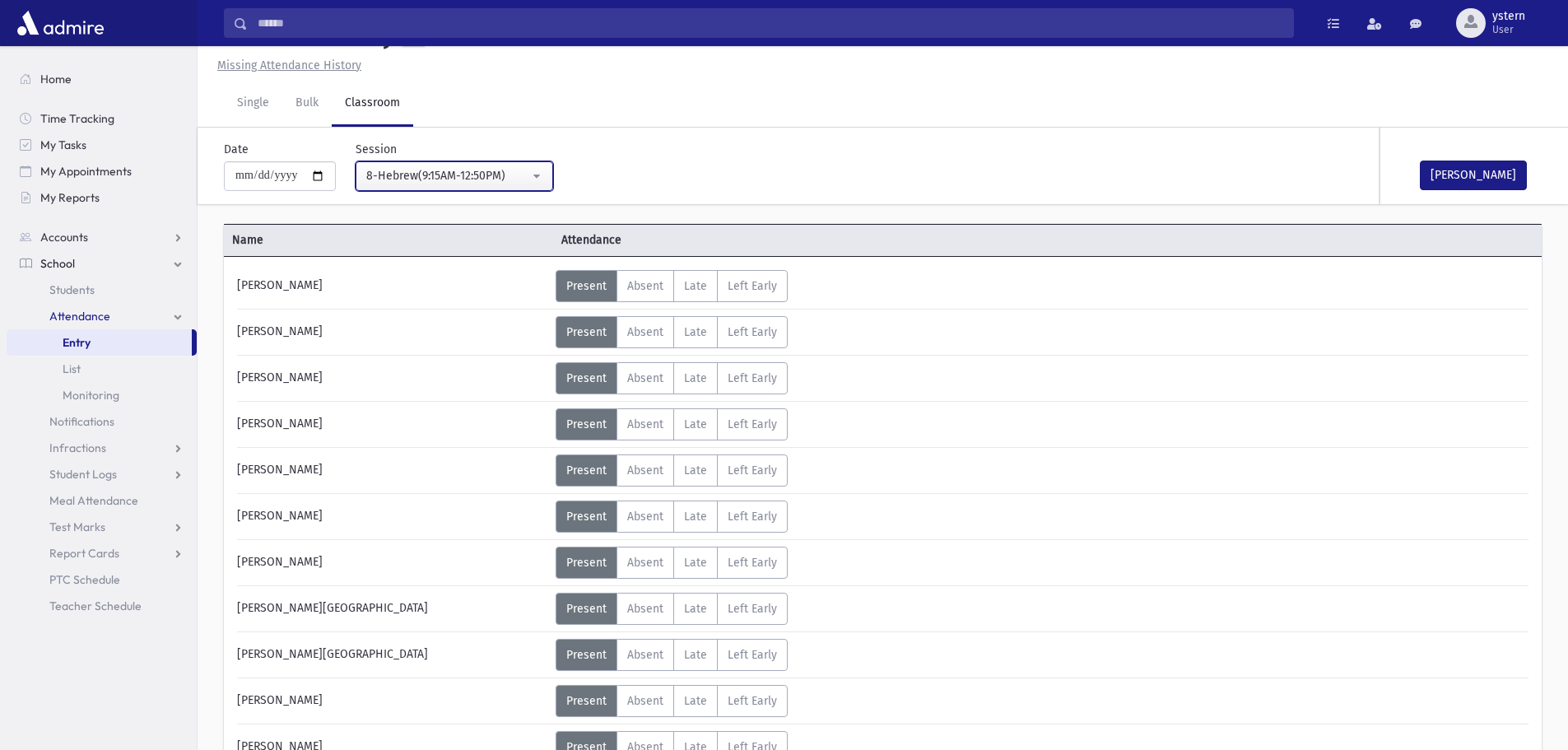
scroll to position [750, 0]
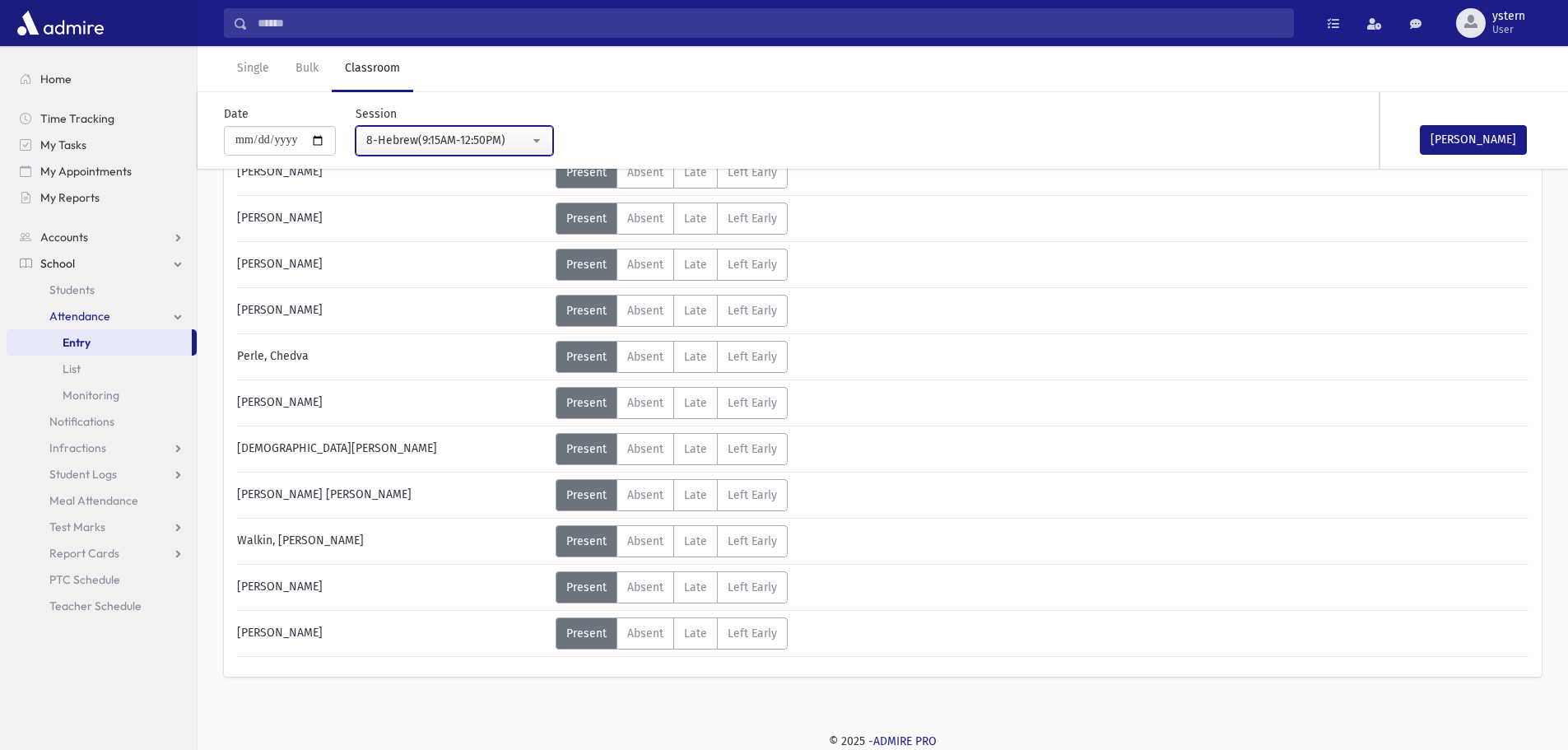
click at [463, 147] on div "8-Hebrew(9:15AM-12:50PM)" at bounding box center [447, 140] width 163 height 17
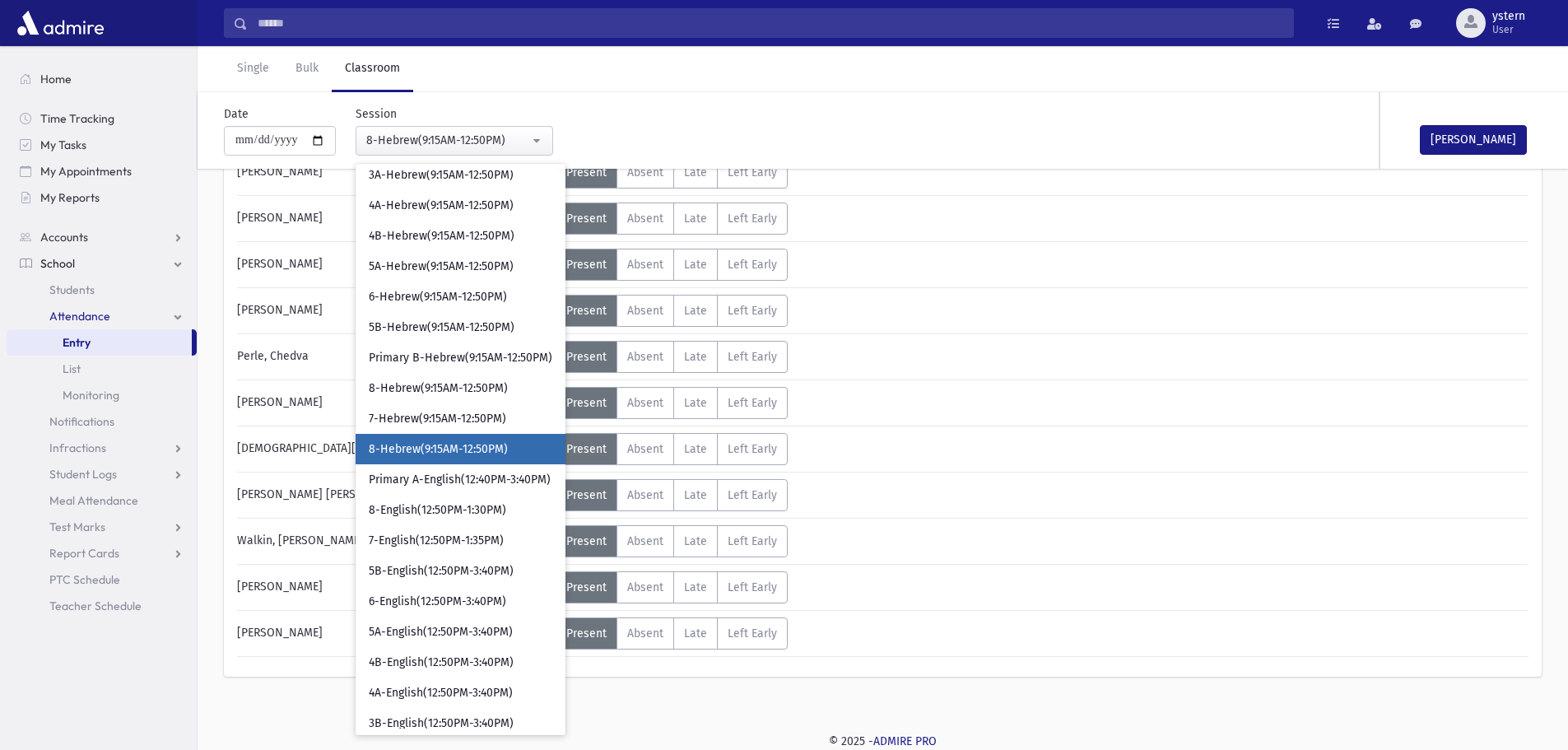
click at [522, 446] on link "8-Hebrew(9:15AM-12:50PM)" at bounding box center [461, 449] width 210 height 31
select select "***"
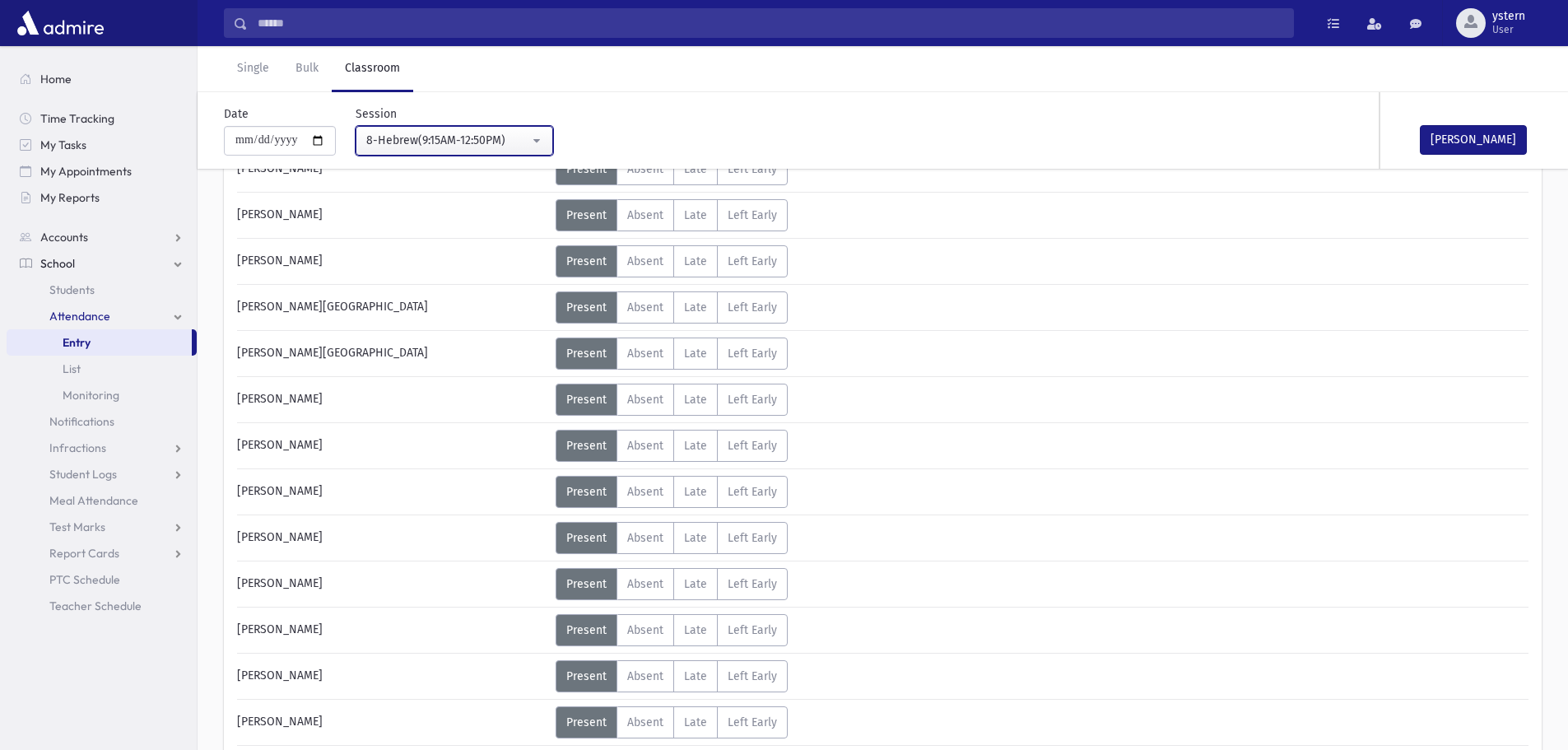
scroll to position [0, 0]
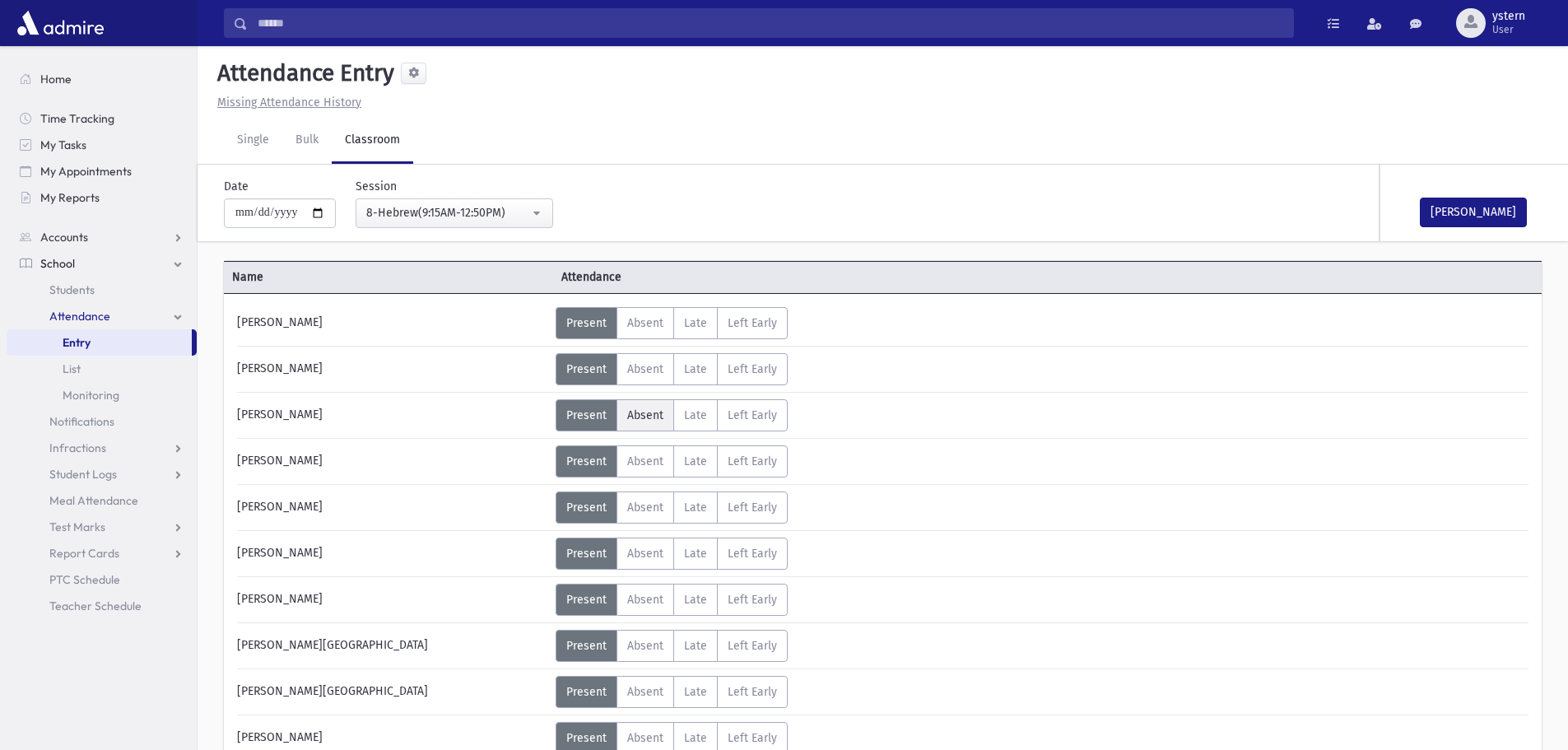
click at [644, 427] on label "Absent A" at bounding box center [645, 416] width 58 height 32
click at [1474, 218] on button "[PERSON_NAME]" at bounding box center [1473, 212] width 107 height 30
click at [267, 148] on link "Single" at bounding box center [253, 141] width 58 height 46
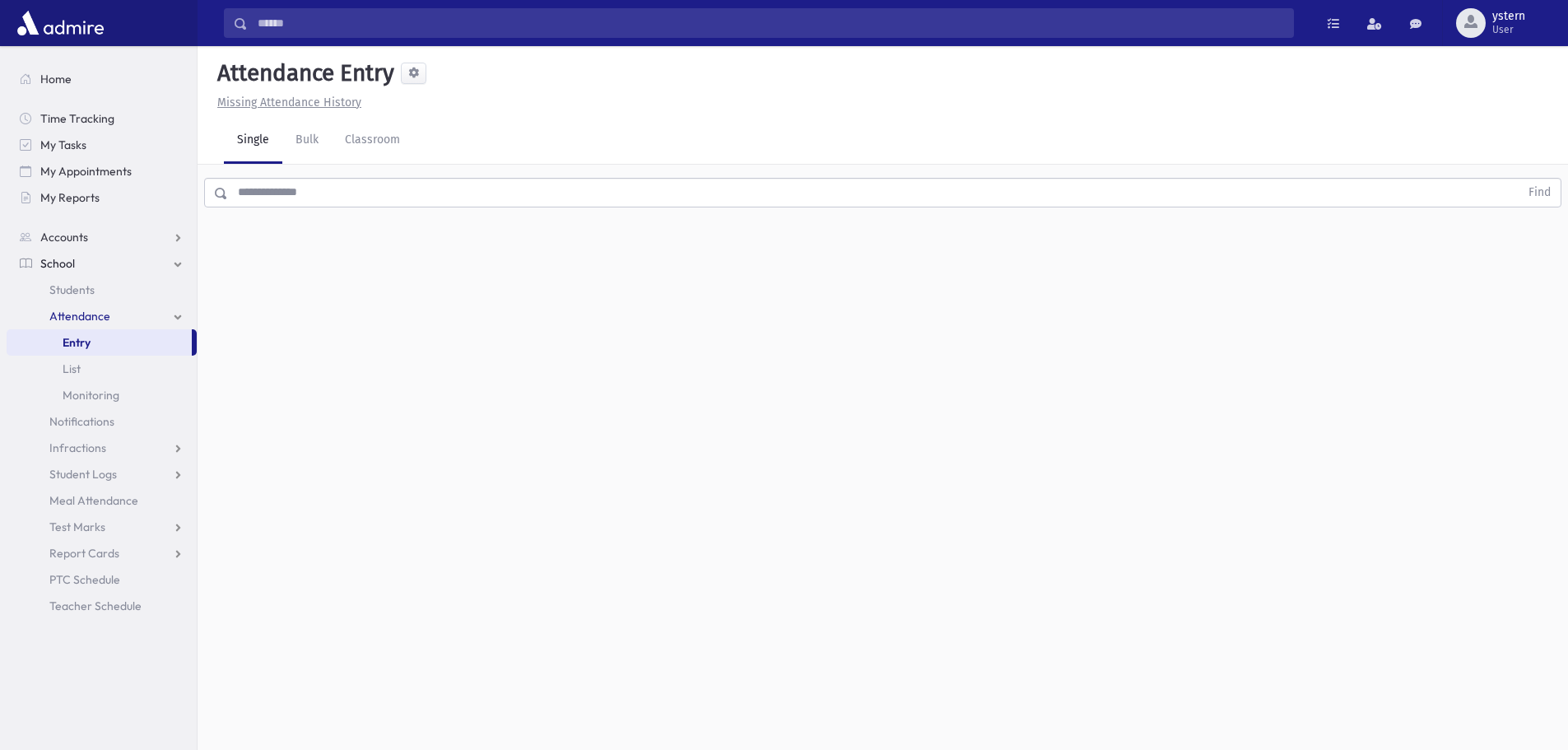
click at [255, 194] on input "text" at bounding box center [873, 192] width 1291 height 30
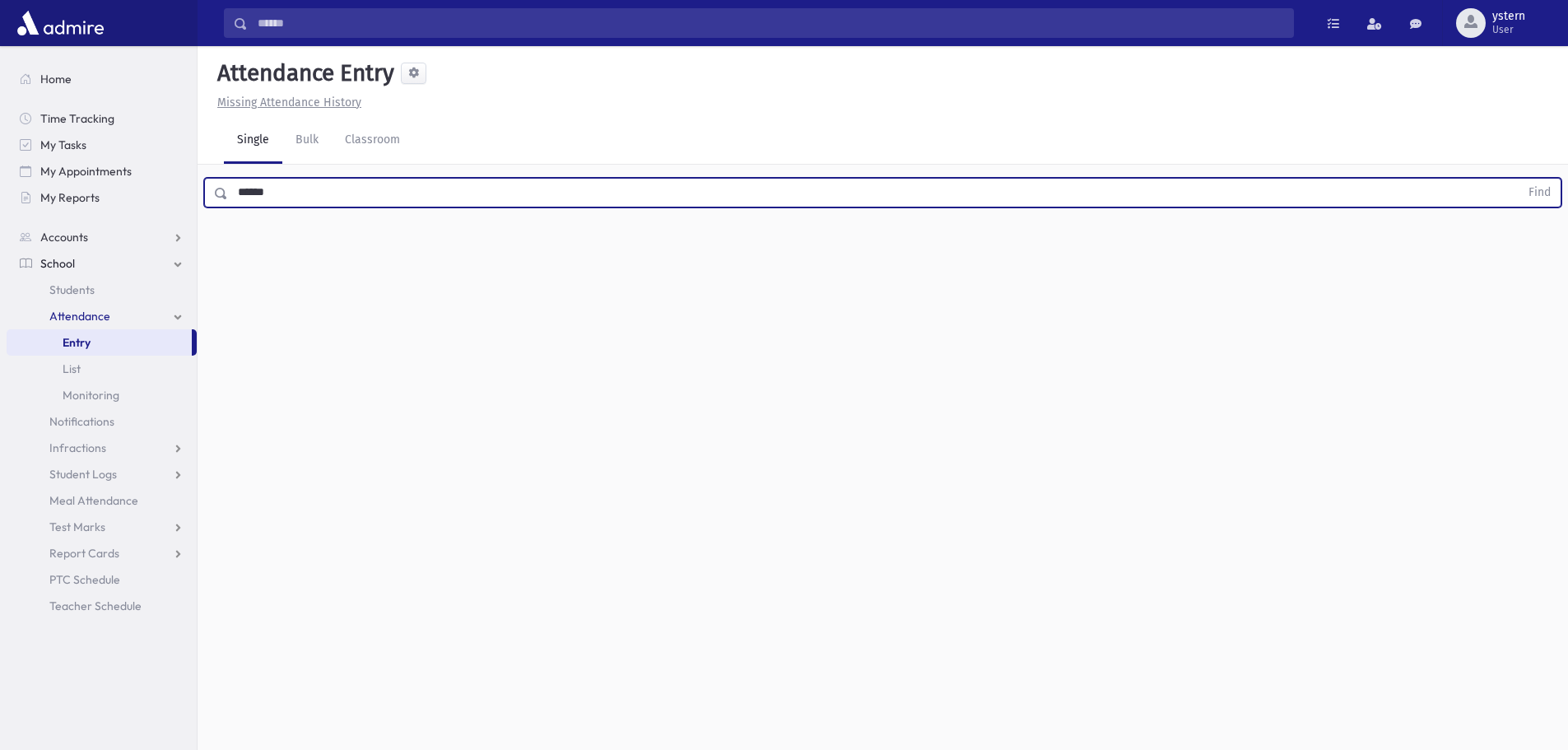
type input "******"
click at [1518, 178] on button "Find" at bounding box center [1539, 192] width 42 height 28
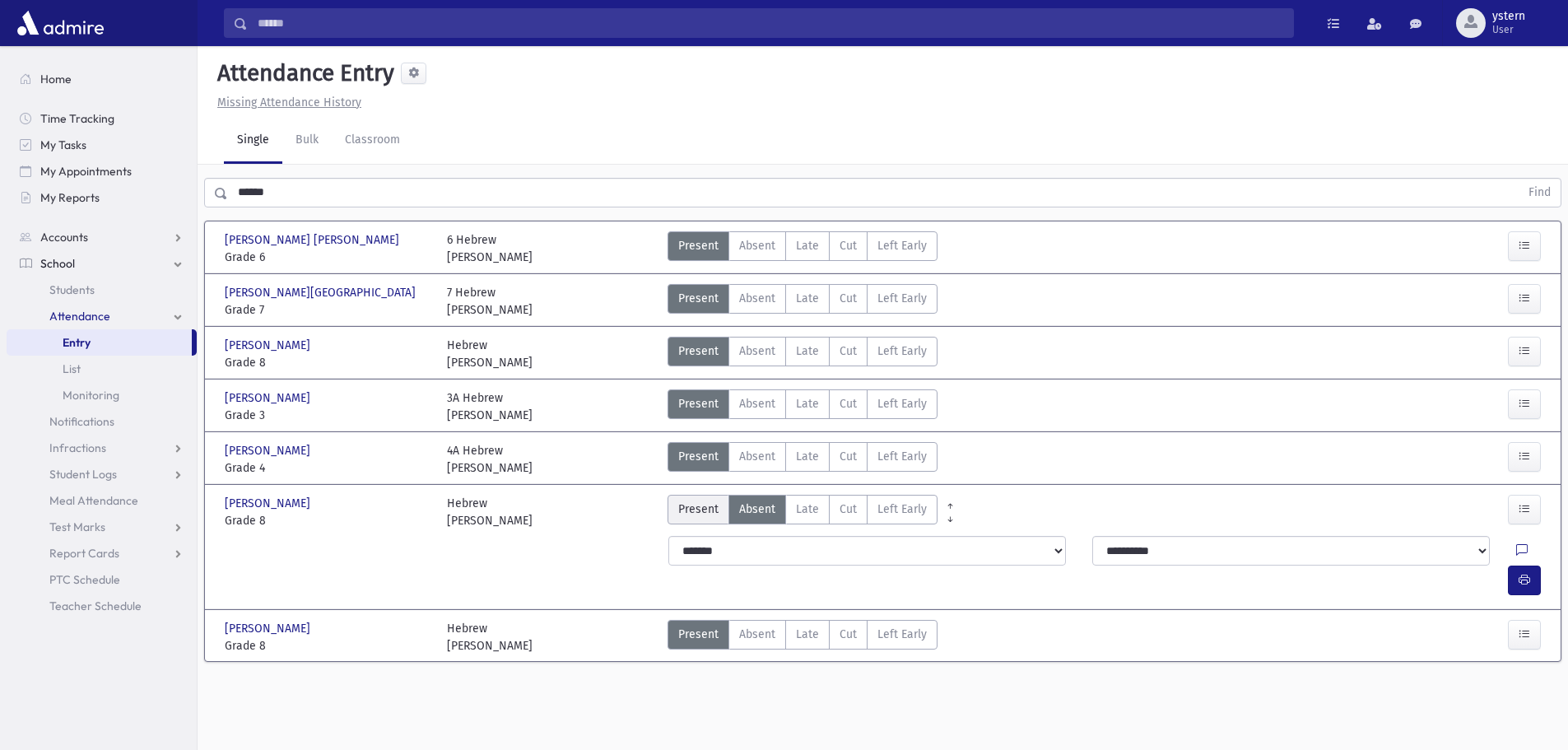
click at [691, 502] on span "Present" at bounding box center [698, 509] width 40 height 17
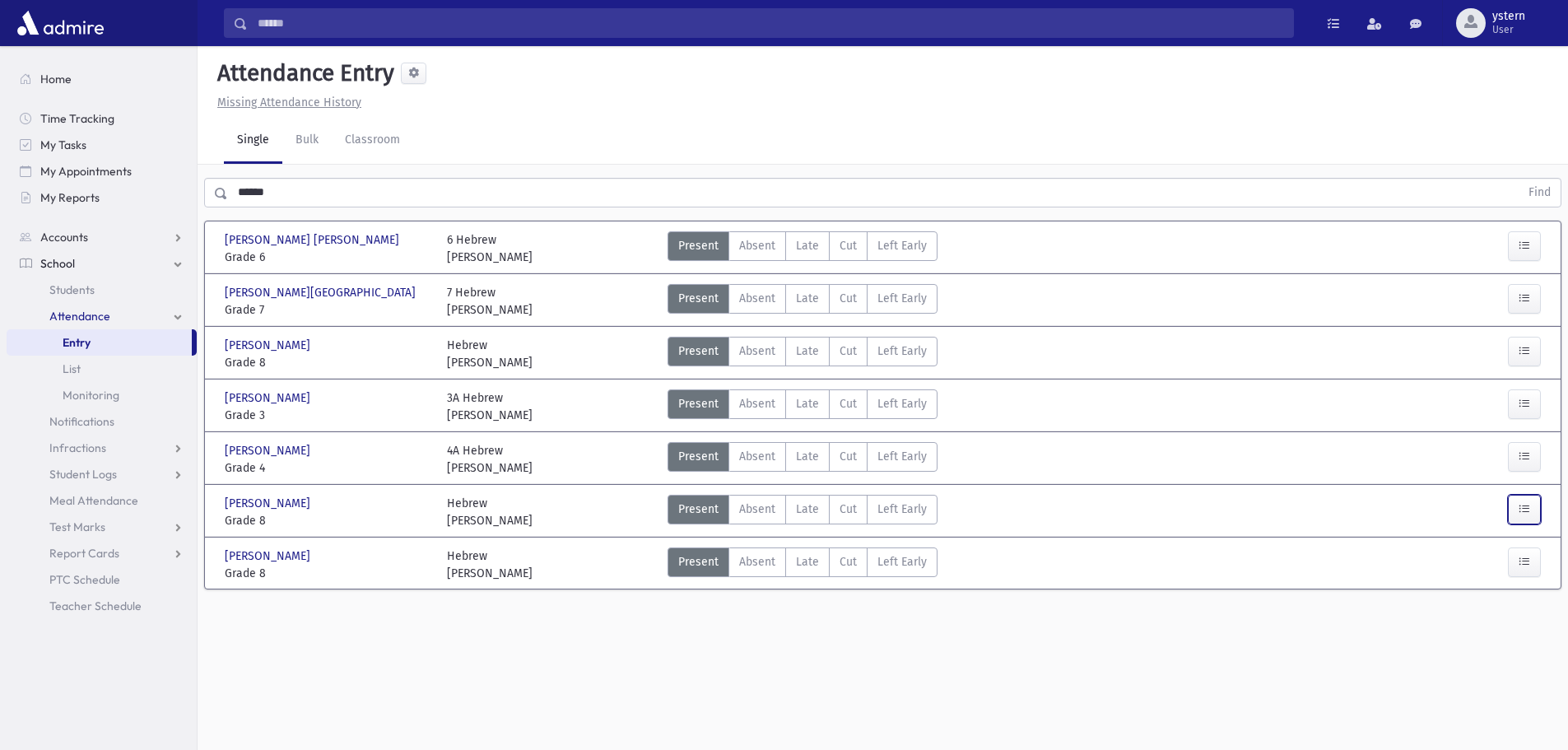
click at [1532, 506] on button "button" at bounding box center [1524, 509] width 33 height 30
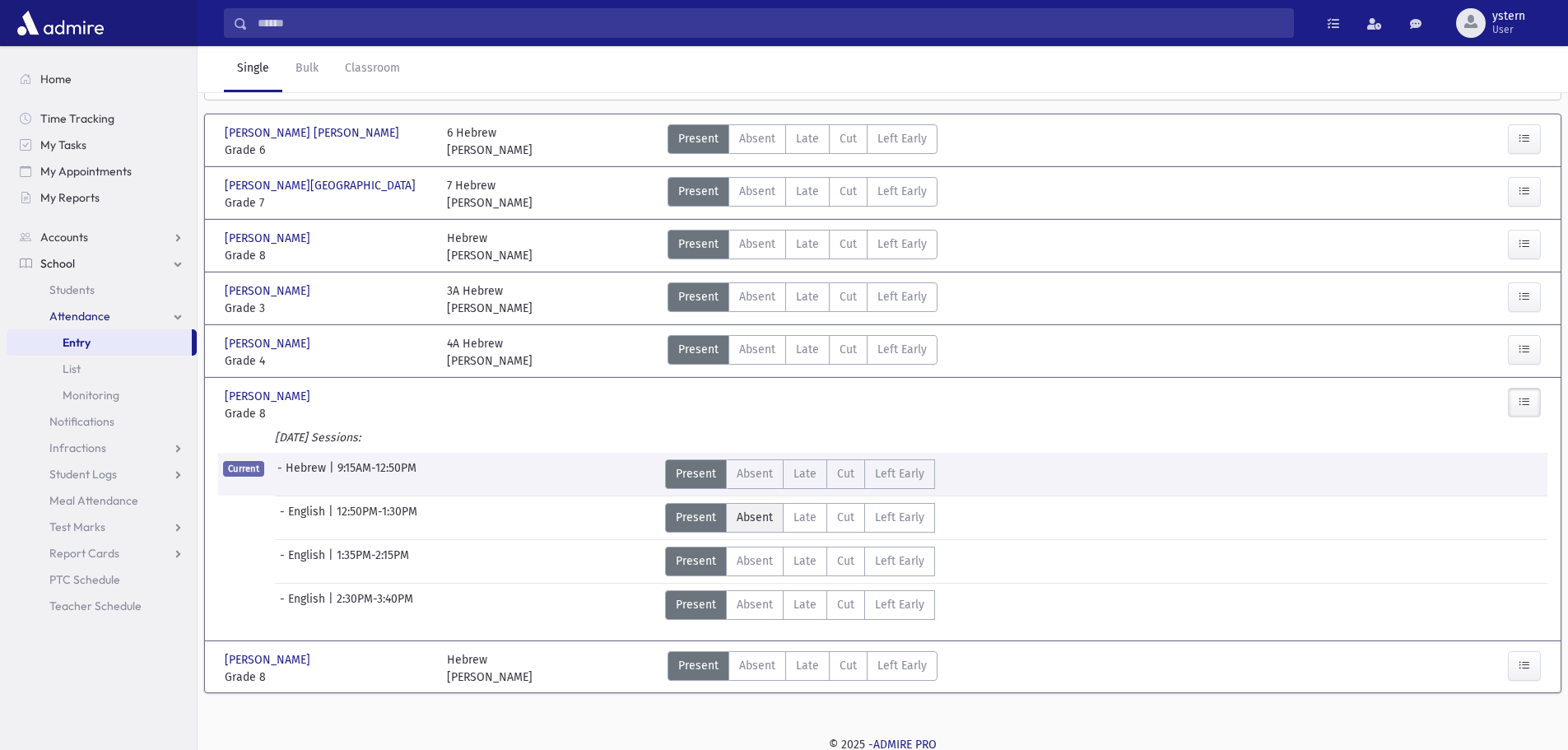
scroll to position [110, 0]
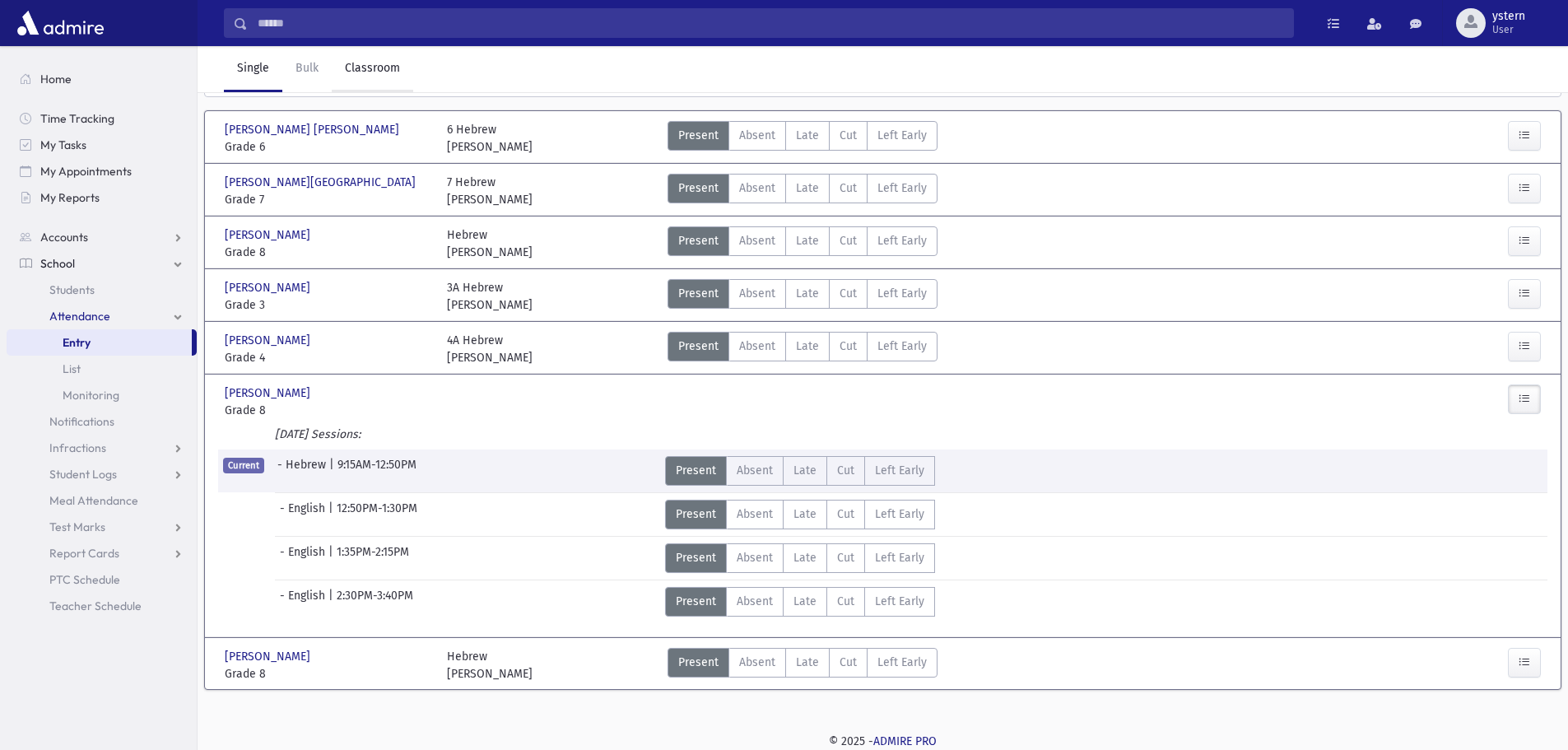
click at [391, 72] on link "Classroom" at bounding box center [372, 69] width 81 height 46
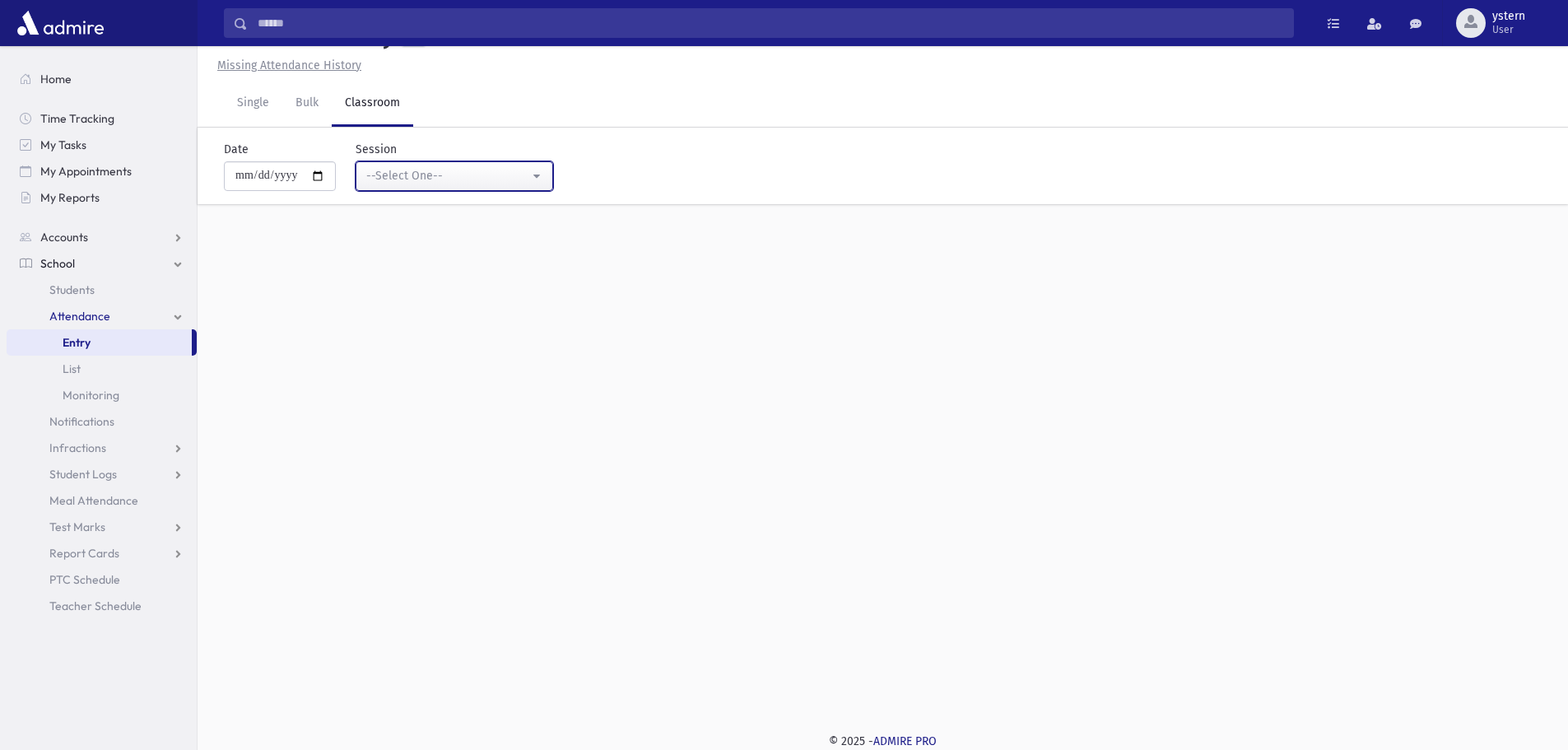
click at [487, 181] on div "--Select One--" at bounding box center [447, 176] width 163 height 17
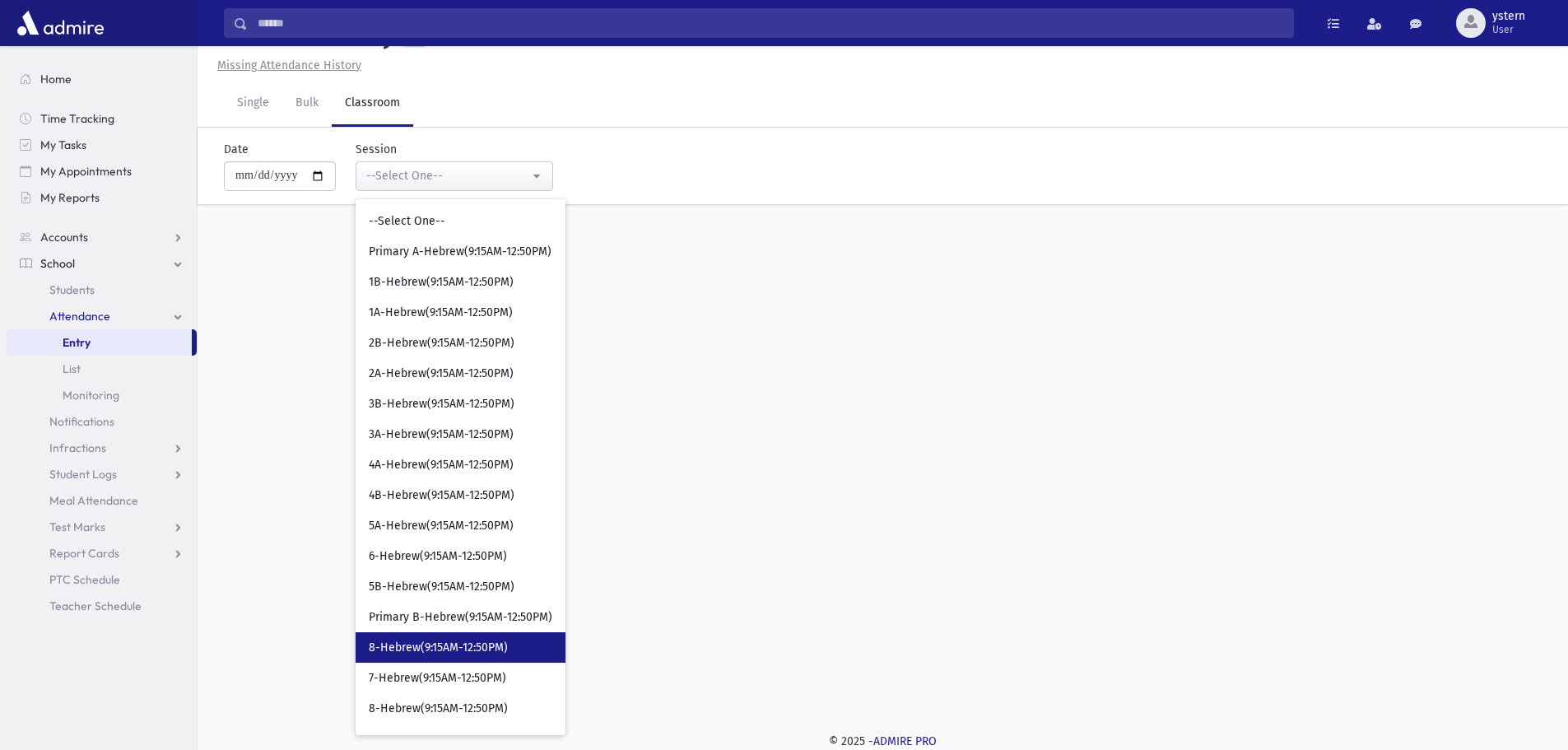
click at [516, 646] on link "8-Hebrew(9:15AM-12:50PM)" at bounding box center [461, 648] width 210 height 31
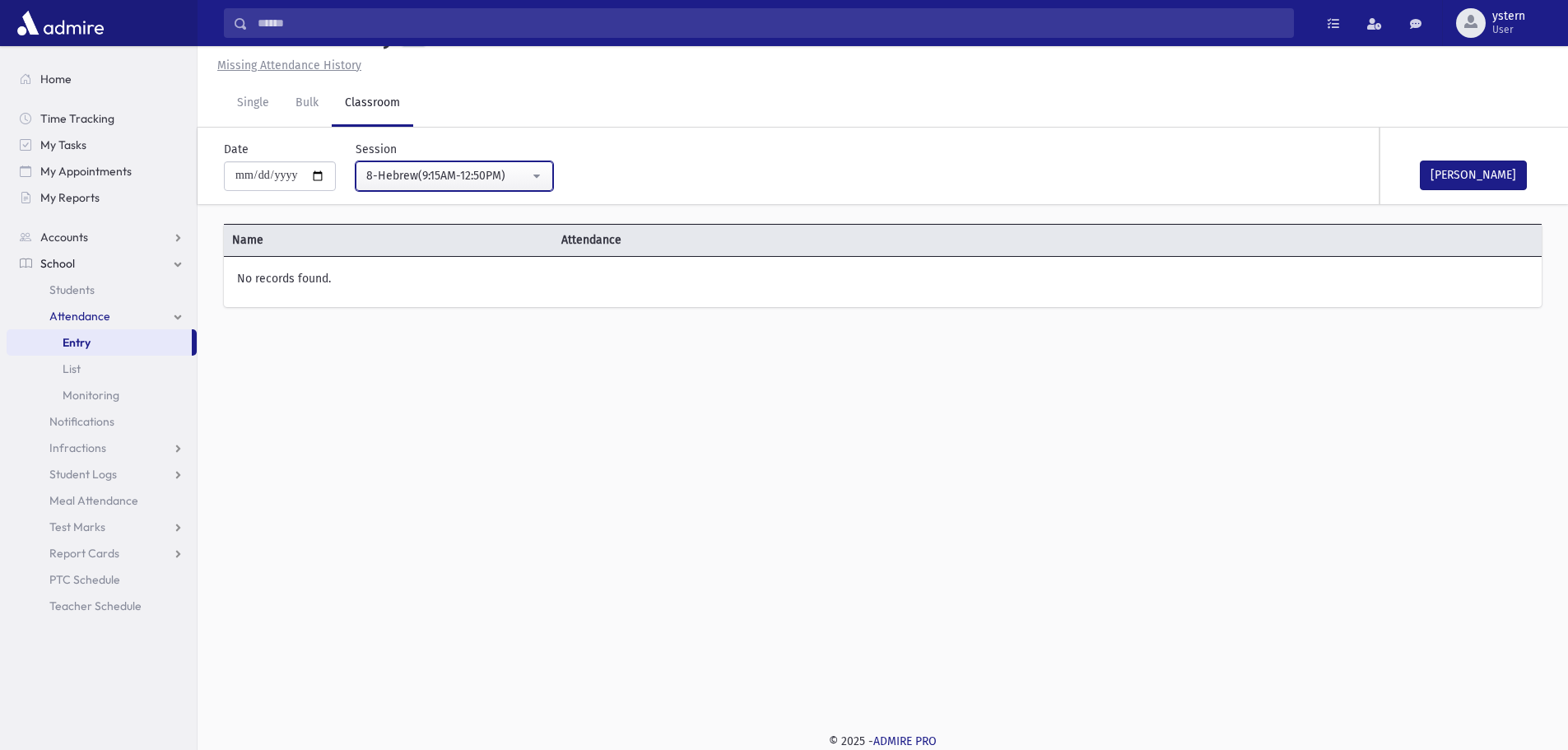
click at [539, 166] on button "8-Hebrew(9:15AM-12:50PM)" at bounding box center [454, 176] width 197 height 30
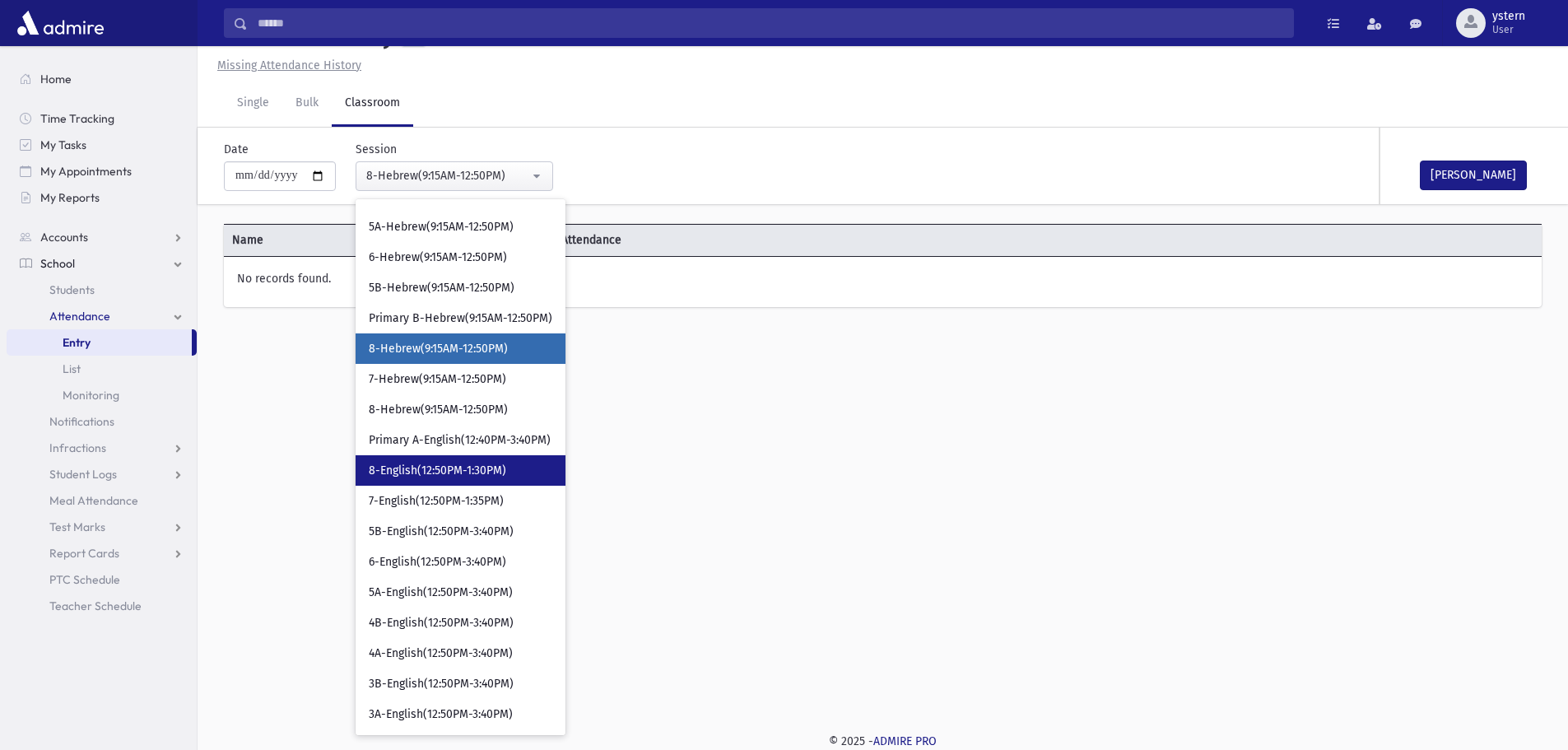
scroll to position [411, 0]
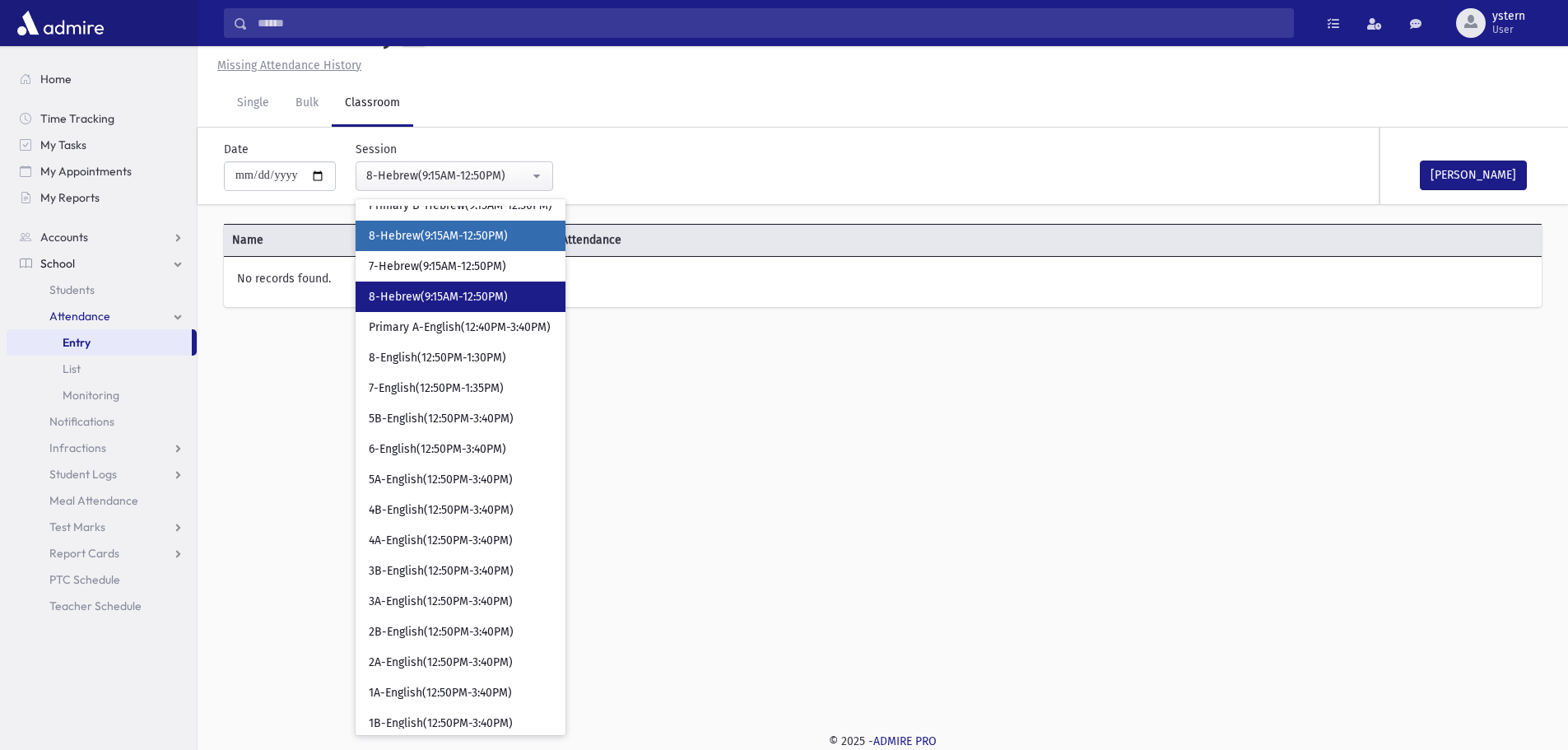
click at [531, 291] on link "8-Hebrew(9:15AM-12:50PM)" at bounding box center [461, 297] width 210 height 31
select select "***"
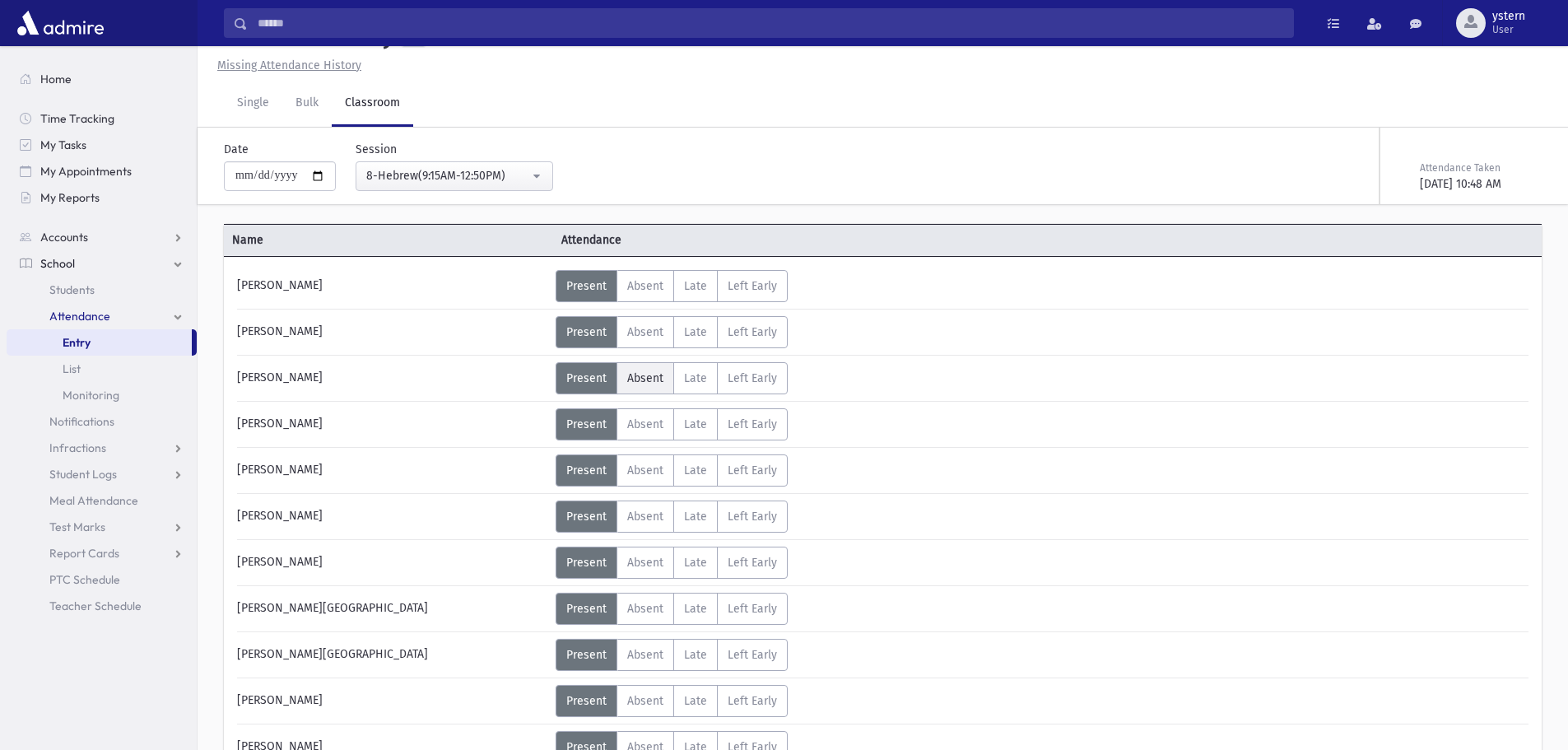
click at [628, 383] on span "Absent" at bounding box center [645, 378] width 36 height 14
click at [254, 118] on link "Single" at bounding box center [253, 104] width 58 height 46
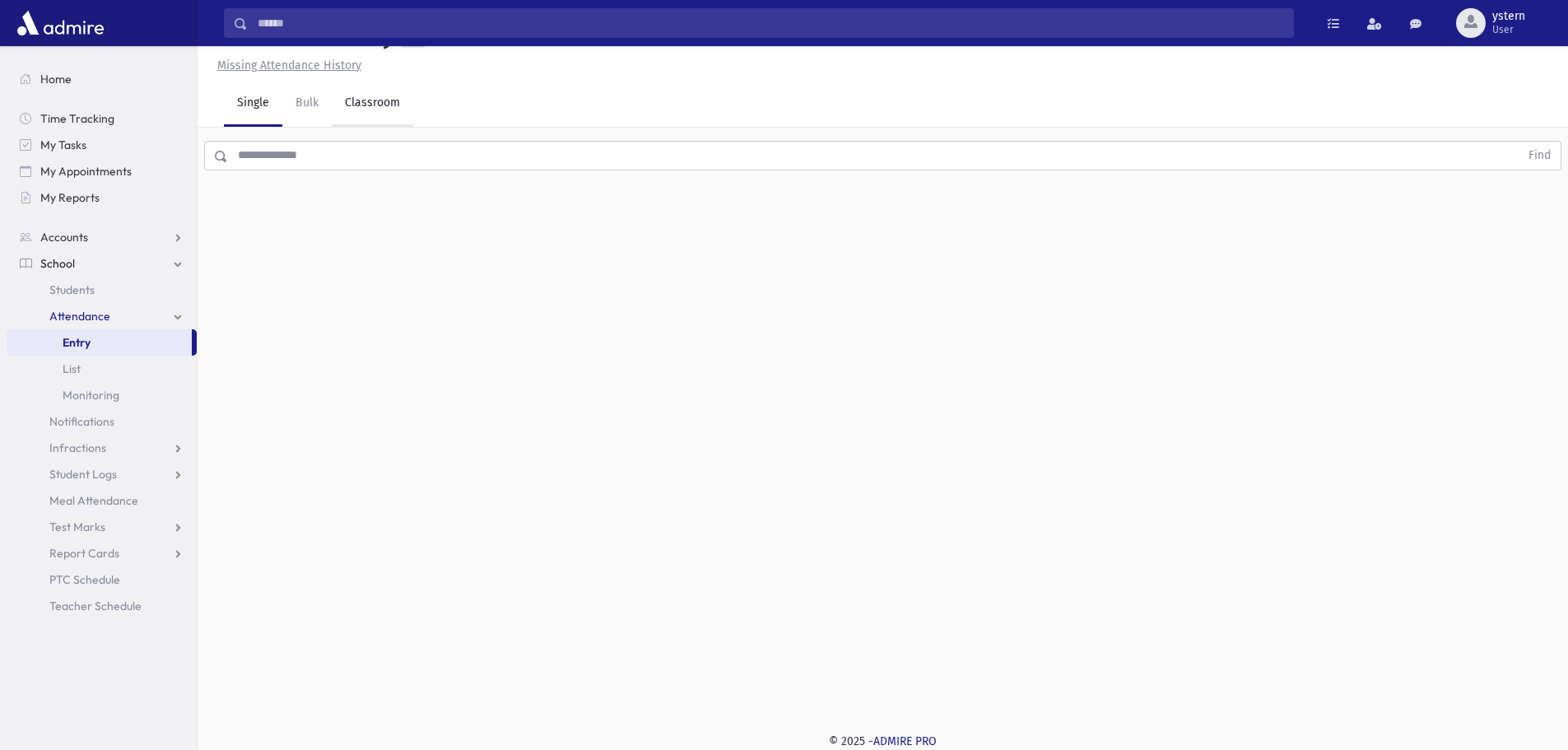
click at [352, 105] on link "Classroom" at bounding box center [372, 104] width 81 height 46
click at [475, 173] on div "--Select One--" at bounding box center [447, 176] width 163 height 17
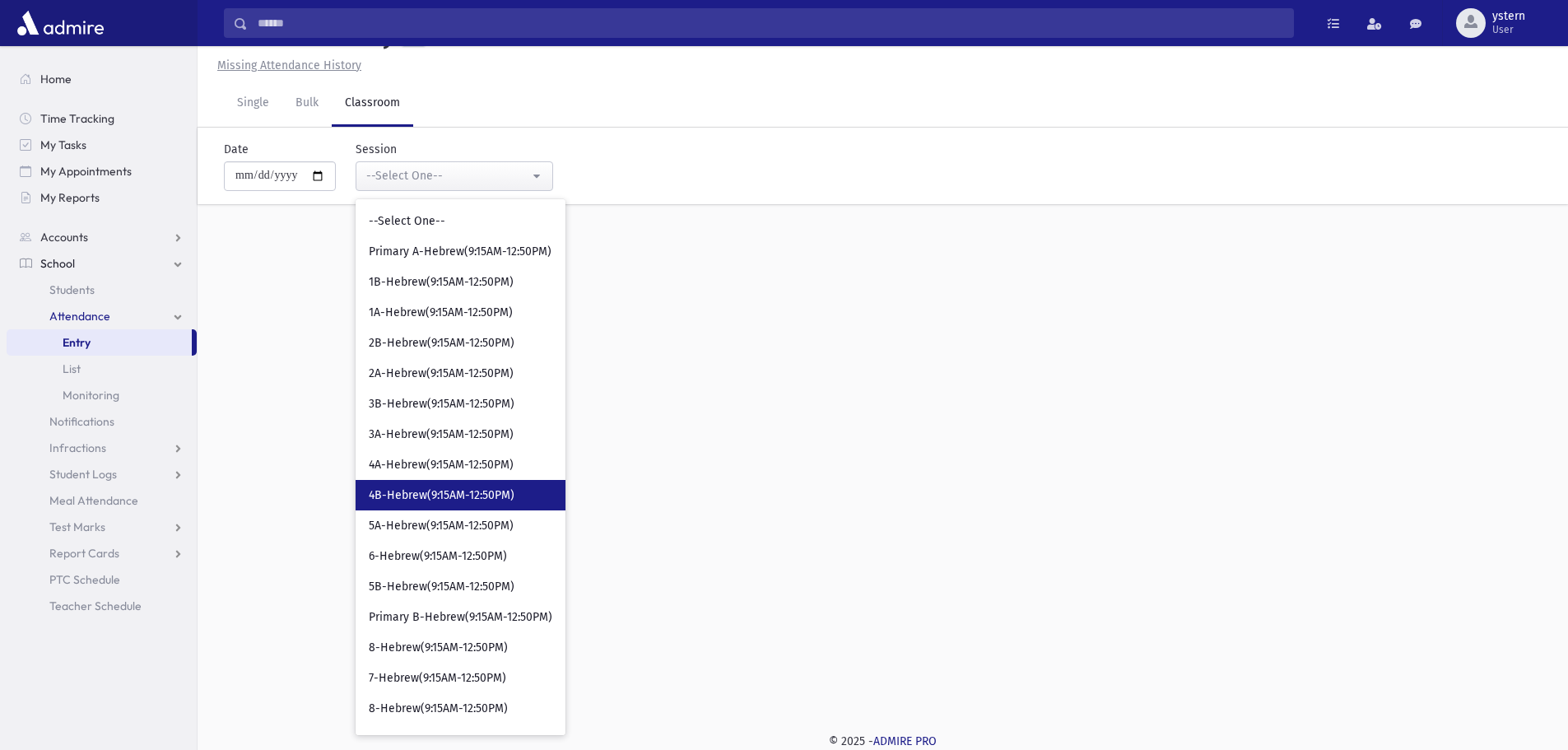
click at [502, 480] on link "4B-Hebrew(9:15AM-12:50PM)" at bounding box center [461, 495] width 210 height 31
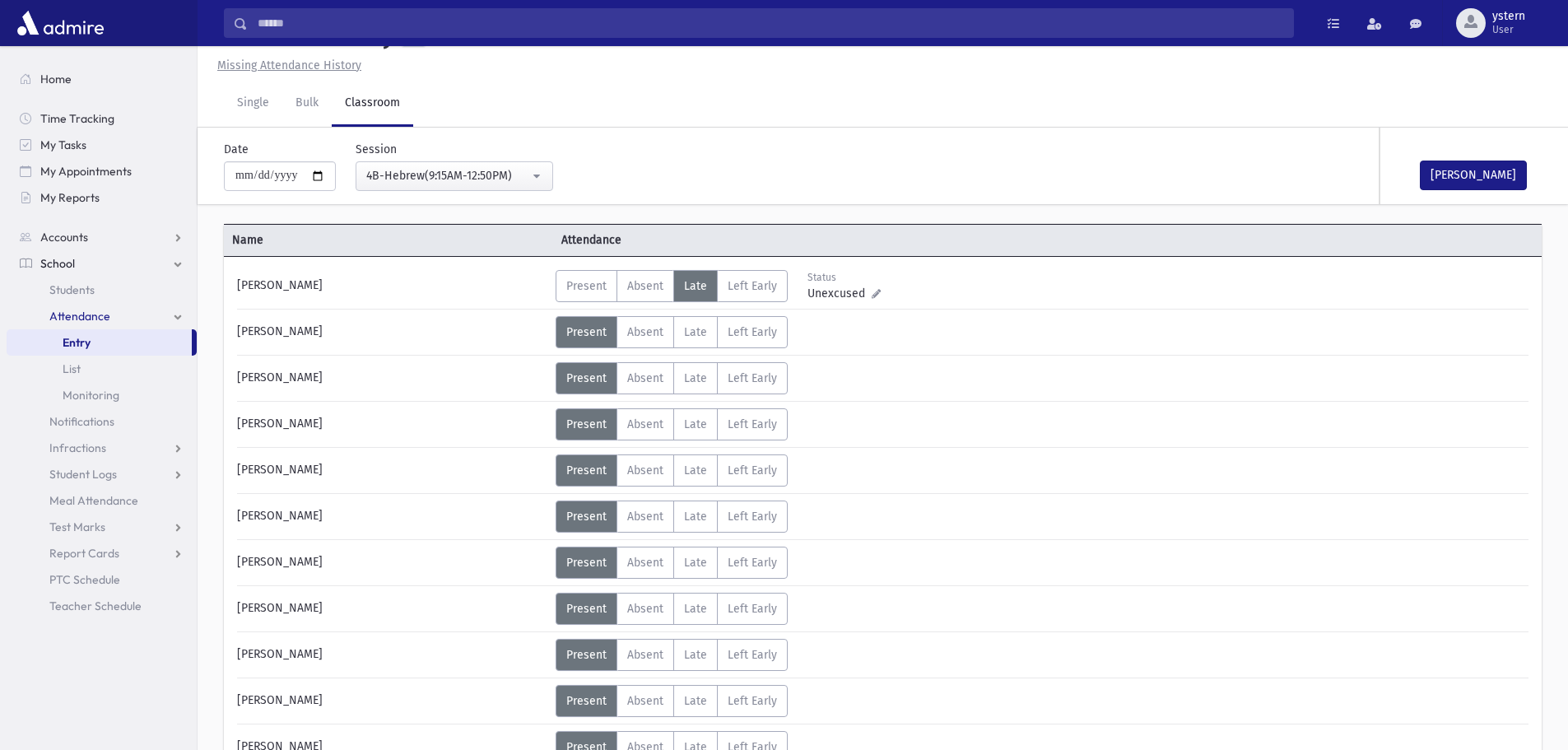
click at [1456, 190] on div "[PERSON_NAME]" at bounding box center [1462, 166] width 165 height 77
click at [1467, 174] on button "[PERSON_NAME]" at bounding box center [1473, 175] width 107 height 30
click at [539, 179] on button "4B-Hebrew(9:15AM-12:50PM)" at bounding box center [454, 176] width 197 height 30
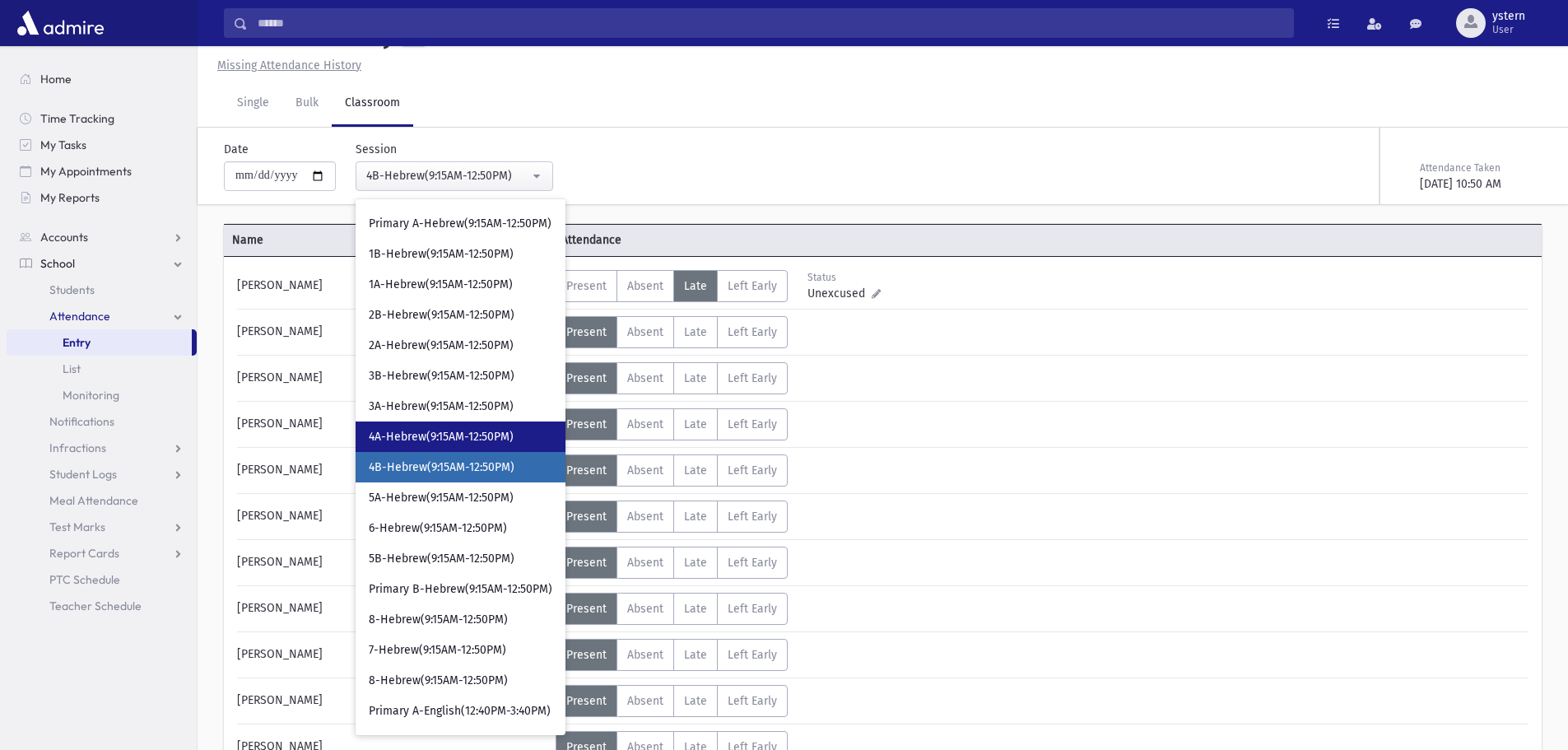
click at [491, 445] on span "4A-Hebrew(9:15AM-12:50PM)" at bounding box center [441, 436] width 145 height 16
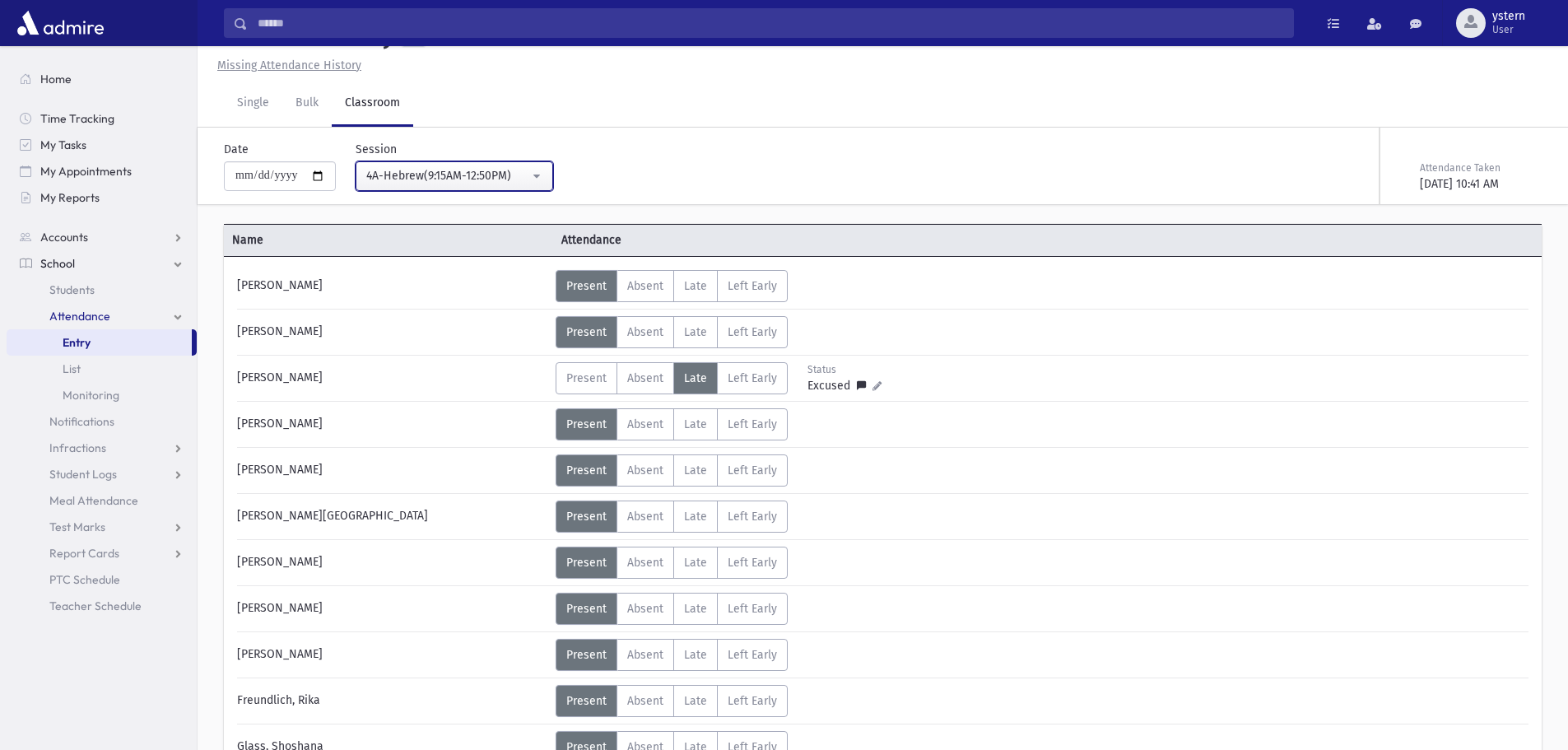
click at [480, 174] on div "4A-Hebrew(9:15AM-12:50PM)" at bounding box center [447, 176] width 163 height 17
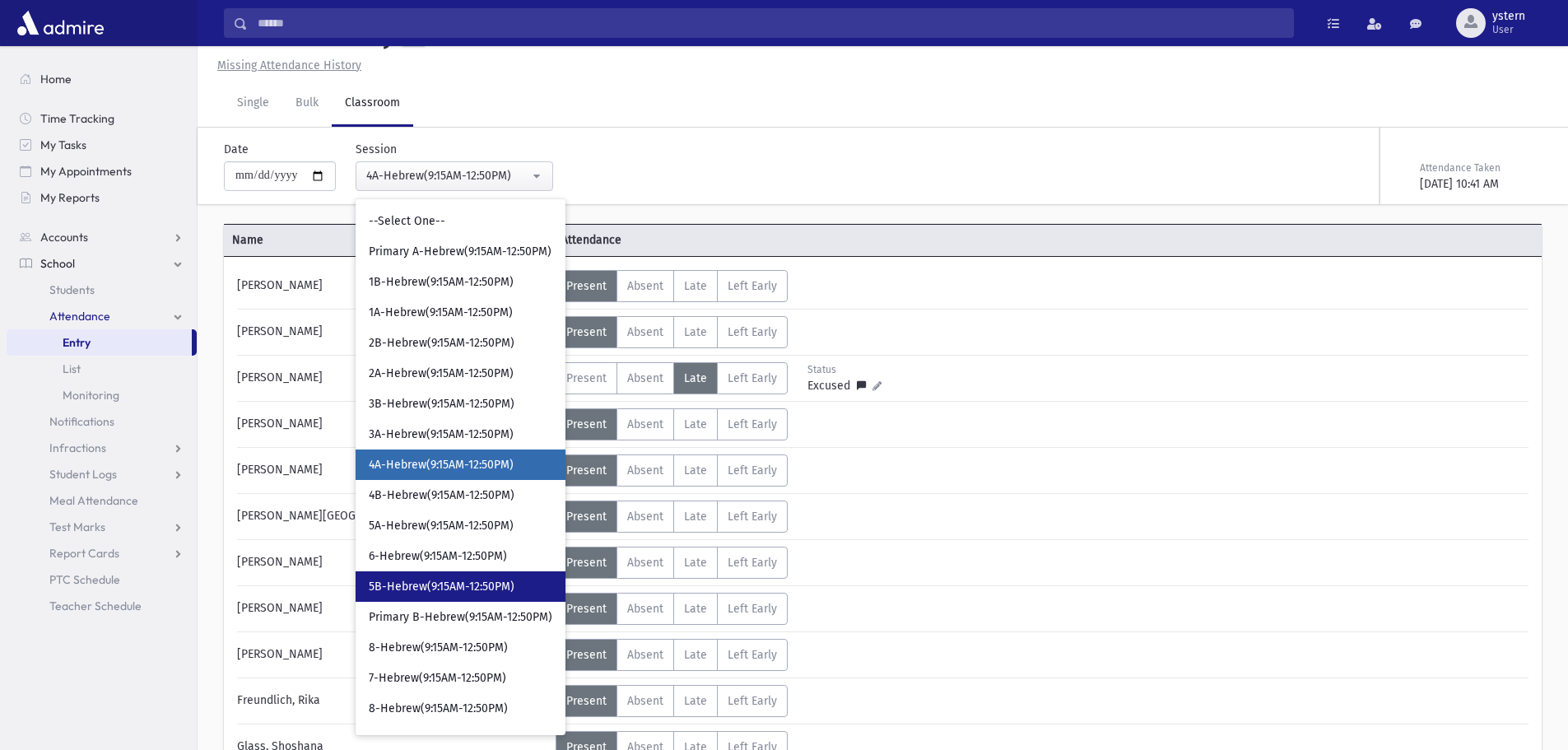
click at [515, 580] on span "5B-Hebrew(9:15AM-12:50PM)" at bounding box center [441, 586] width 146 height 16
select select "***"
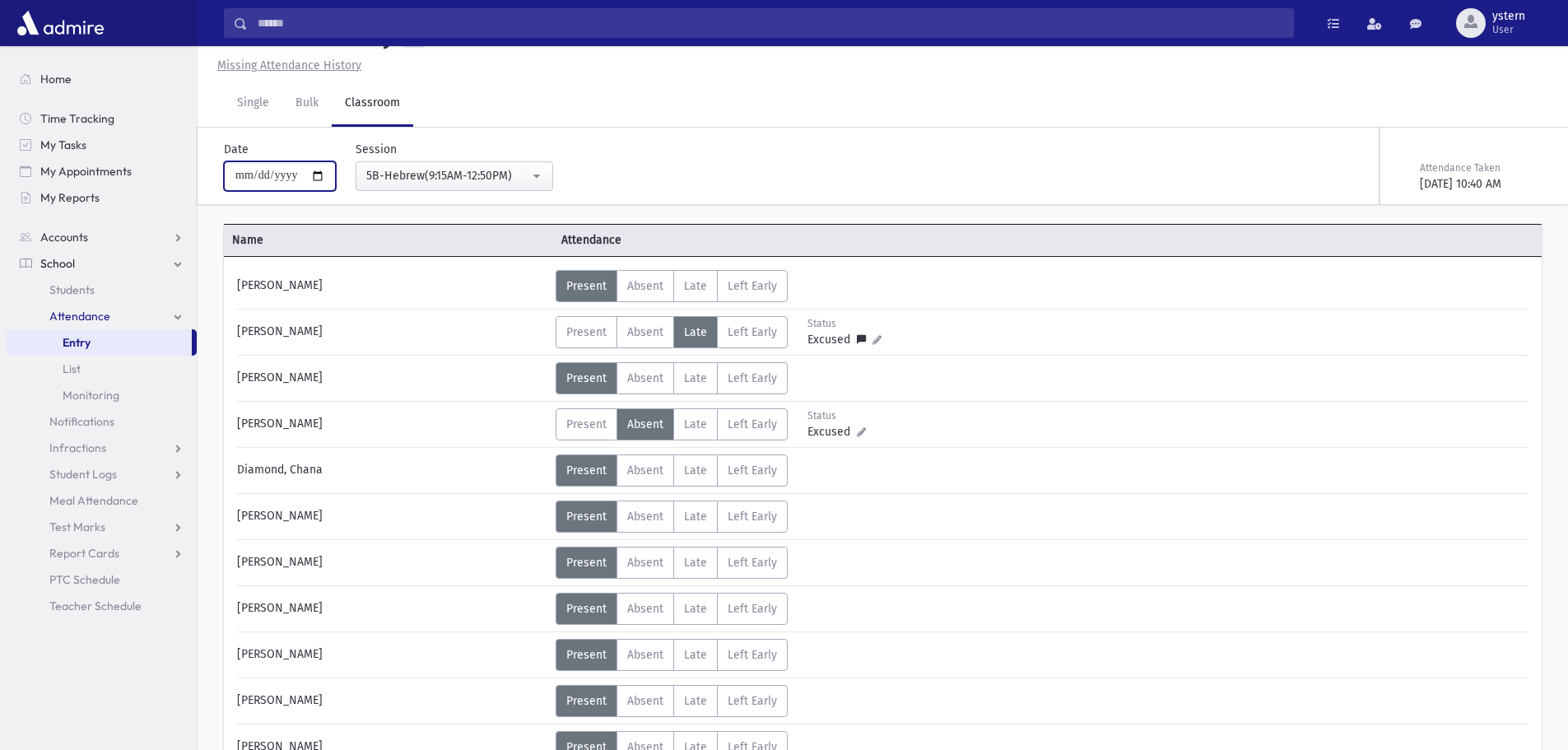
click at [265, 173] on input "**********" at bounding box center [279, 176] width 112 height 30
type input "**********"
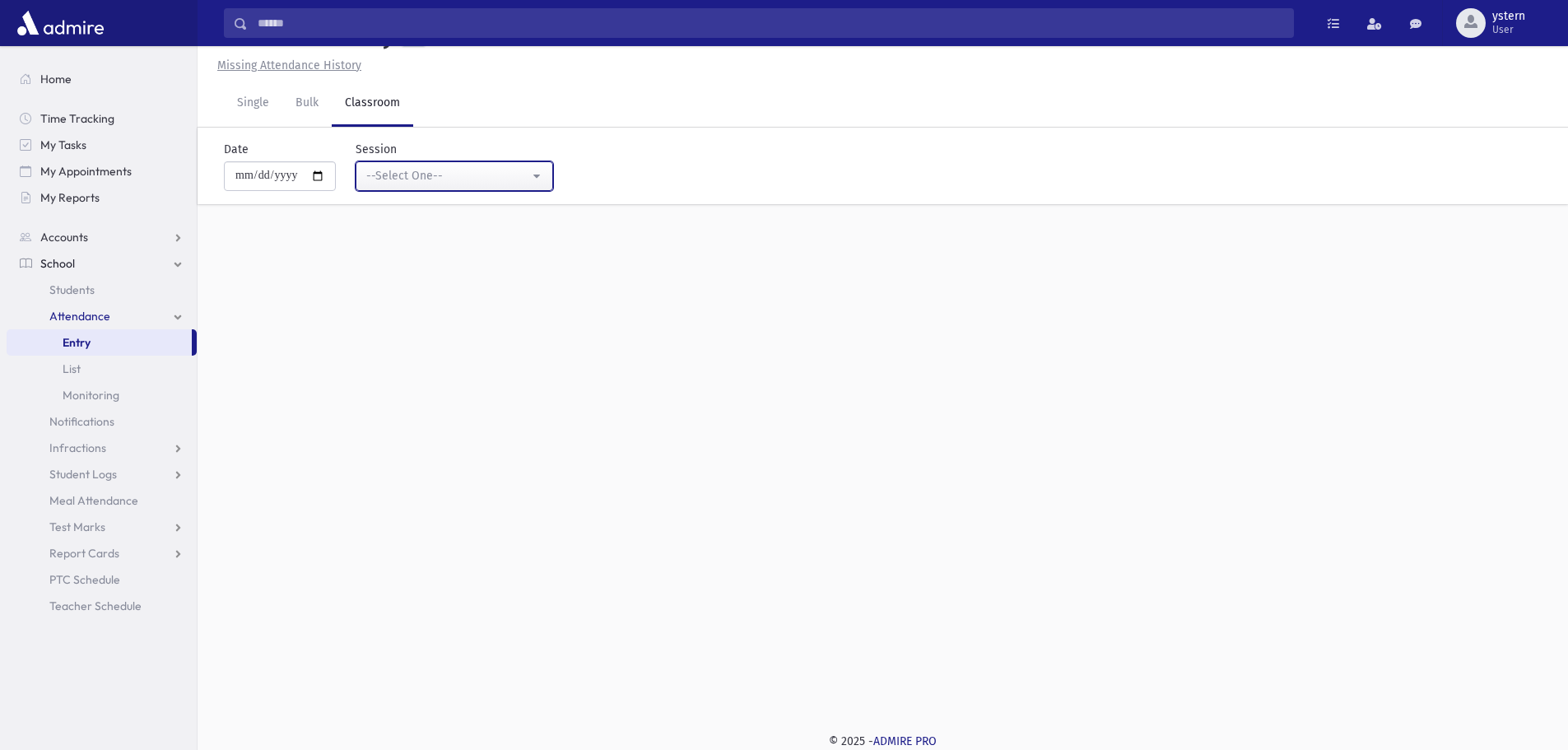
click at [420, 172] on div "--Select One--" at bounding box center [447, 176] width 163 height 17
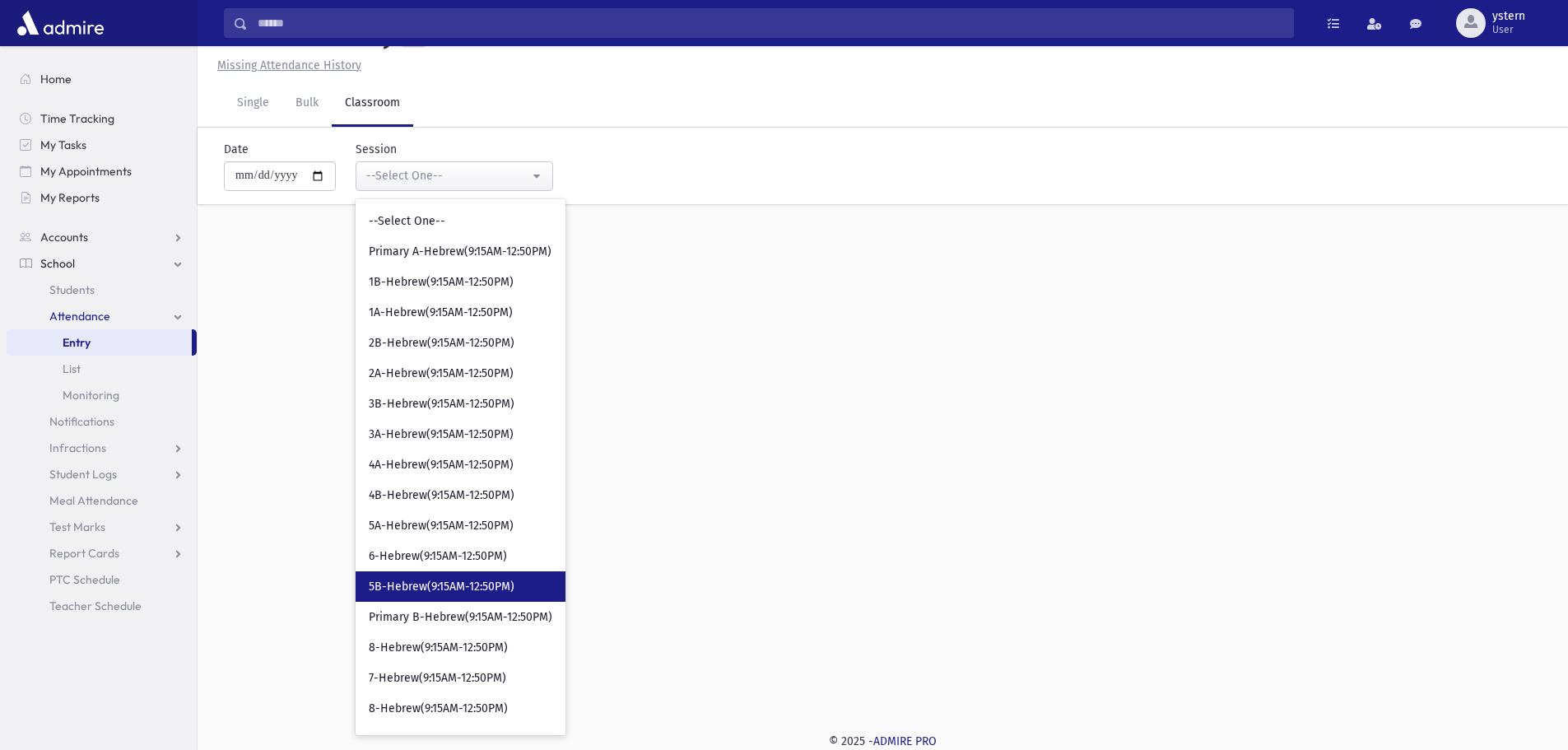
click at [494, 581] on span "5B-Hebrew(9:15AM-12:50PM)" at bounding box center [441, 586] width 146 height 16
select select "***"
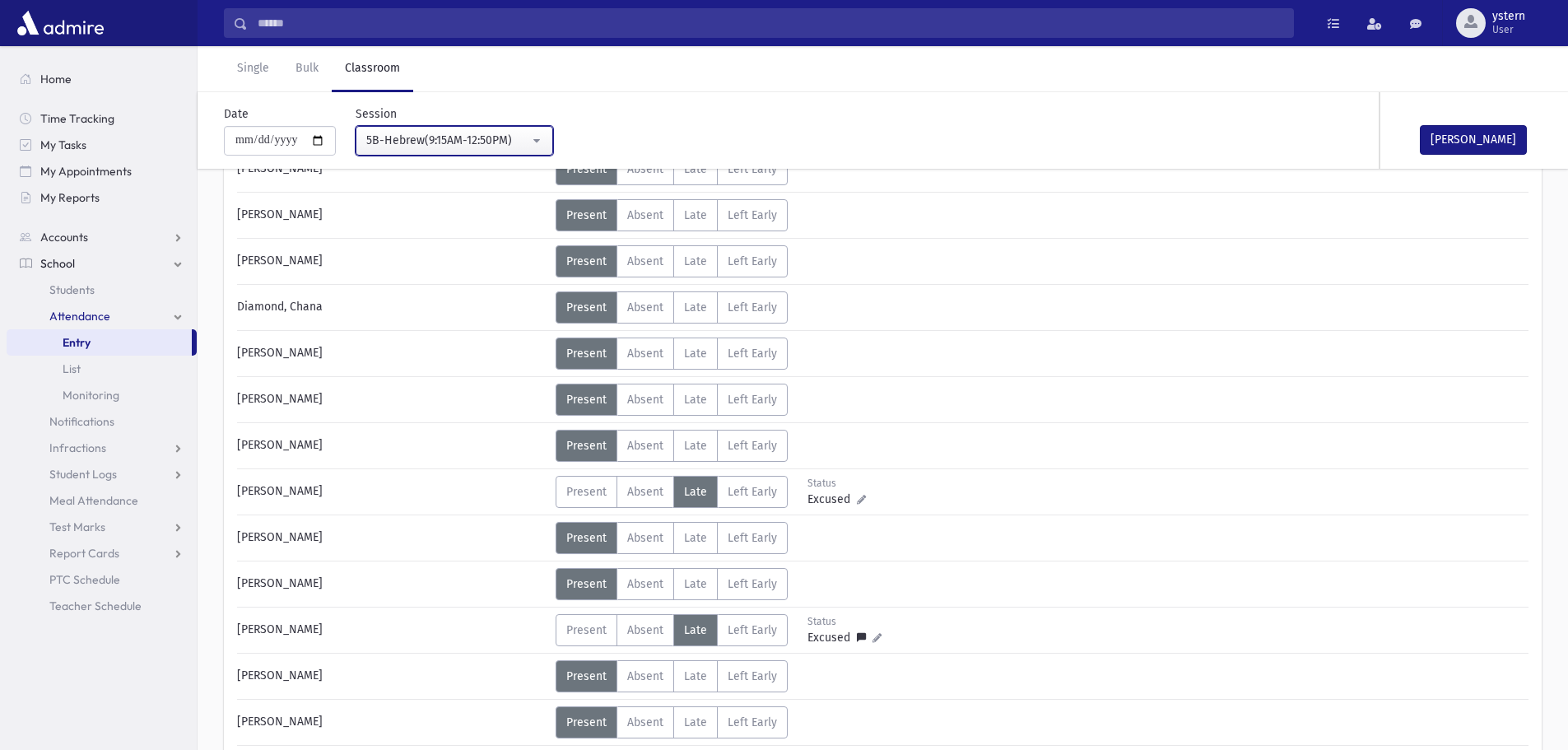
scroll to position [201, 0]
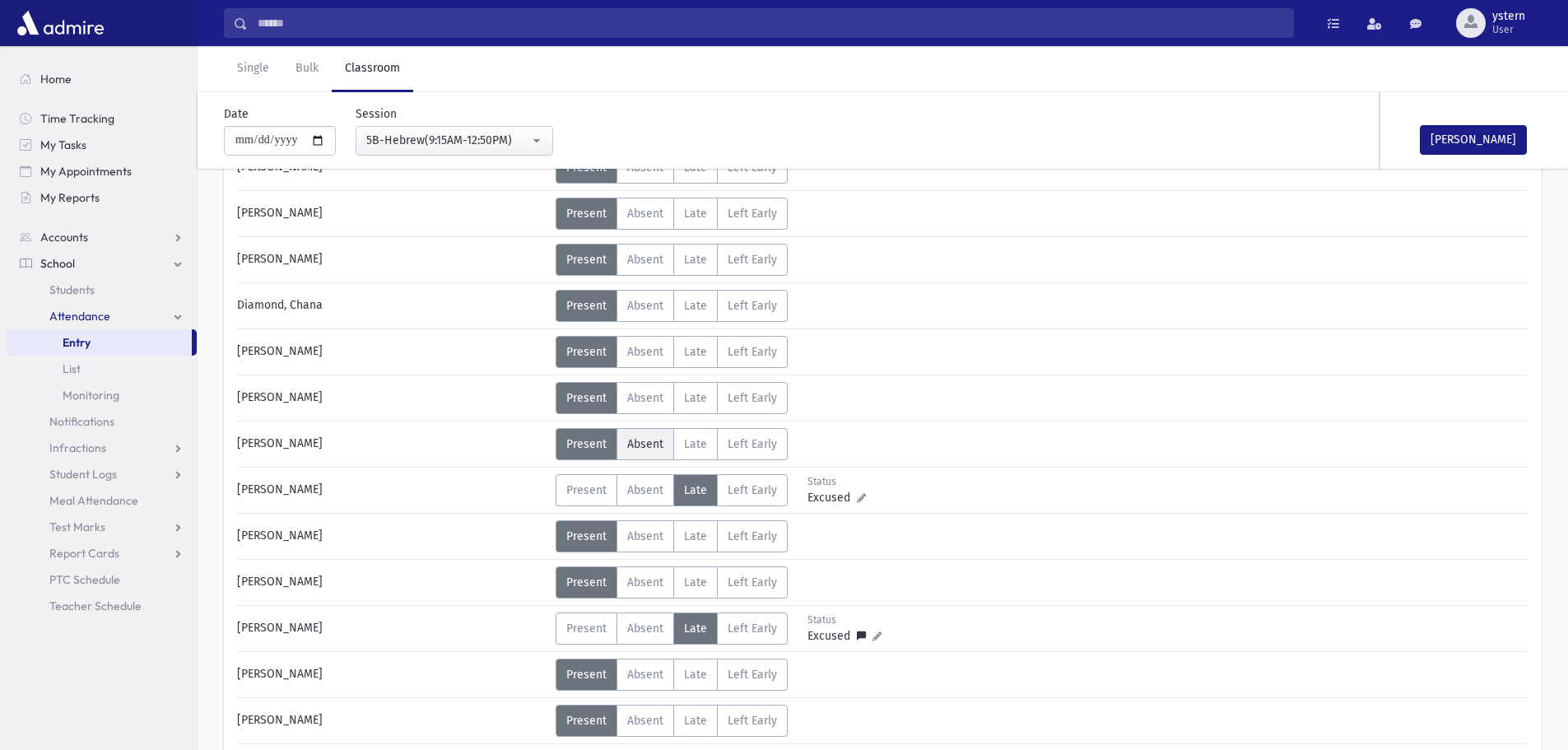
click at [660, 443] on span "Absent" at bounding box center [645, 444] width 36 height 14
click at [599, 437] on span "Present" at bounding box center [586, 444] width 40 height 14
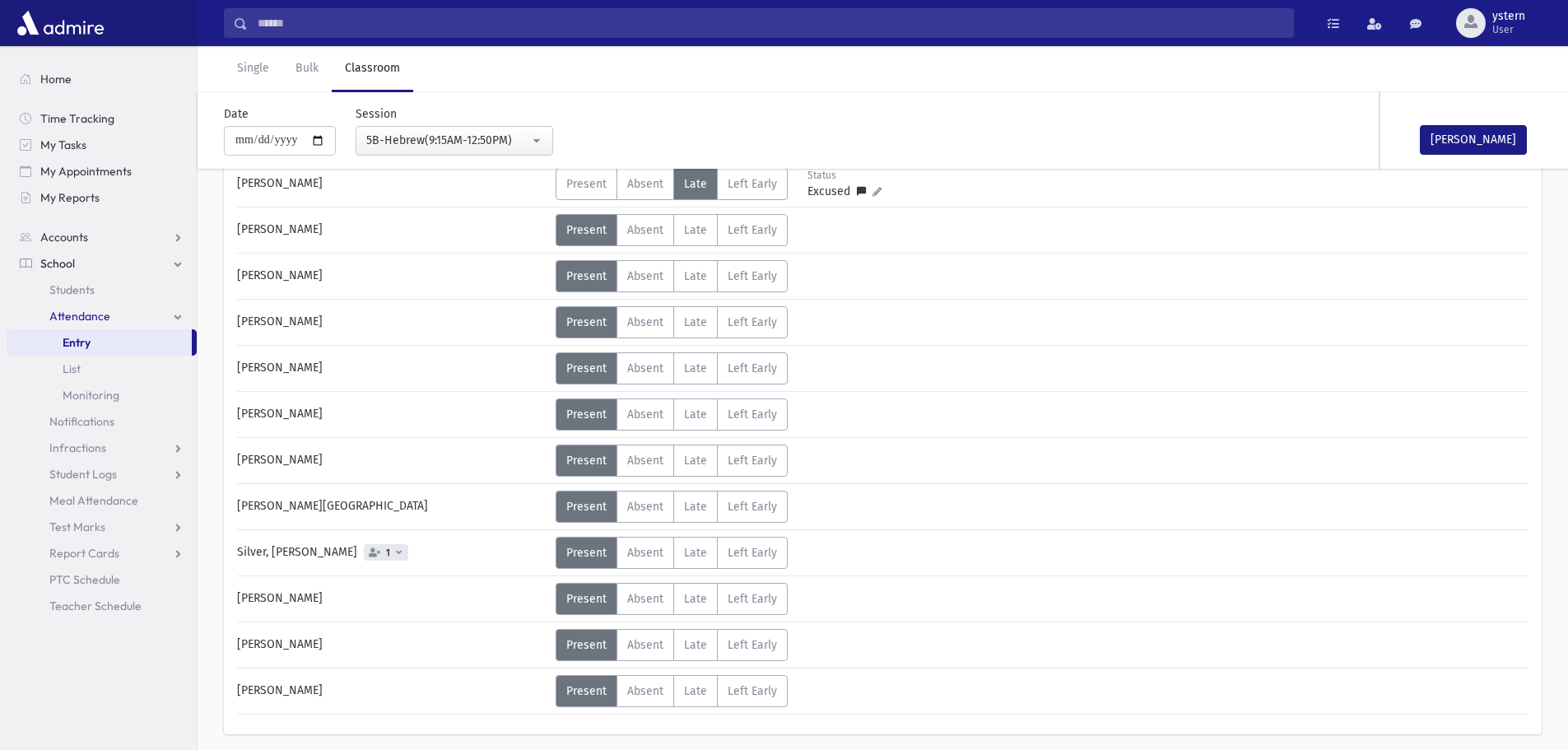
scroll to position [695, 0]
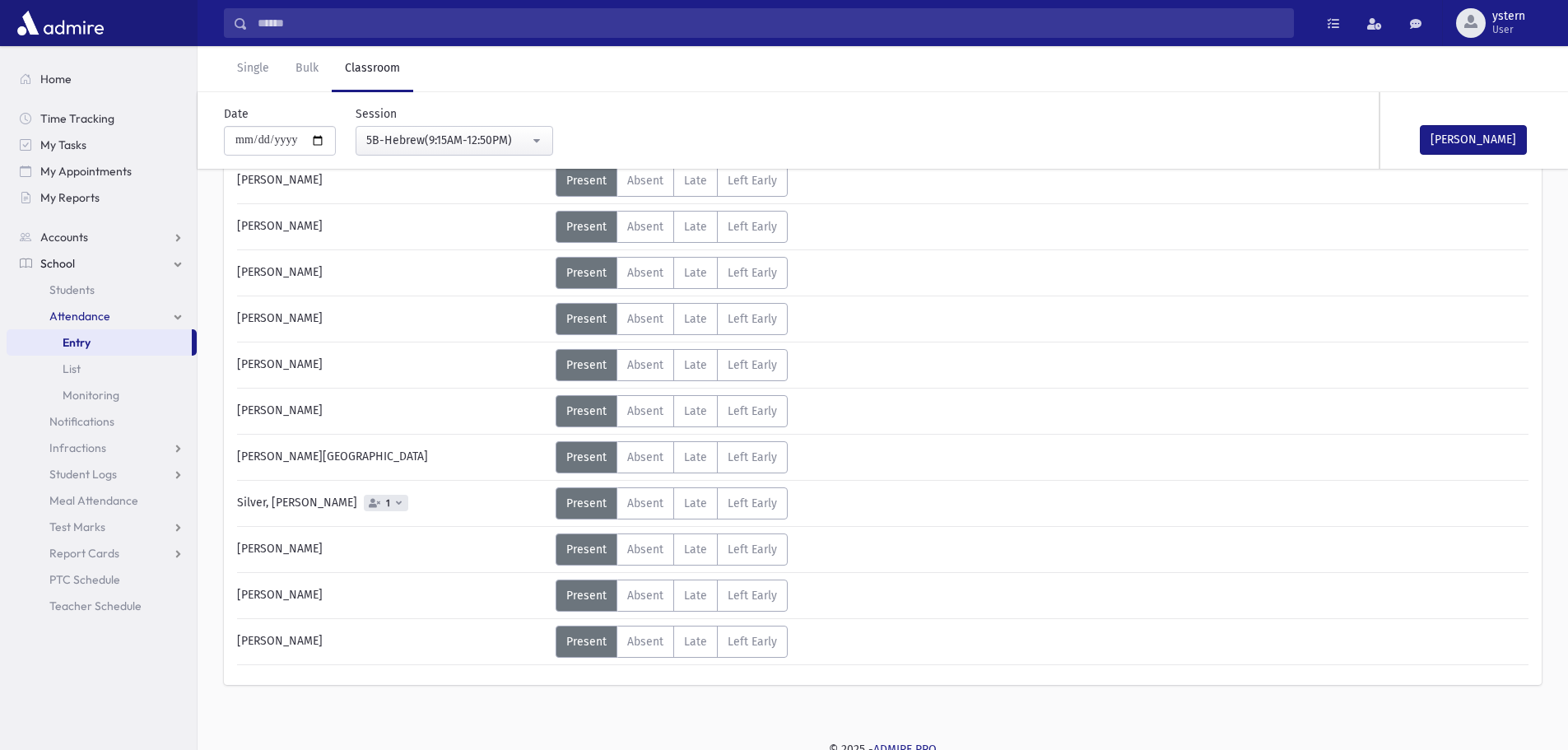
click at [388, 506] on span "1" at bounding box center [386, 503] width 44 height 16
click at [673, 501] on label "Late L" at bounding box center [696, 503] width 44 height 32
click at [658, 501] on span "Absent" at bounding box center [645, 503] width 36 height 14
click at [1507, 120] on div "[PERSON_NAME]" at bounding box center [1462, 131] width 165 height 77
click at [1496, 143] on button "[PERSON_NAME]" at bounding box center [1473, 140] width 107 height 30
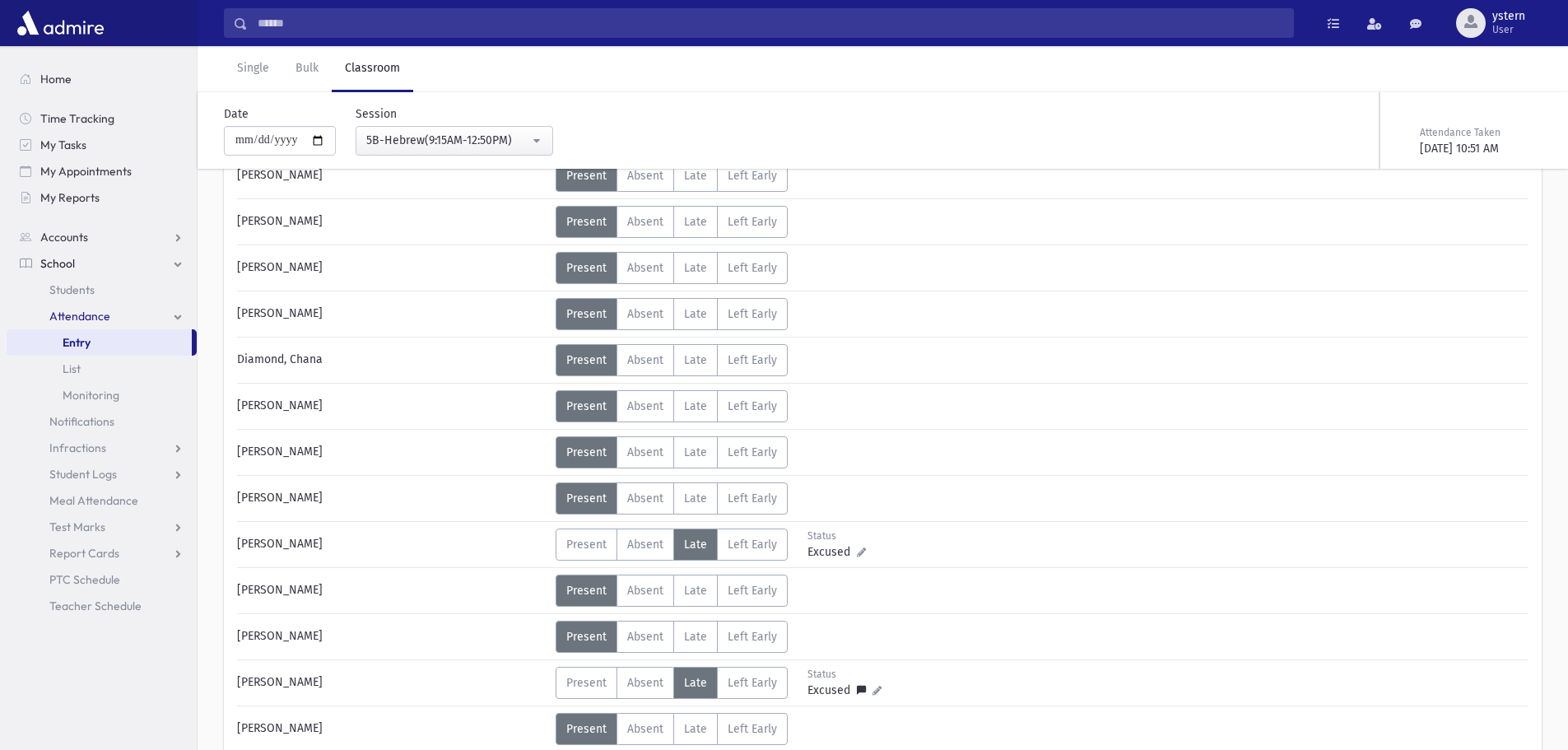
scroll to position [0, 0]
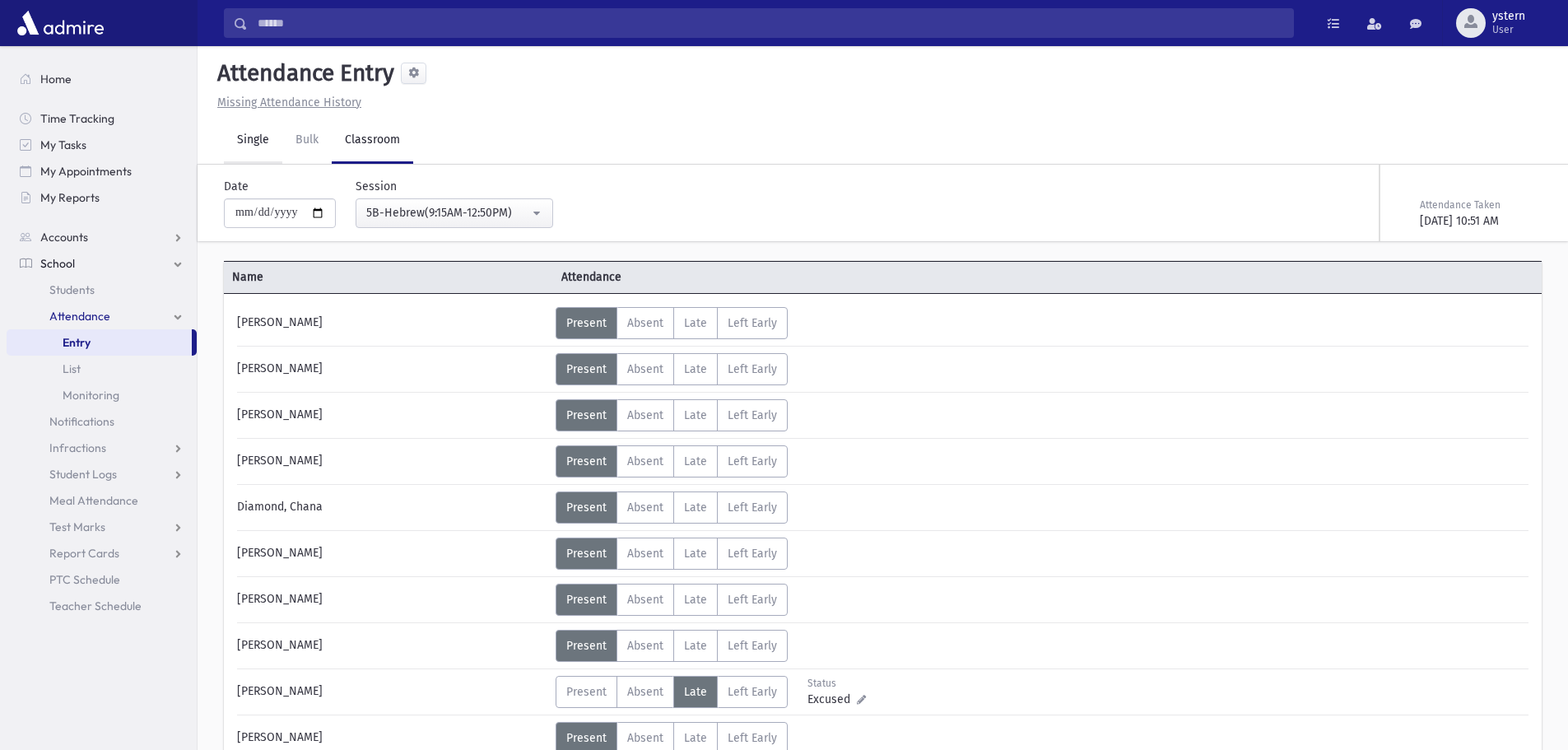
click at [249, 121] on link "Single" at bounding box center [253, 141] width 58 height 46
